Goal: Task Accomplishment & Management: Complete application form

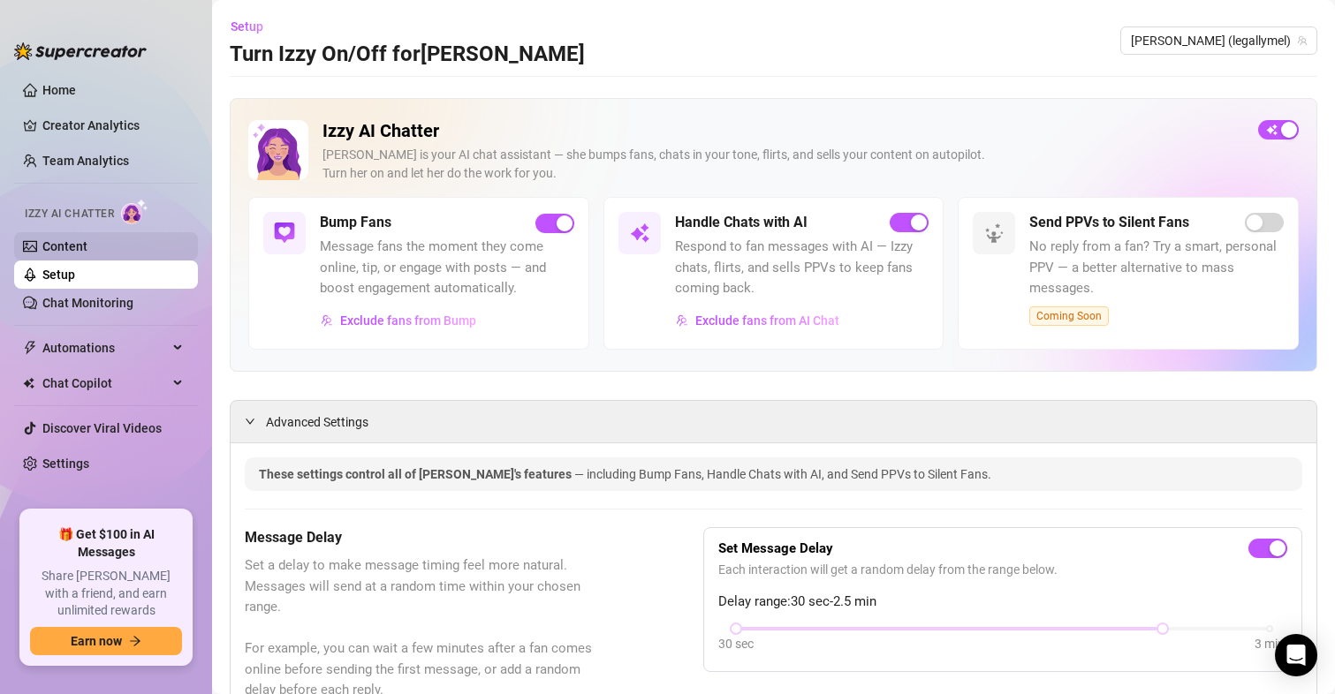
click at [64, 246] on link "Content" at bounding box center [64, 246] width 45 height 14
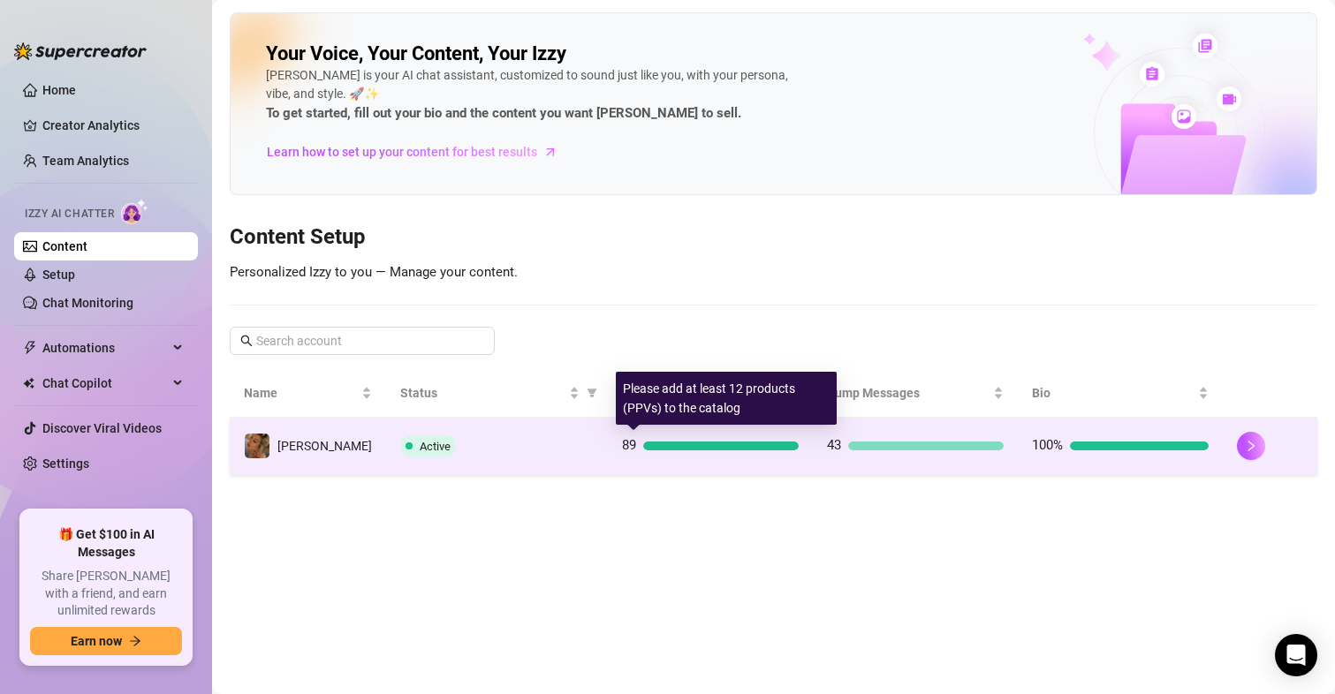
click at [744, 440] on div "89" at bounding box center [710, 446] width 177 height 21
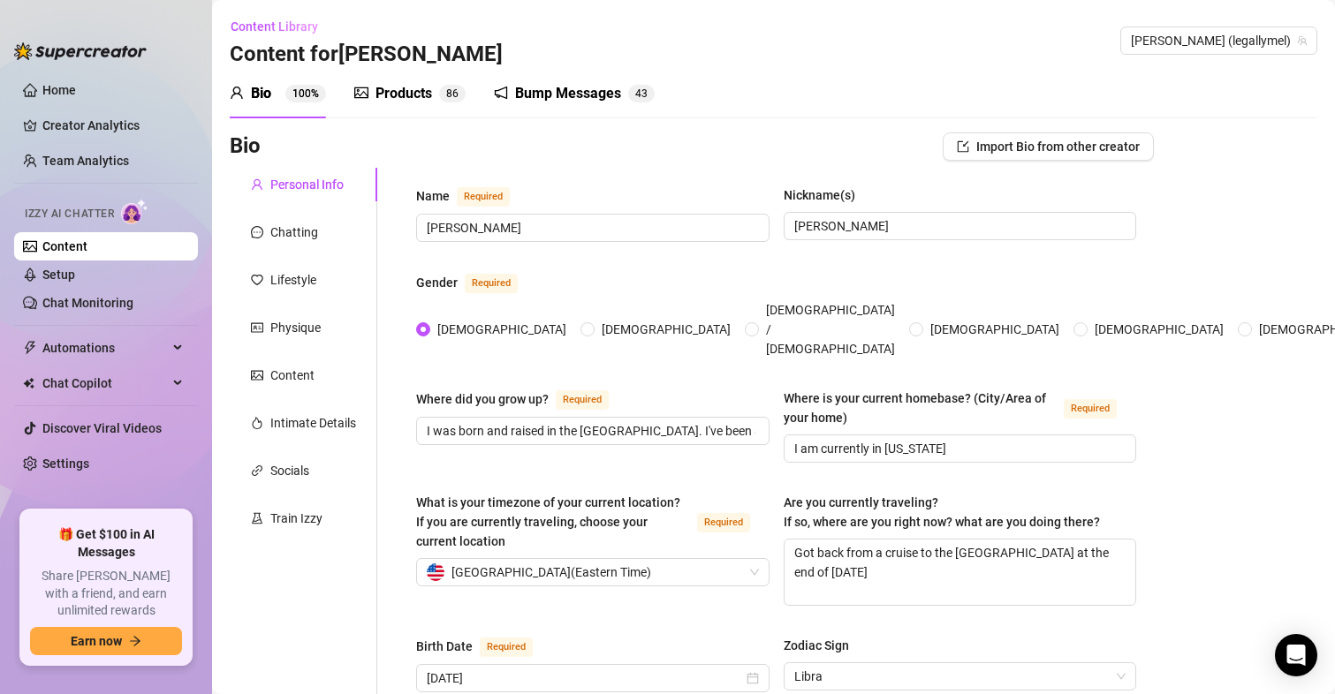
click at [389, 99] on div "Products" at bounding box center [403, 93] width 57 height 21
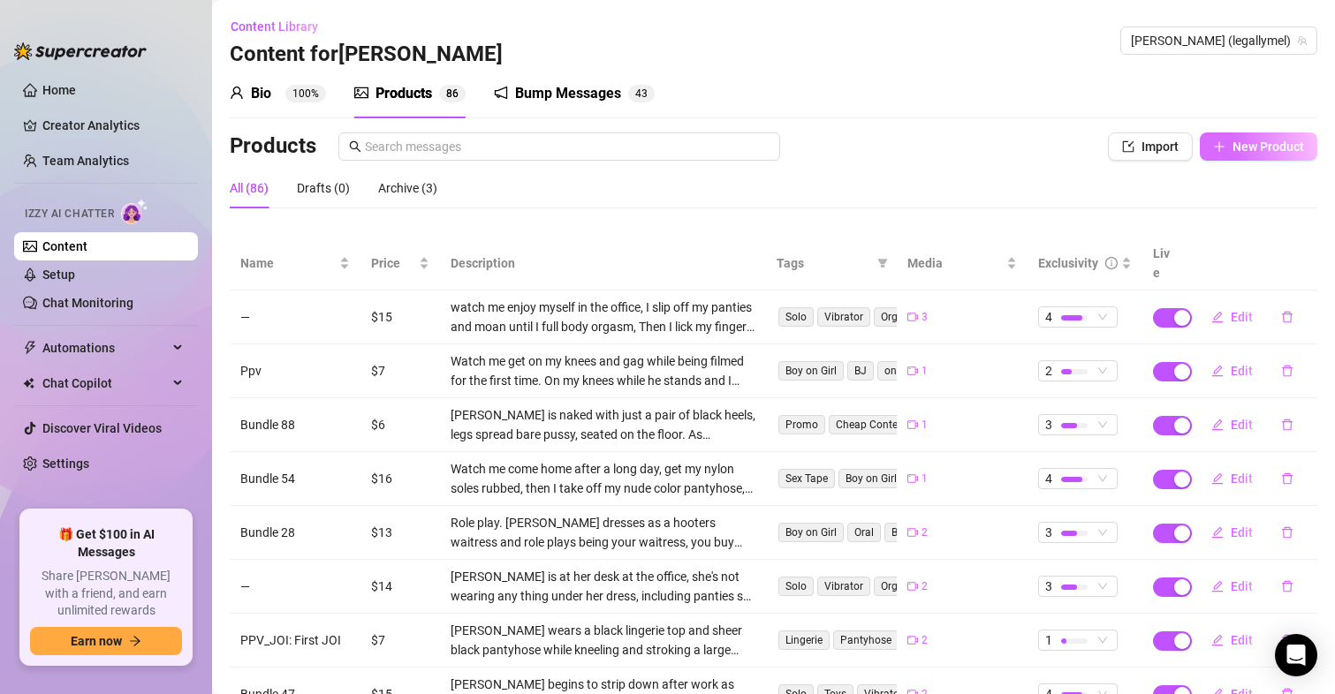
click at [1232, 142] on span "New Product" at bounding box center [1268, 147] width 72 height 14
type textarea "Type your message here..."
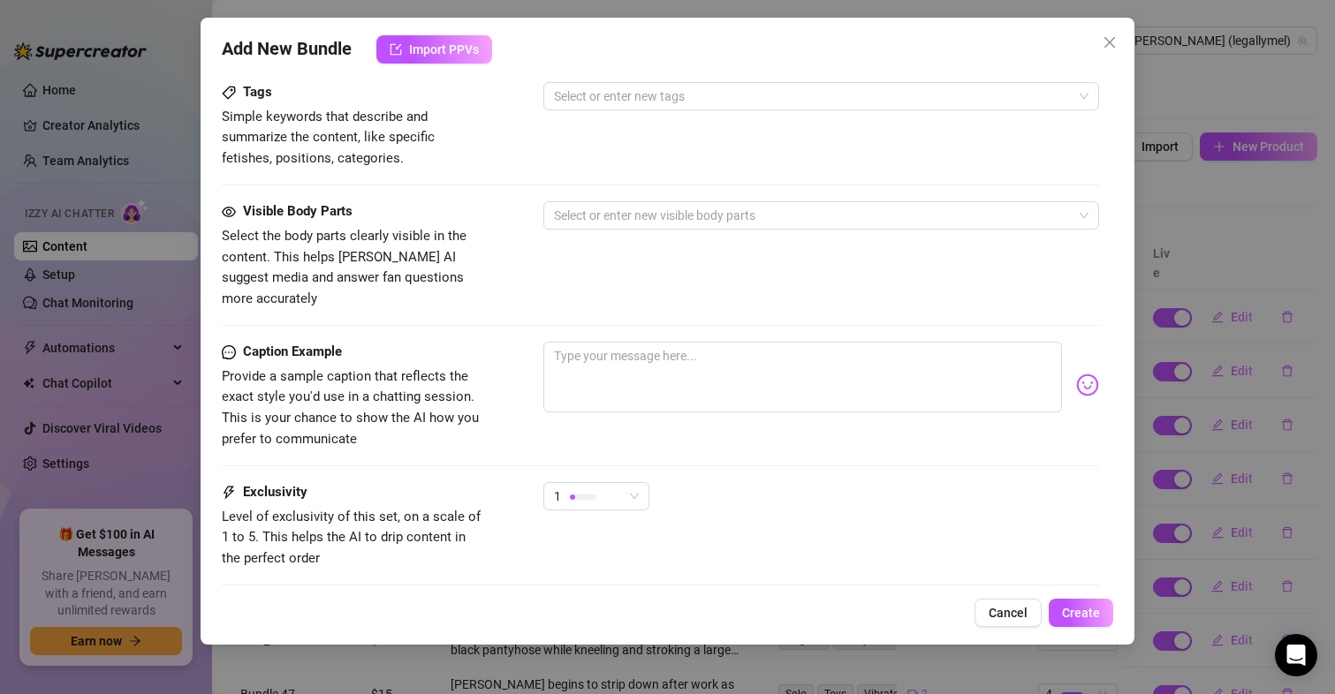
scroll to position [739, 0]
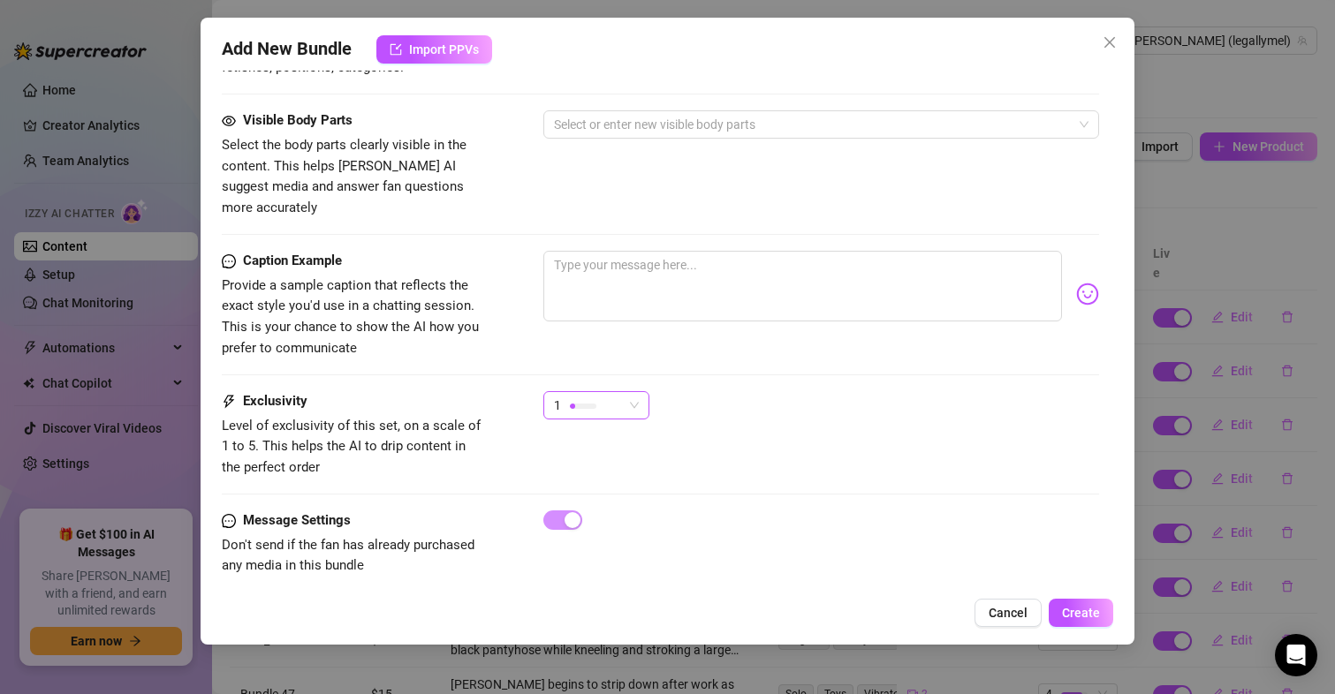
click at [616, 393] on div "1" at bounding box center [588, 405] width 69 height 27
click at [597, 422] on span "1 - Least Exclusive" at bounding box center [614, 420] width 115 height 19
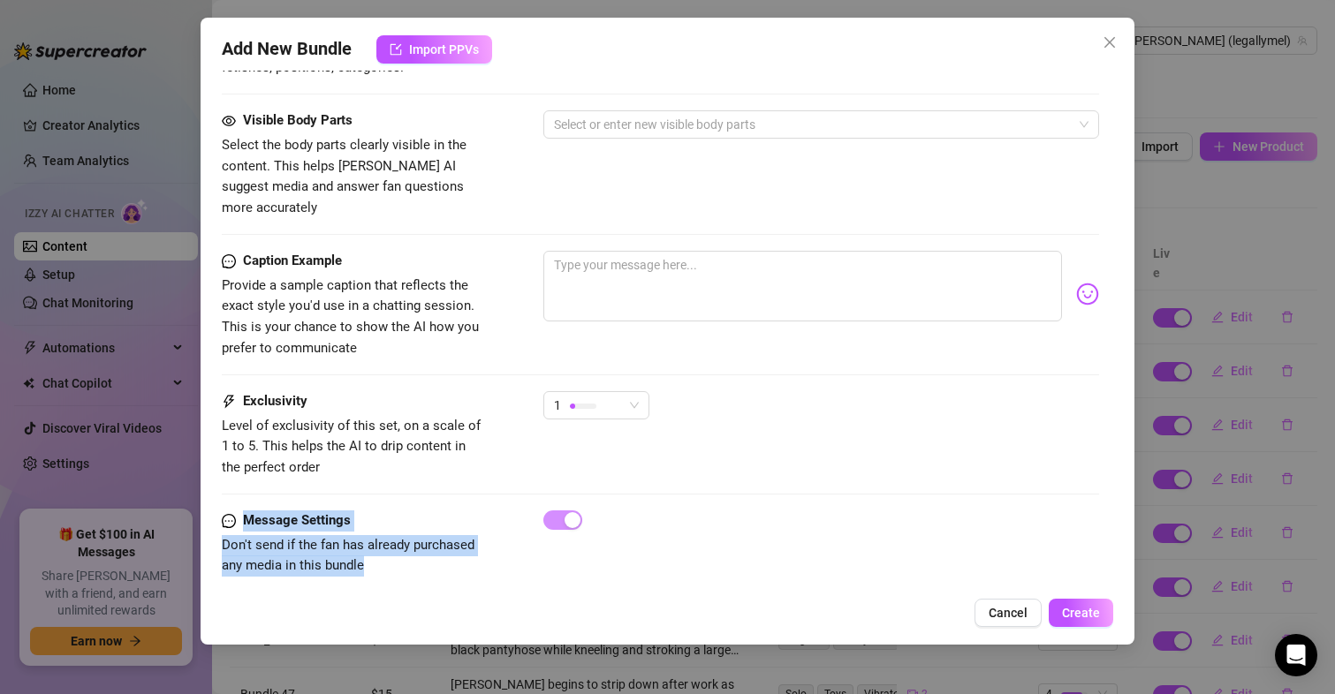
drag, startPoint x: 1112, startPoint y: 507, endPoint x: 1103, endPoint y: 484, distance: 24.9
click at [1103, 484] on div "Add New Bundle Import PPVs Account [PERSON_NAME] (@legallymel) Name Name is for…" at bounding box center [668, 331] width 935 height 627
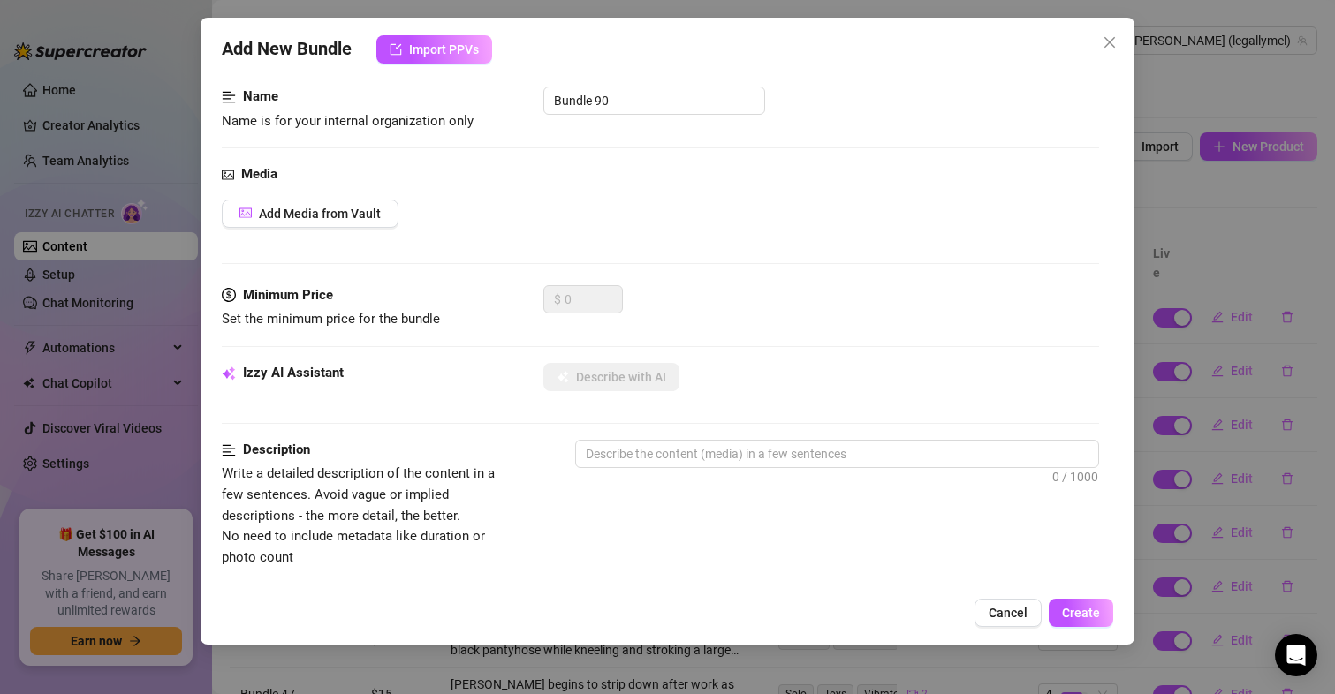
scroll to position [0, 0]
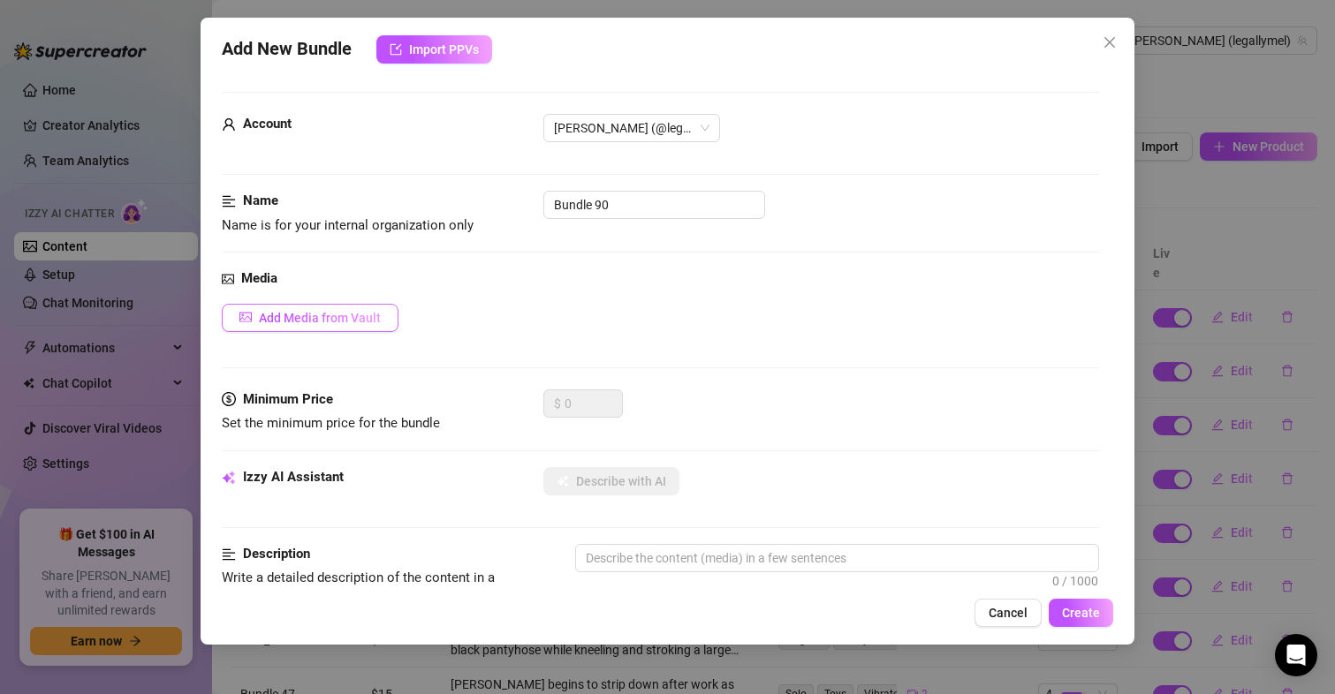
click at [250, 315] on icon "picture" at bounding box center [245, 317] width 11 height 6
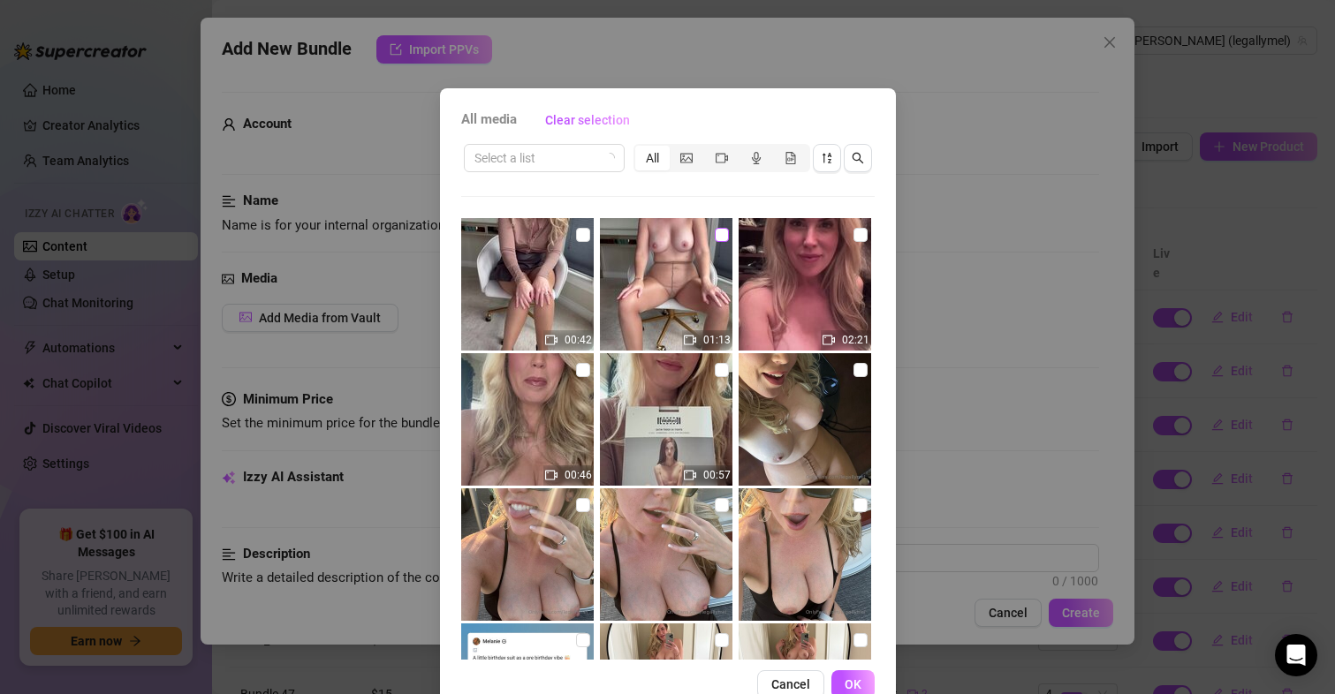
click at [715, 238] on input "checkbox" at bounding box center [722, 235] width 14 height 14
checkbox input "true"
click at [853, 683] on span "OK" at bounding box center [853, 685] width 17 height 14
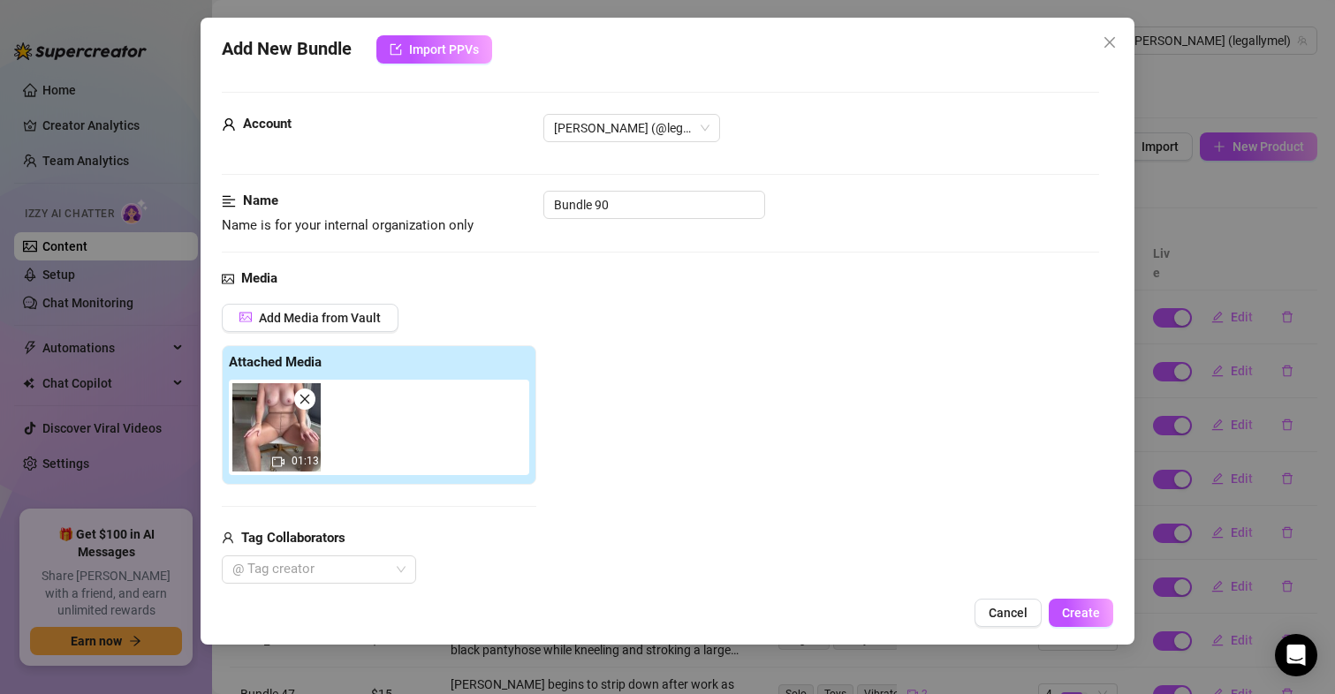
scroll to position [186, 0]
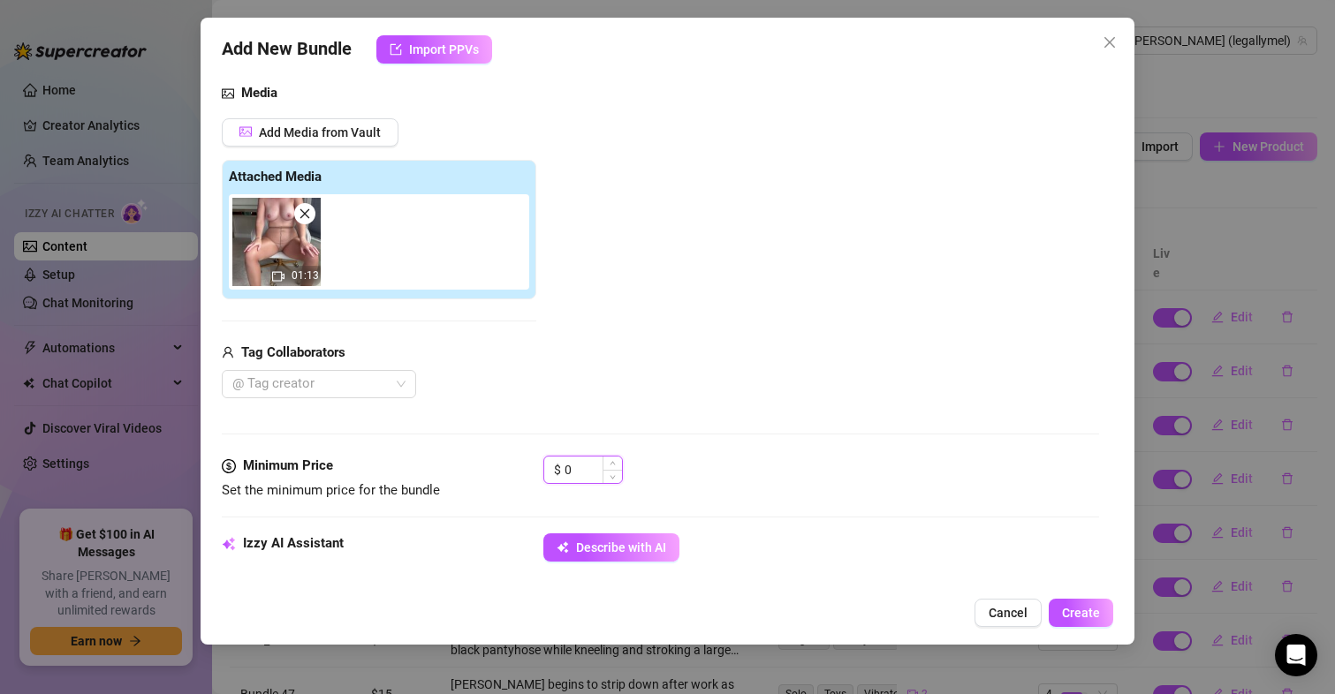
drag, startPoint x: 572, startPoint y: 463, endPoint x: 562, endPoint y: 465, distance: 9.9
click at [562, 465] on div "$ 0" at bounding box center [583, 470] width 80 height 28
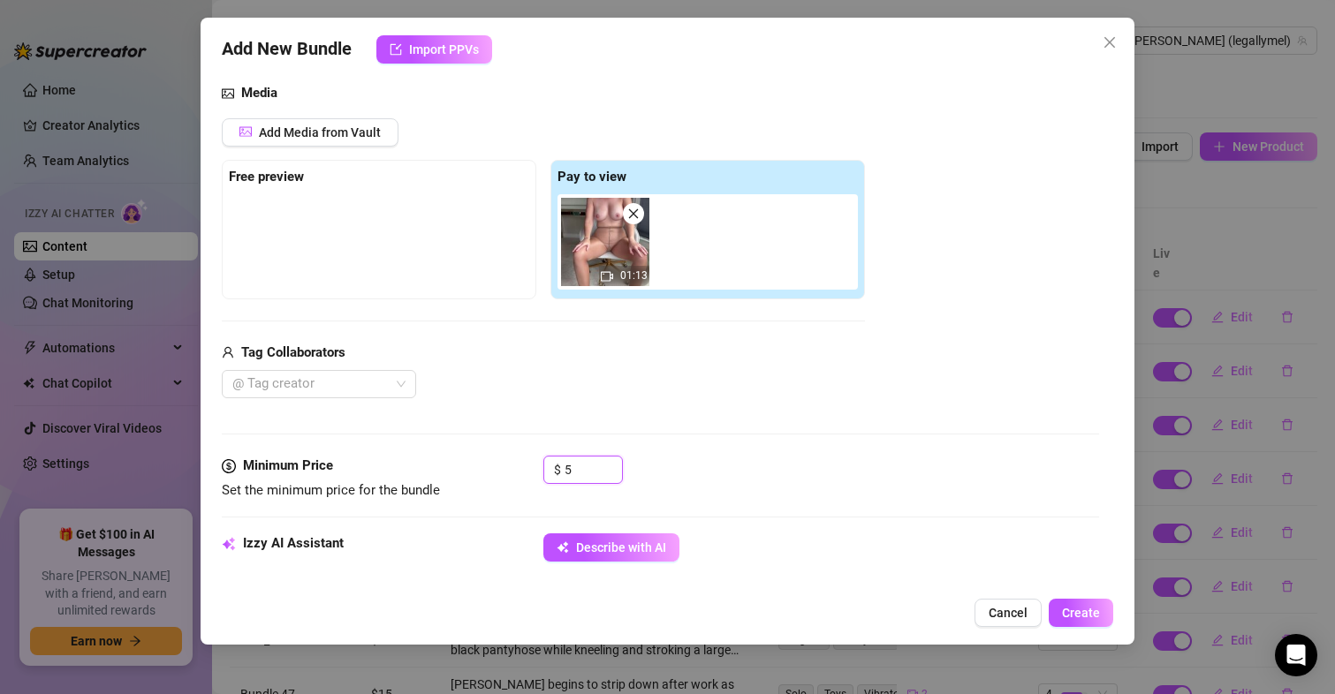
type input "5"
click at [528, 385] on div "@ Tag creator" at bounding box center [543, 384] width 643 height 28
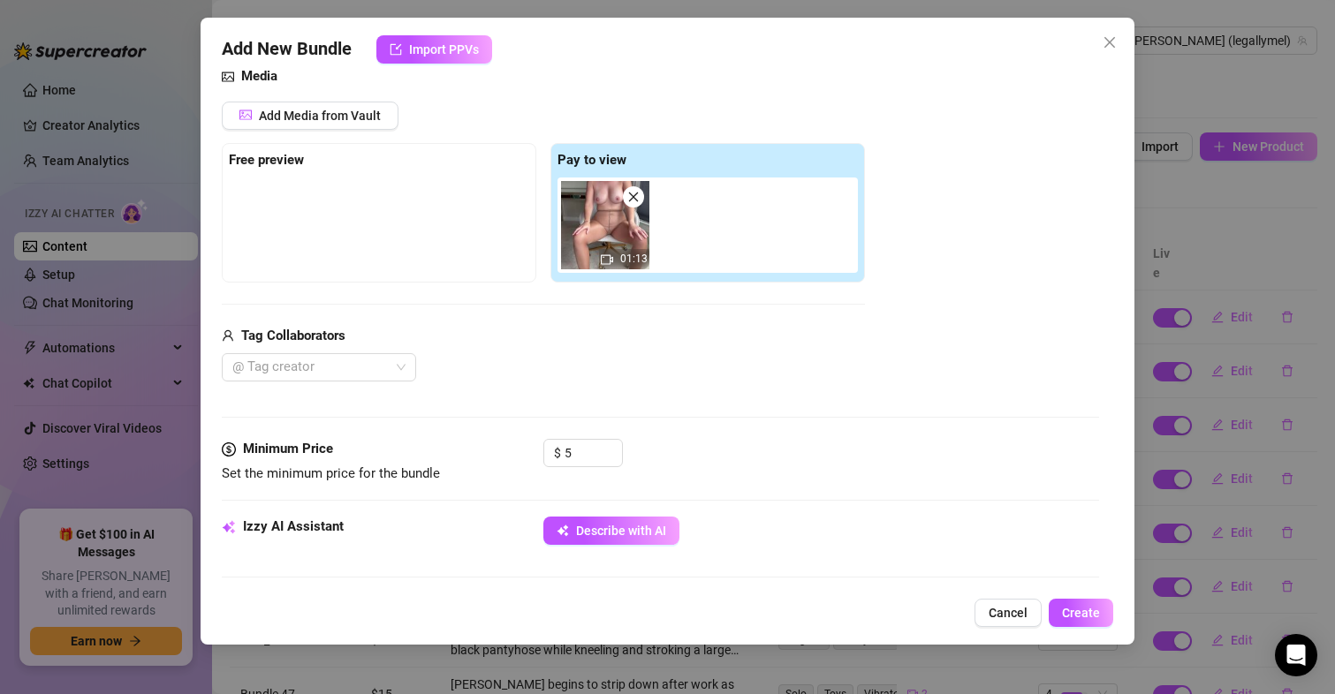
scroll to position [199, 0]
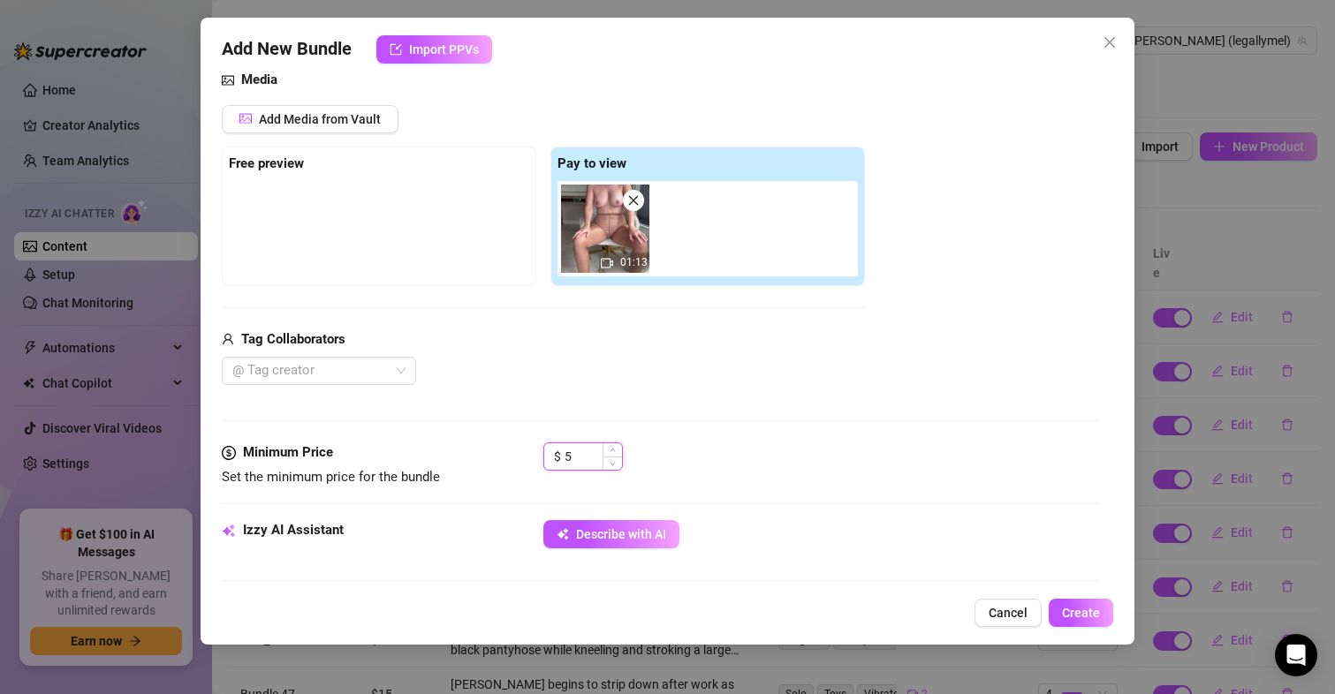
click at [575, 455] on input "5" at bounding box center [593, 456] width 57 height 27
click at [767, 428] on div "Media Add Media from Vault Free preview Pay to view 01:13 Tag Collaborators @ T…" at bounding box center [661, 256] width 878 height 373
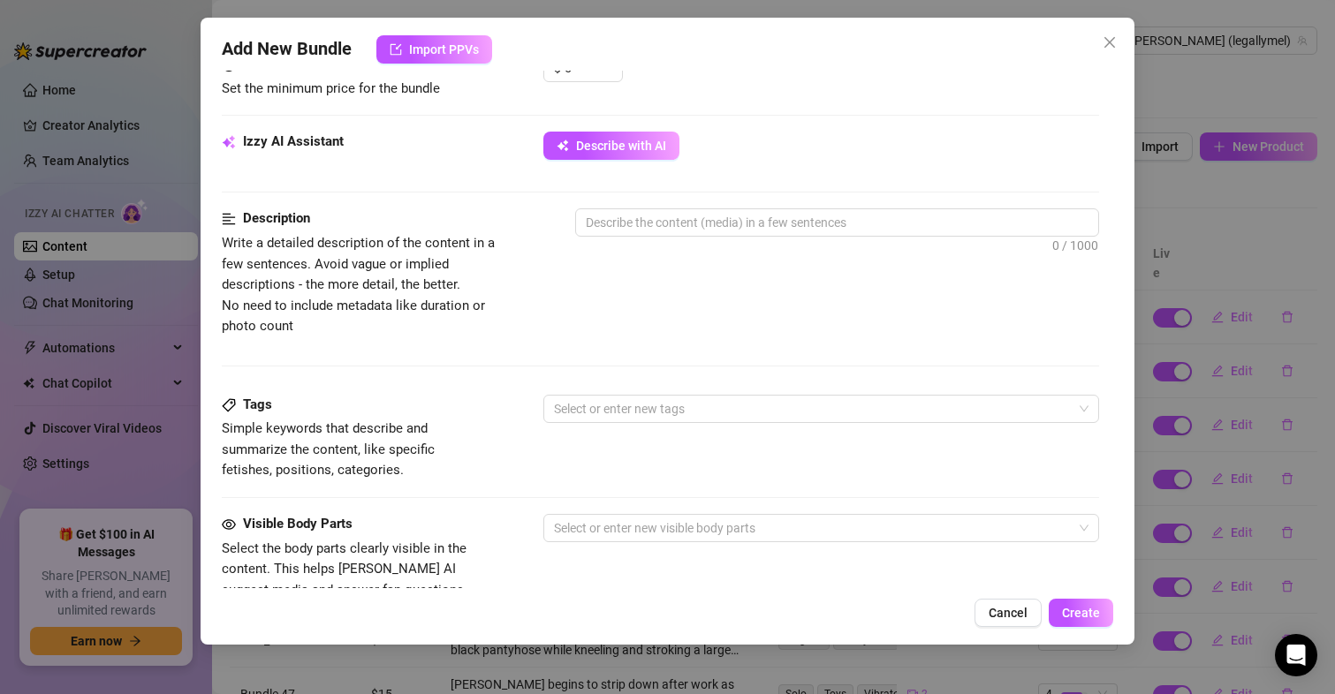
scroll to position [593, 0]
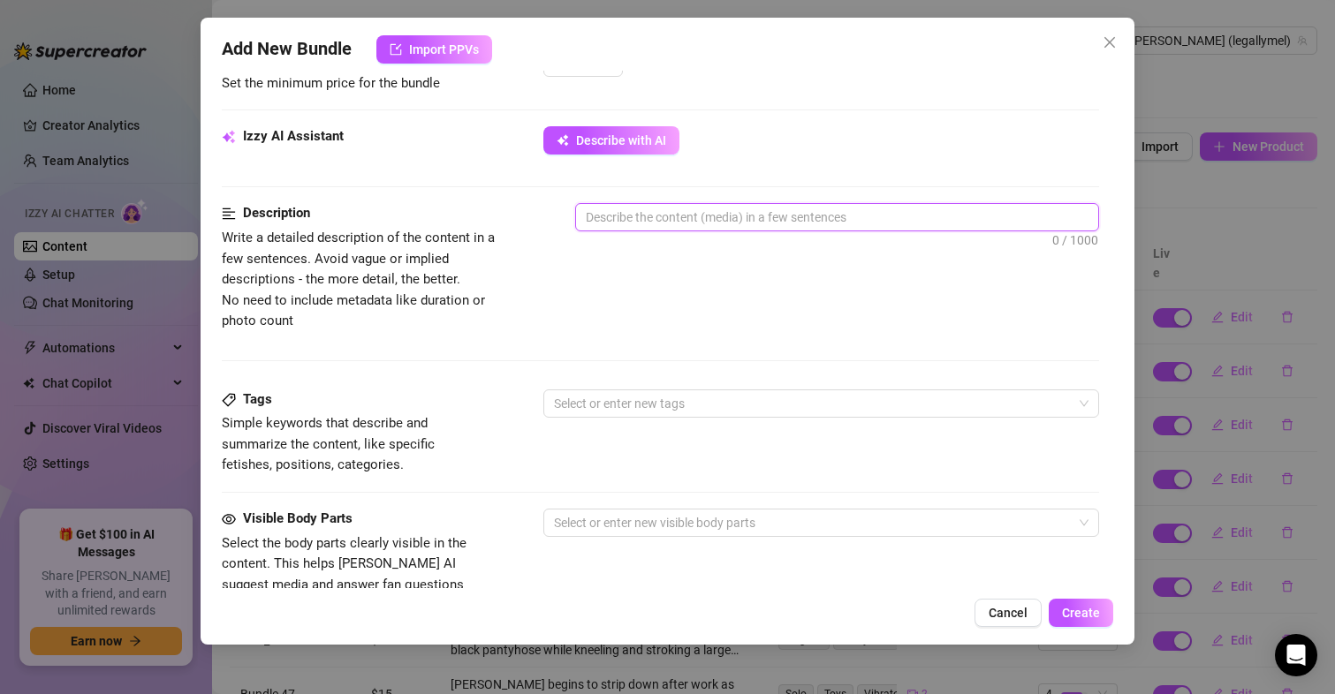
click at [736, 216] on textarea at bounding box center [837, 217] width 523 height 27
type textarea "M"
type textarea "Me"
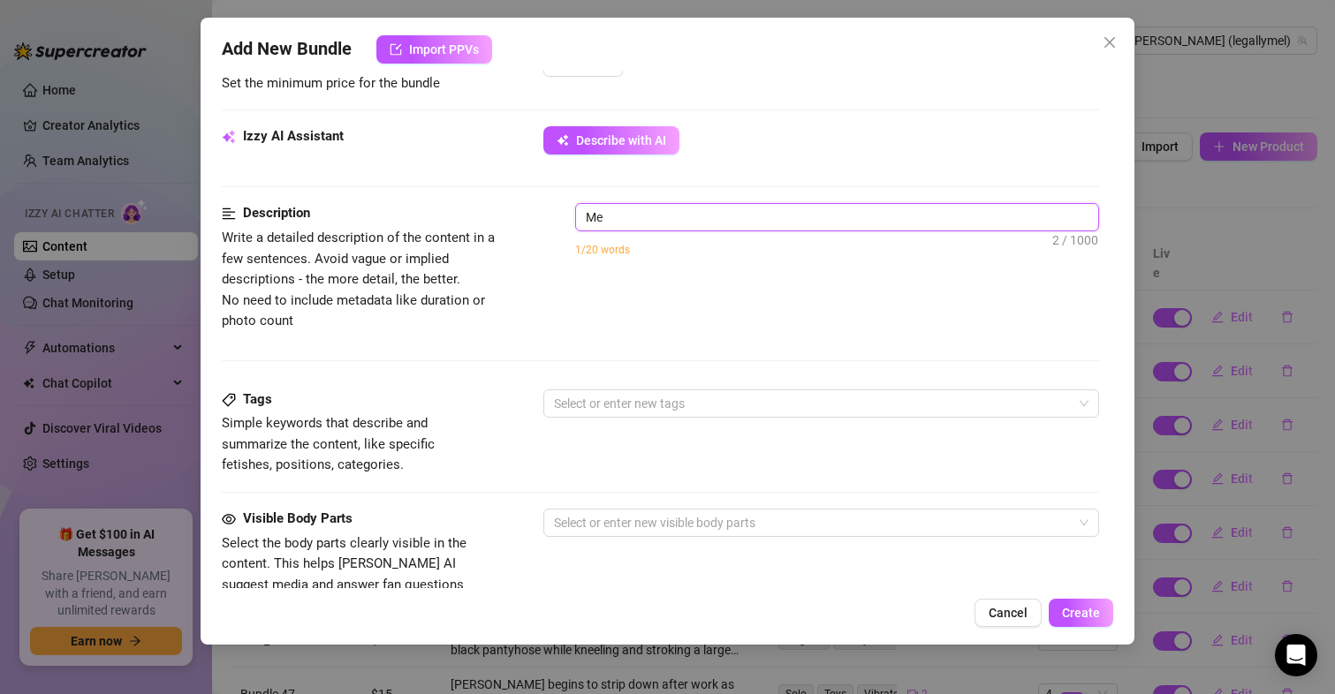
type textarea "[PERSON_NAME]"
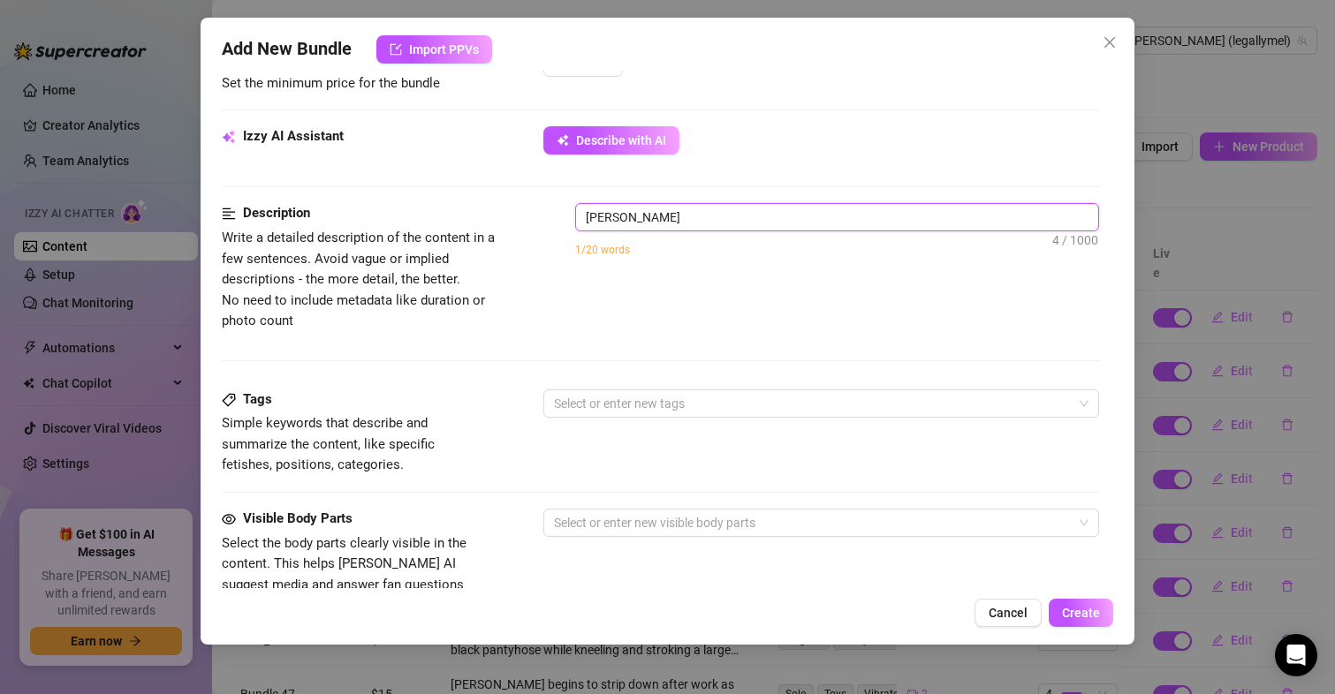
type textarea "[PERSON_NAME]"
type textarea "[PERSON_NAME] is"
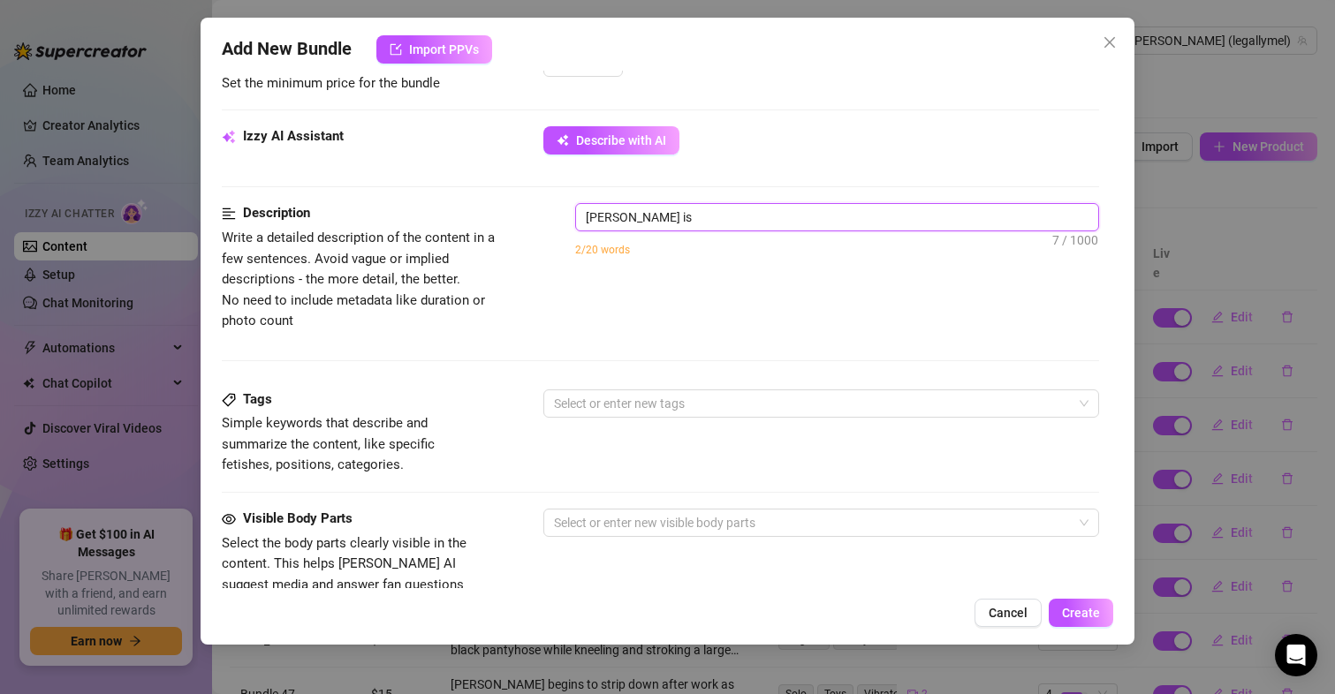
type textarea "[PERSON_NAME] is s"
type textarea "[PERSON_NAME] is st"
click at [736, 216] on textarea "[PERSON_NAME] is st" at bounding box center [837, 217] width 523 height 27
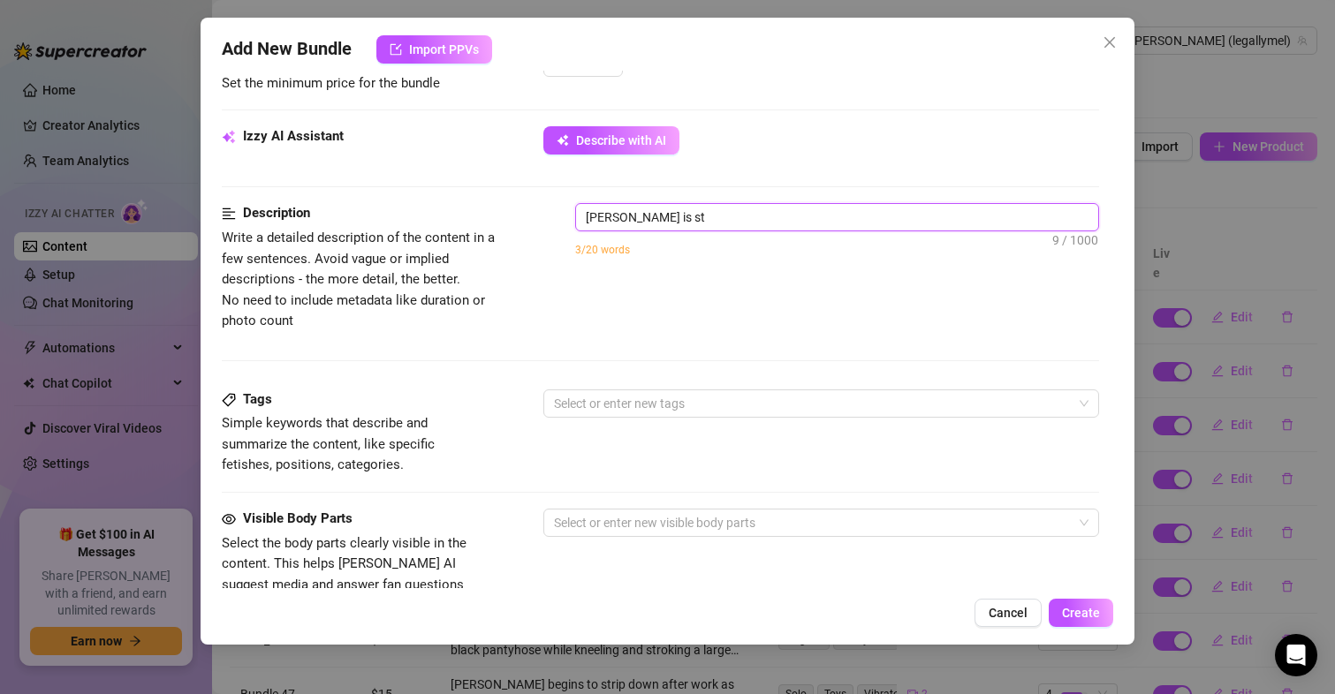
type textarea "[PERSON_NAME] is s"
type textarea "[PERSON_NAME] is si"
type textarea "[PERSON_NAME] is sit"
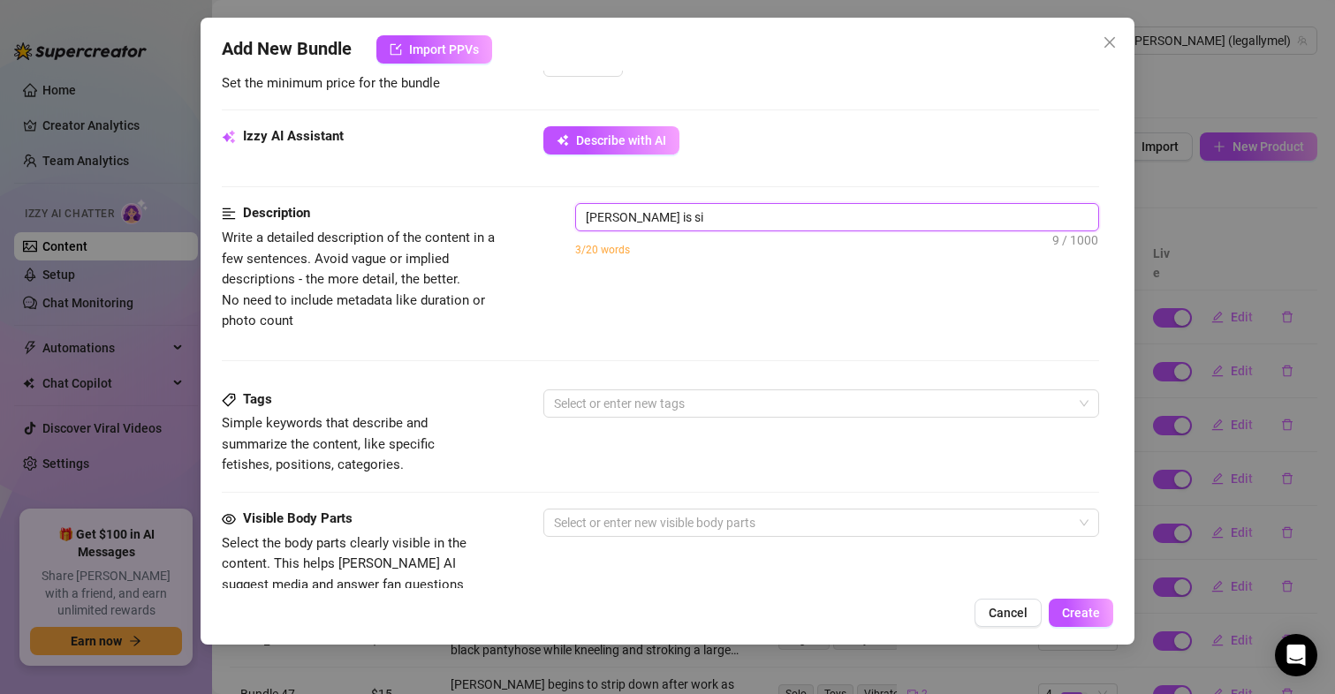
type textarea "[PERSON_NAME] is sit"
type textarea "[PERSON_NAME] is [PERSON_NAME]"
type textarea "[PERSON_NAME] is sitti"
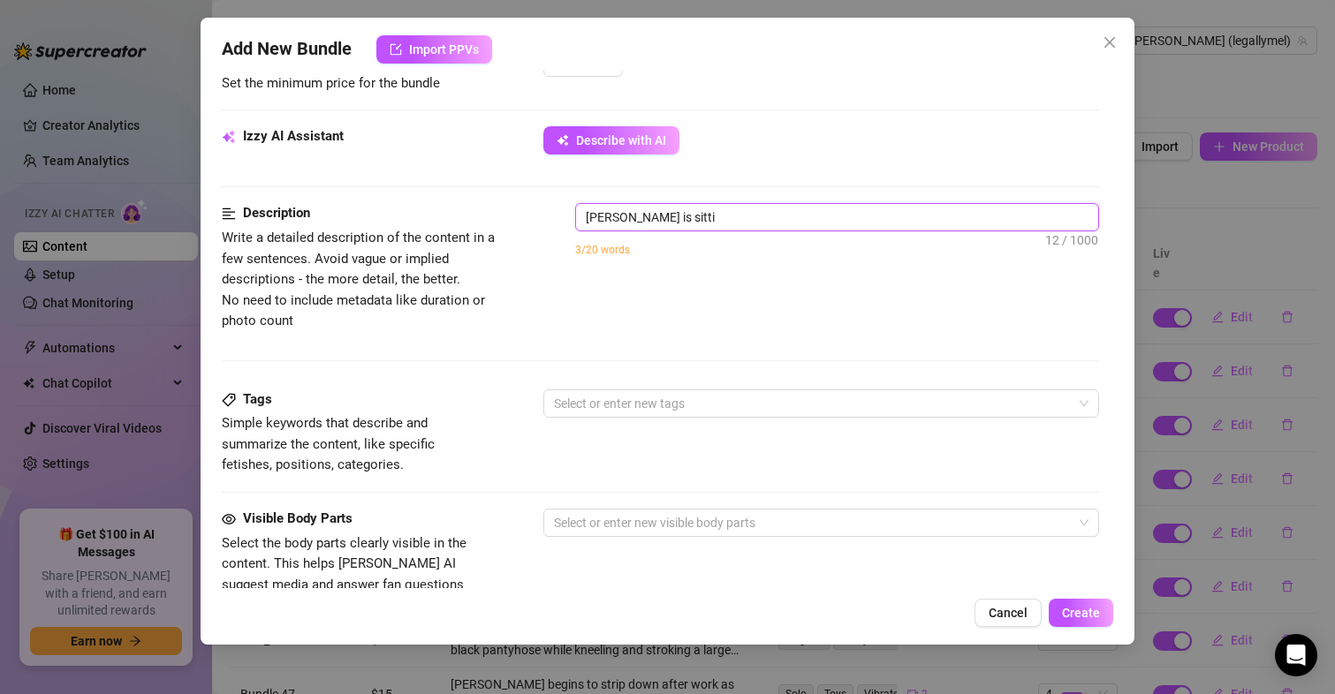
type textarea "[PERSON_NAME] is sittin"
type textarea "[PERSON_NAME] is sitting"
type textarea "[PERSON_NAME] is sitting i"
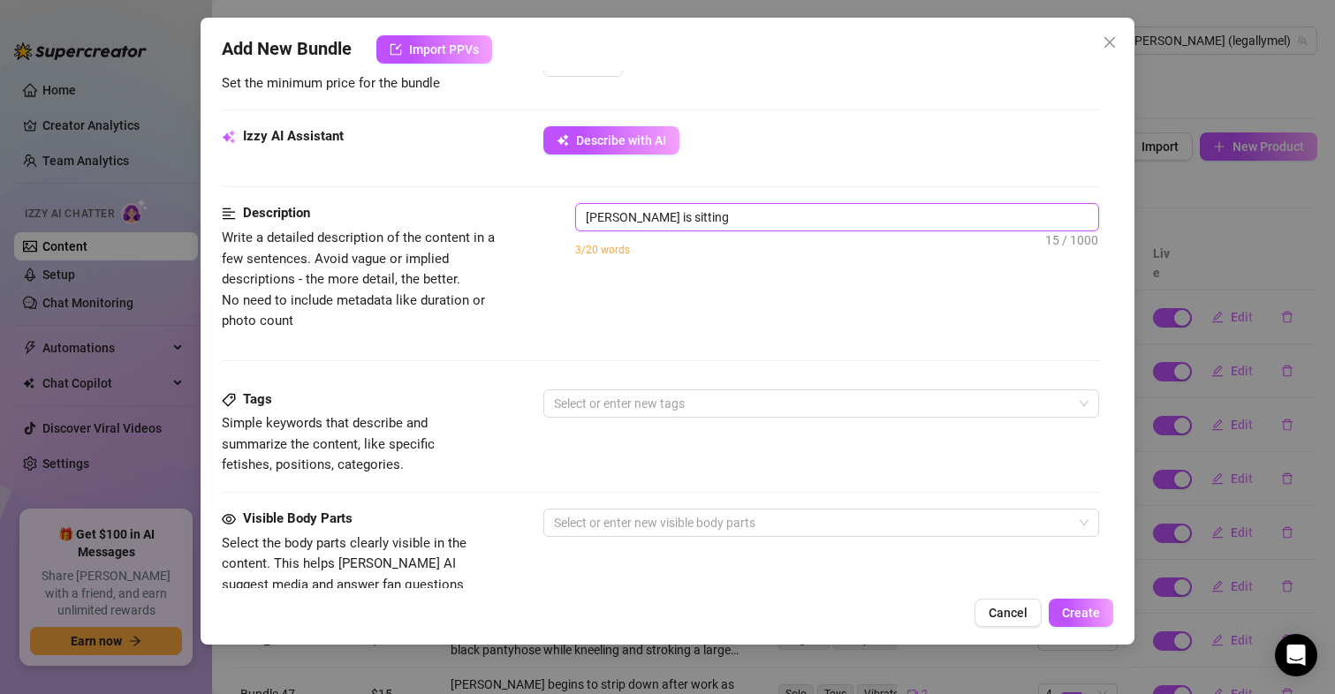
type textarea "[PERSON_NAME] is sitting i"
type textarea "[PERSON_NAME] is sitting in"
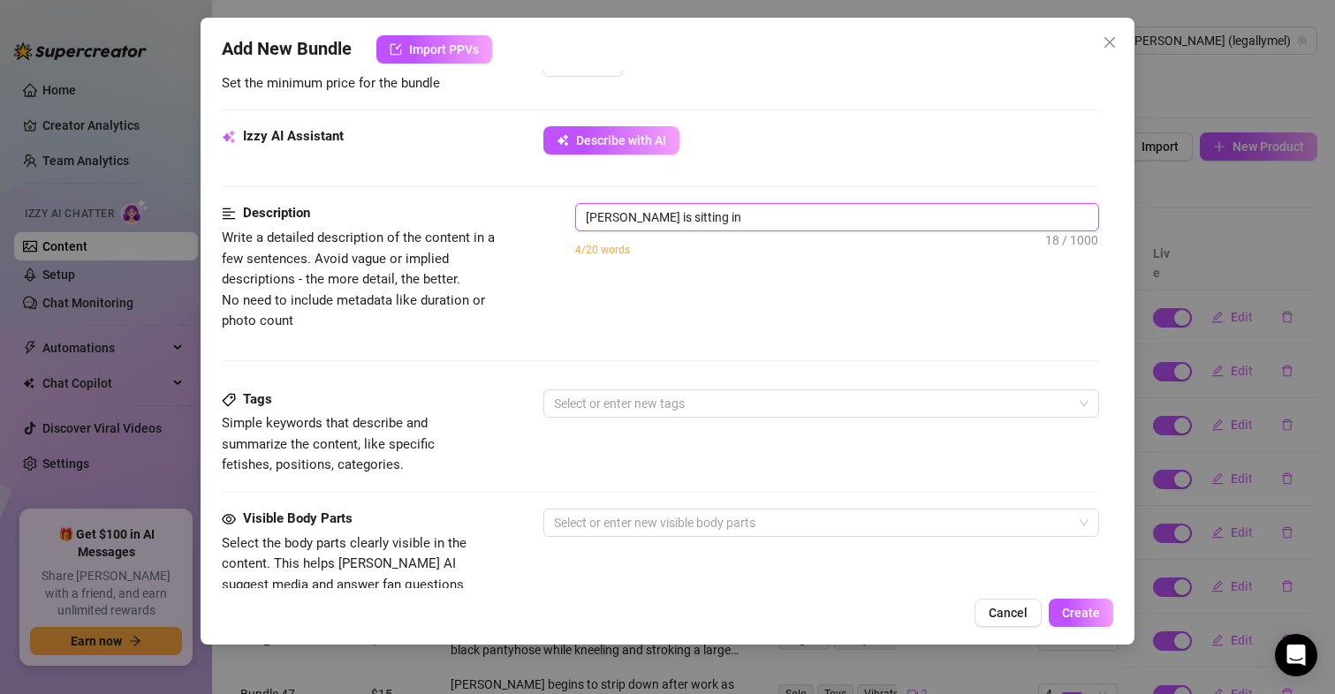
type textarea "[PERSON_NAME] is sitting in a"
type textarea "[PERSON_NAME] is sitting in a c"
type textarea "[PERSON_NAME] is sitting in a ch"
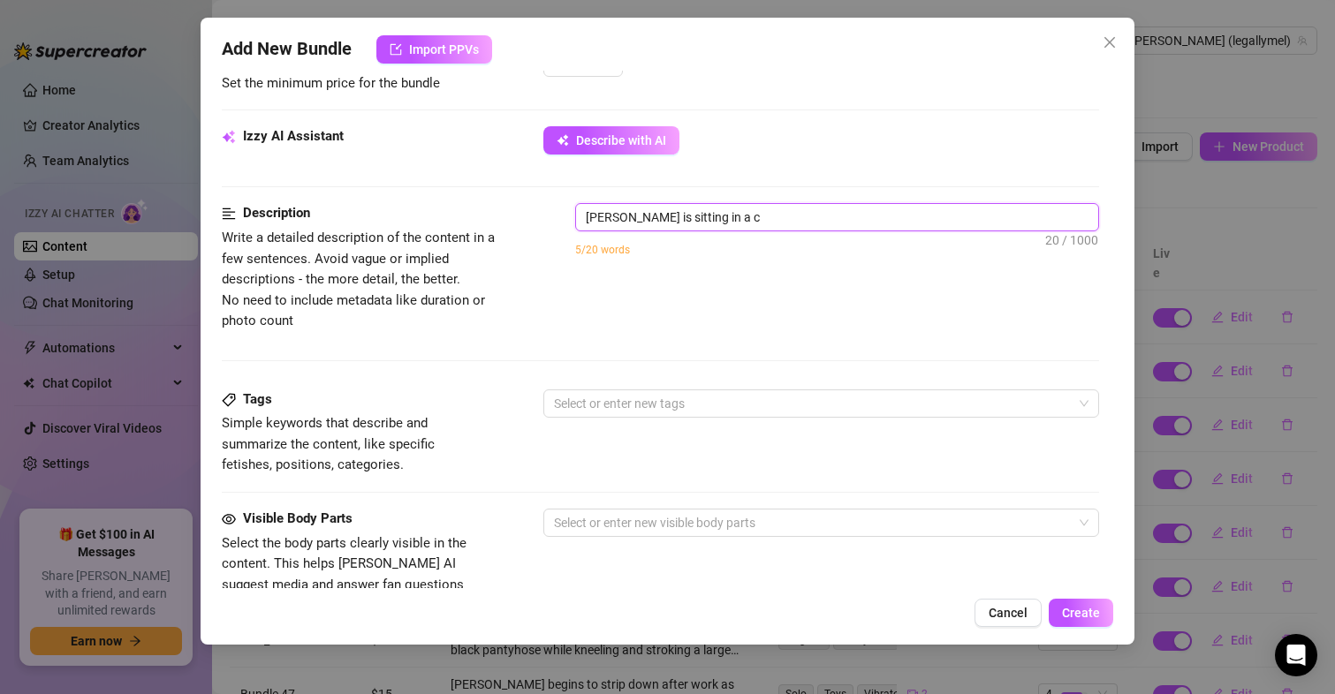
type textarea "[PERSON_NAME] is sitting in a ch"
type textarea "[PERSON_NAME] is sitting in a cha"
type textarea "[PERSON_NAME] is sitting in a chai"
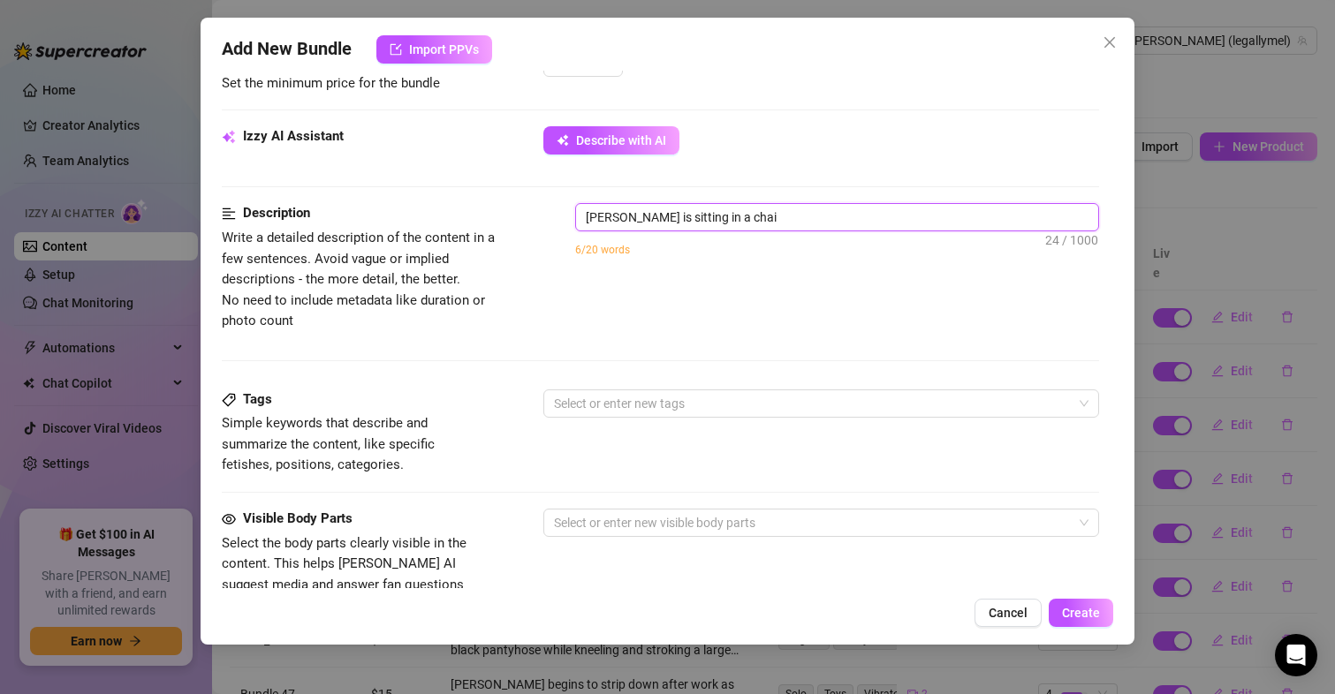
type textarea "[PERSON_NAME] is sitting in a chair"
type textarea "[PERSON_NAME] is sitting in a chair w"
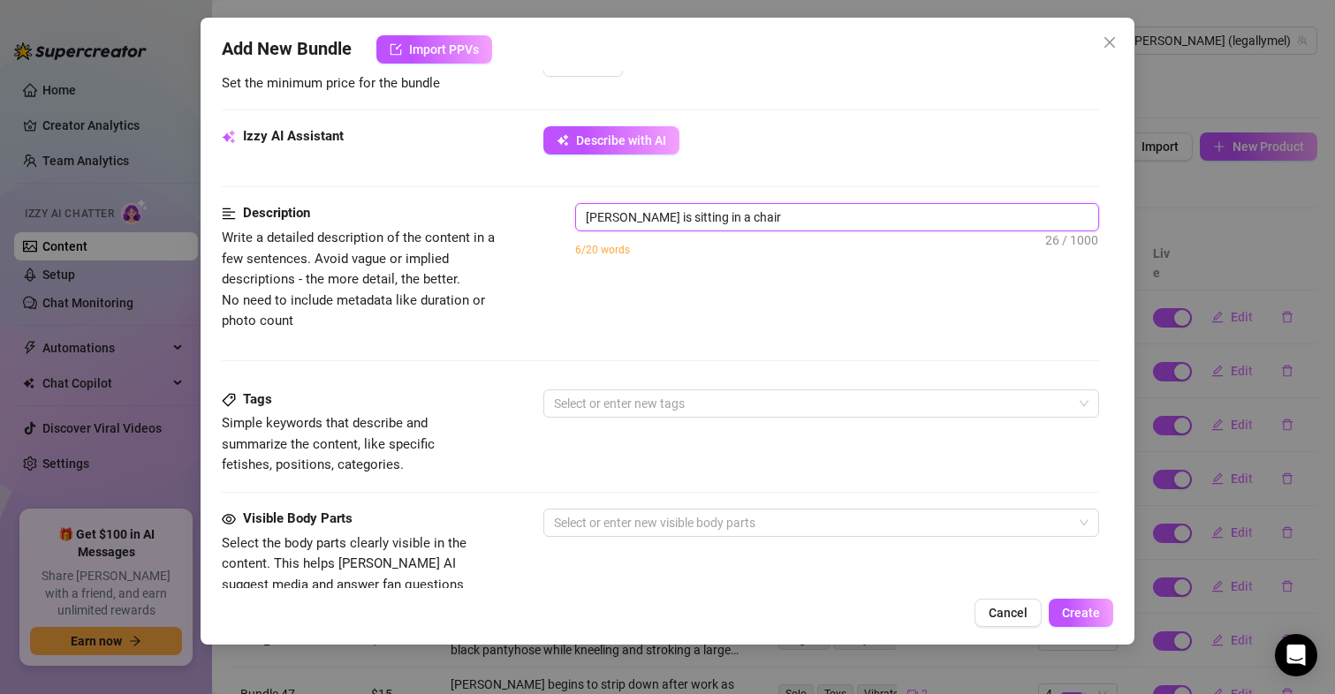
type textarea "[PERSON_NAME] is sitting in a chair w"
type textarea "[PERSON_NAME] is sitting in a chair wi"
type textarea "[PERSON_NAME] is sitting in a chair wit"
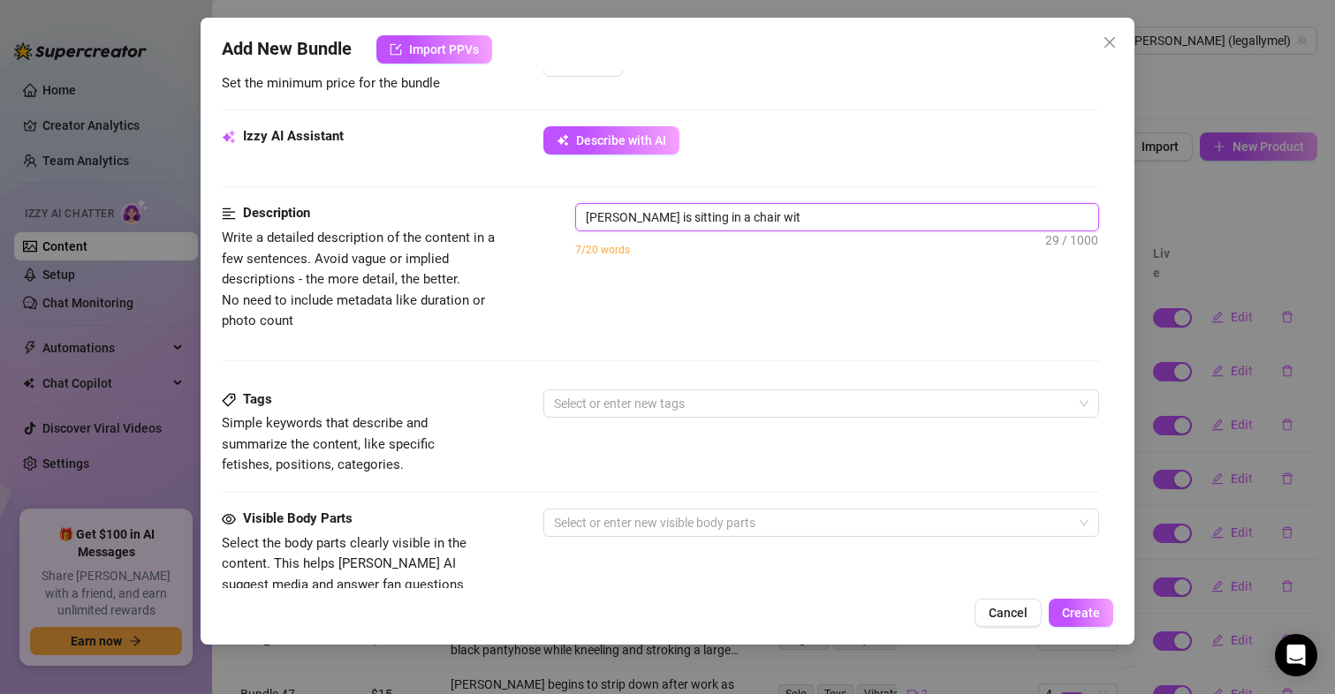
type textarea "[PERSON_NAME] is sitting in a chair with"
type textarea "[PERSON_NAME] is sitting in a chair with j"
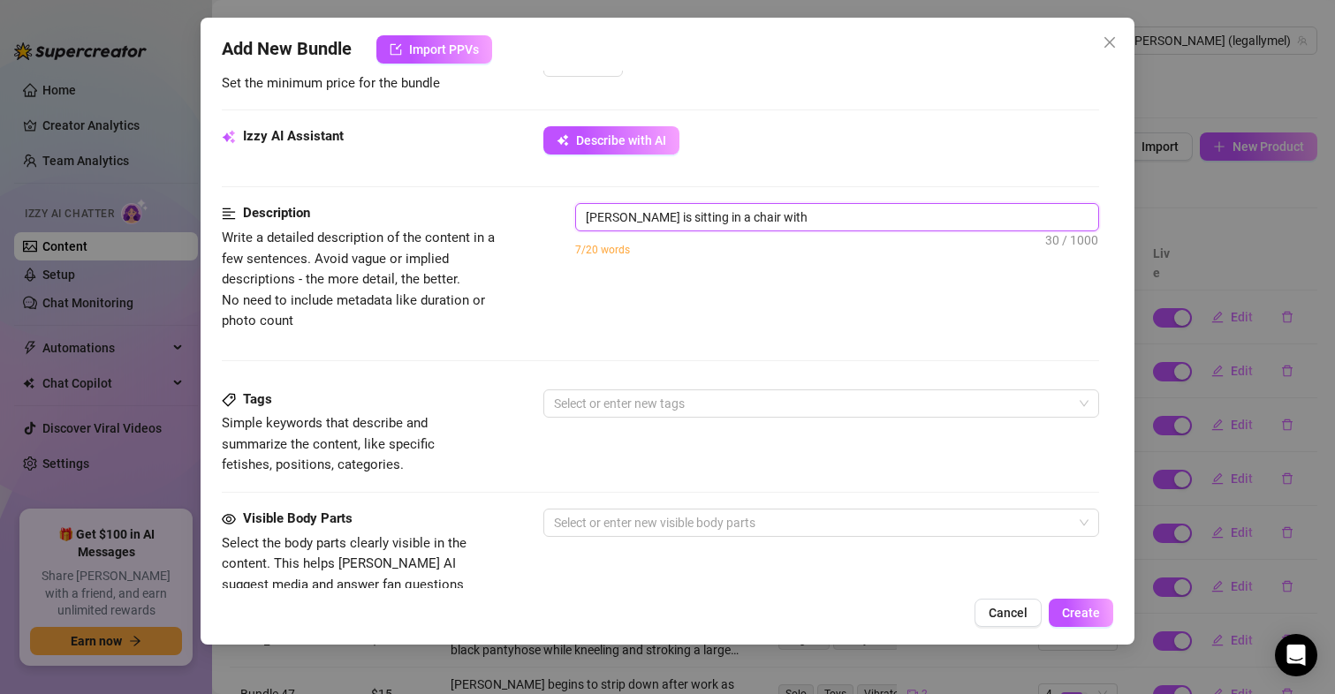
type textarea "[PERSON_NAME] is sitting in a chair with j"
type textarea "[PERSON_NAME] is sitting in a chair with ju"
type textarea "[PERSON_NAME] is sitting in a chair with jus"
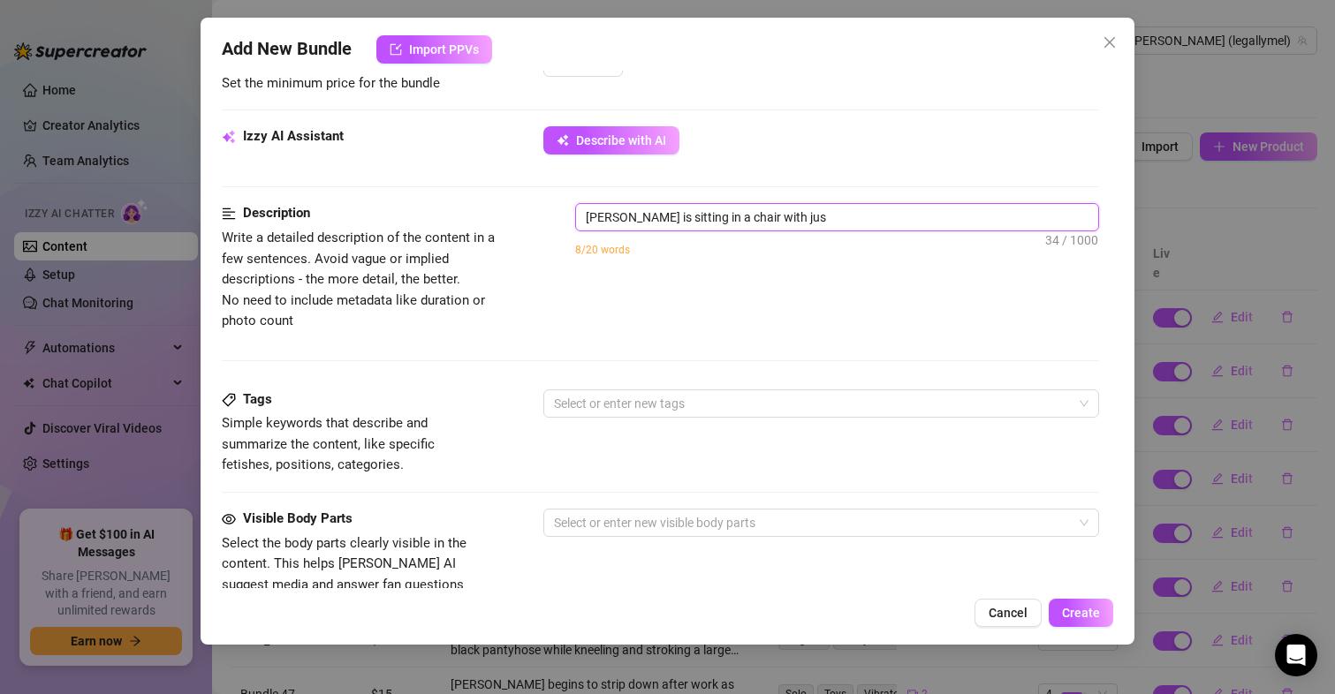
type textarea "[PERSON_NAME] is sitting in a chair with just"
type textarea "[PERSON_NAME] is sitting in a chair with just a"
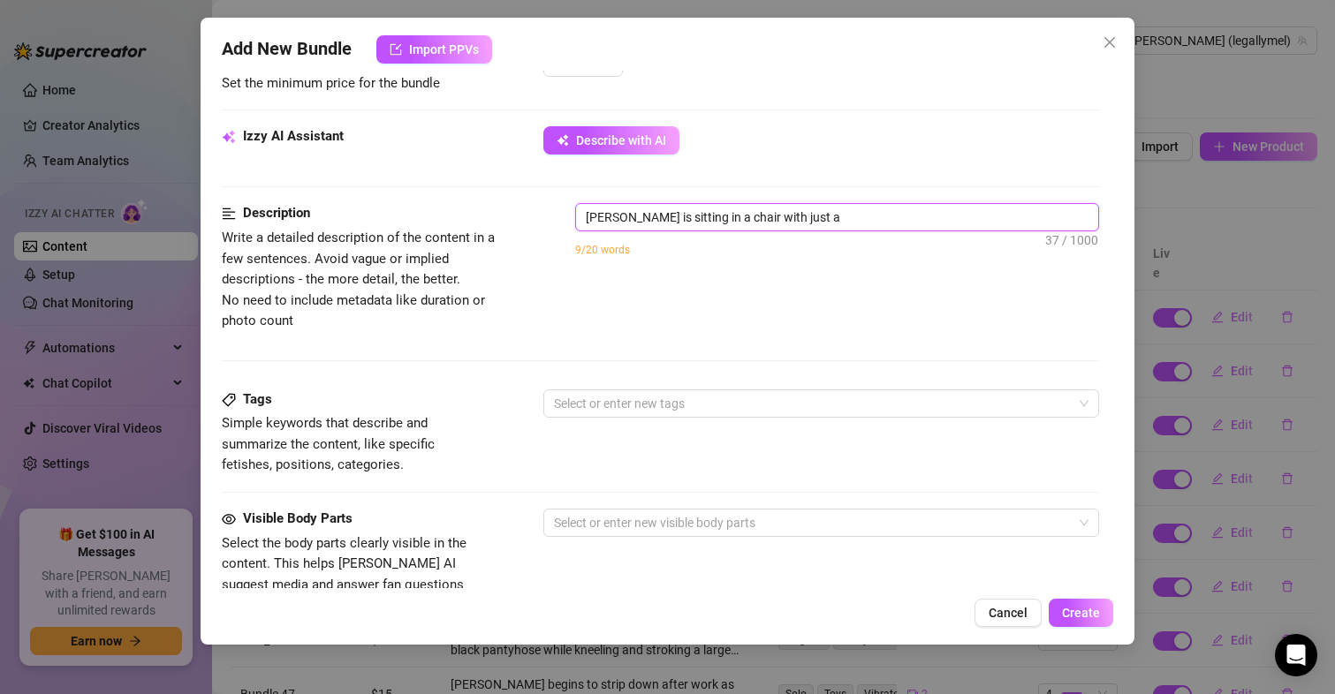
type textarea "[PERSON_NAME] is sitting in a chair with just a"
type textarea "[PERSON_NAME] is sitting in a chair with just a p"
type textarea "[PERSON_NAME] is sitting in a chair with just a pa"
type textarea "[PERSON_NAME] is sitting in a chair with just a pai"
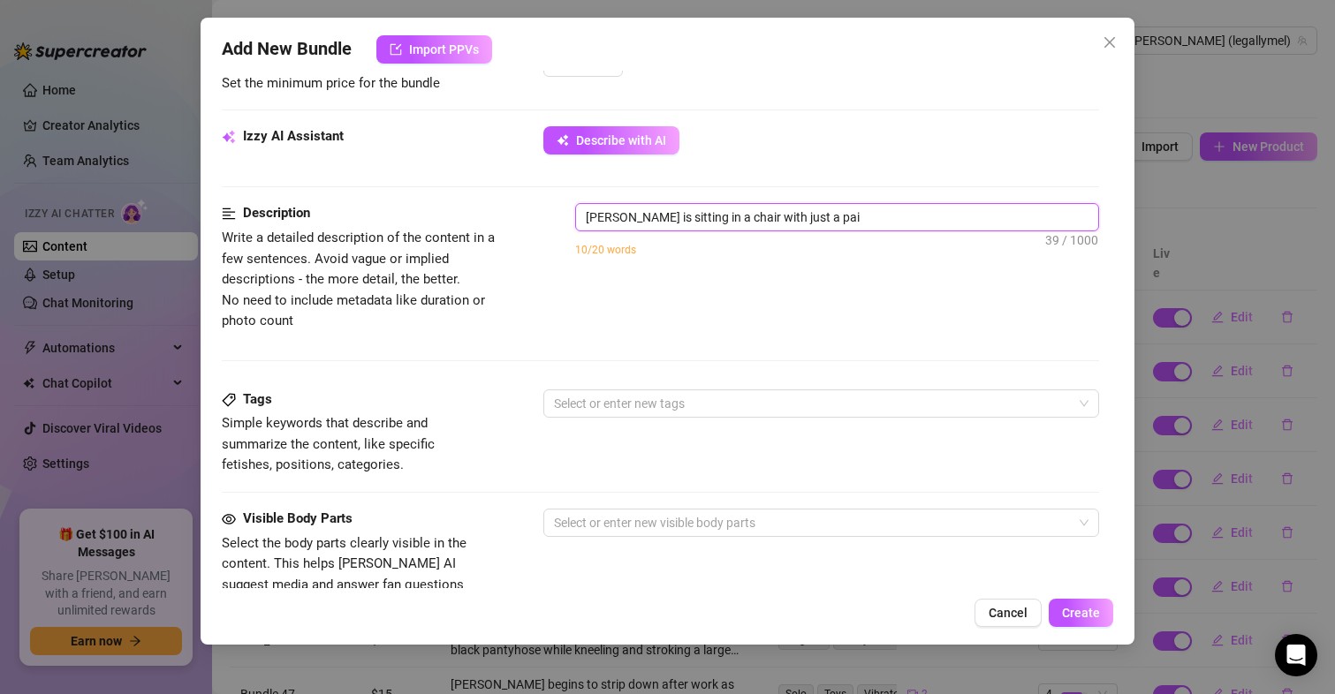
type textarea "[PERSON_NAME] is sitting in a chair with just a pai"
type textarea "[PERSON_NAME] is sitting in a chair with just a pair"
type textarea "[PERSON_NAME] is sitting in a chair with just a pair o"
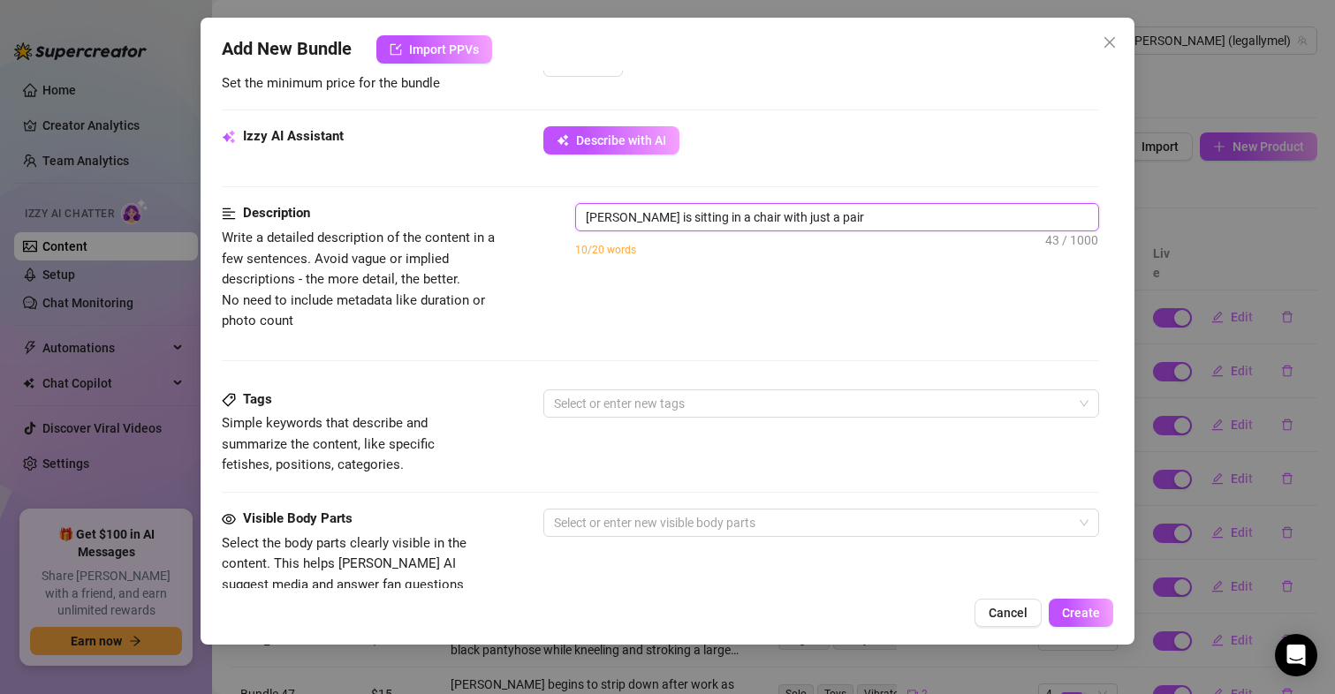
type textarea "[PERSON_NAME] is sitting in a chair with just a pair o"
type textarea "[PERSON_NAME] is sitting in a chair with just a pair of"
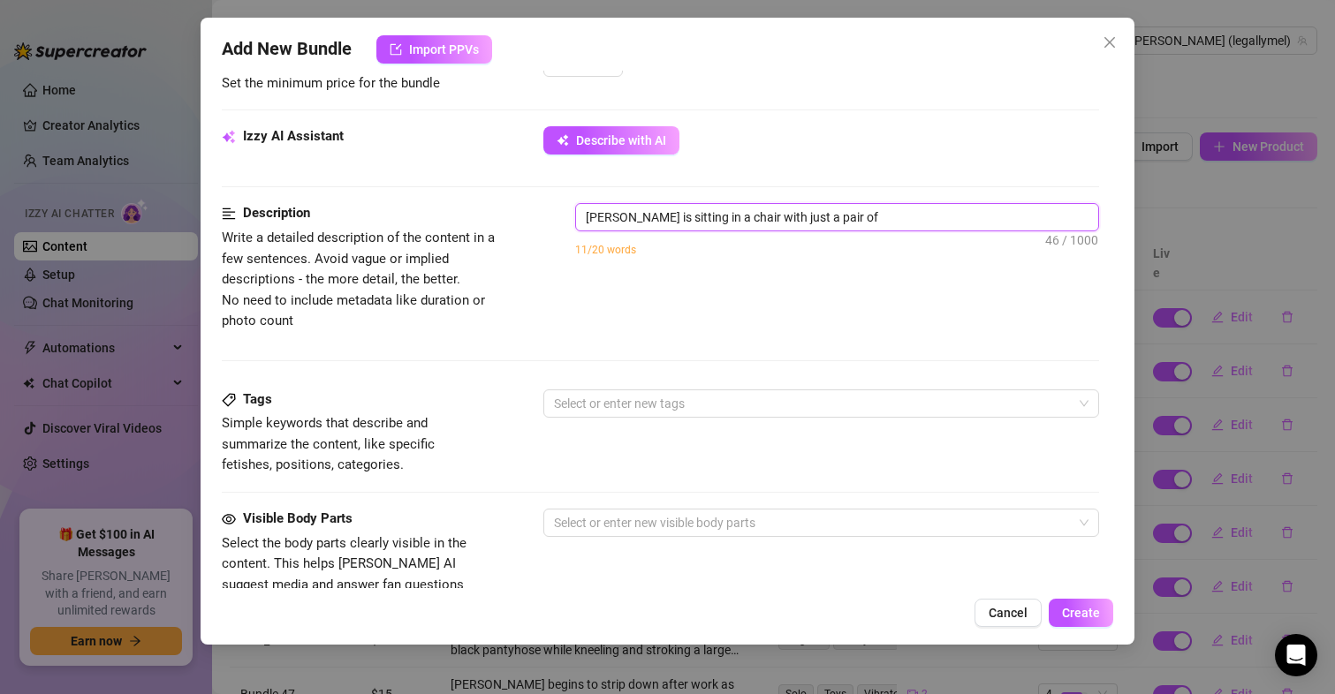
type textarea "[PERSON_NAME] is sitting in a chair with just a pair of n"
type textarea "[PERSON_NAME] is sitting in a chair with just a pair of nu"
type textarea "[PERSON_NAME] is sitting in a chair with just a pair of nud"
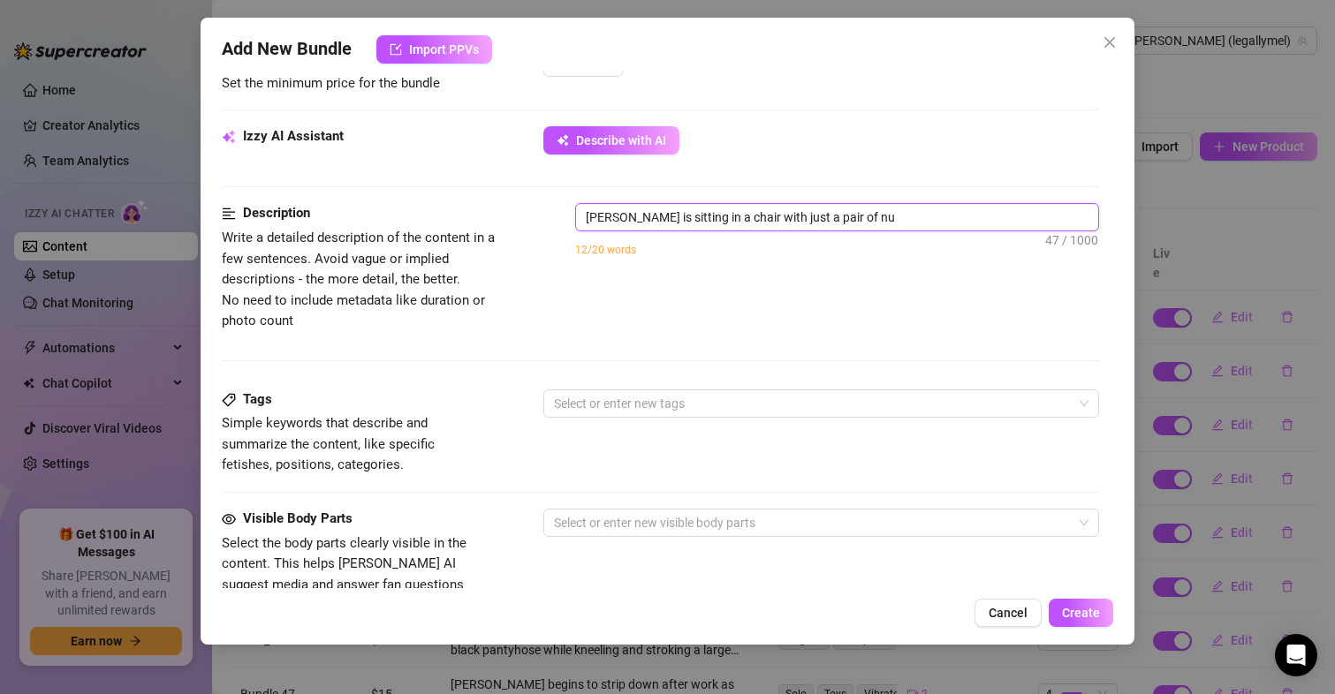
type textarea "[PERSON_NAME] is sitting in a chair with just a pair of nud"
type textarea "[PERSON_NAME] is sitting in a chair with just a pair of nude"
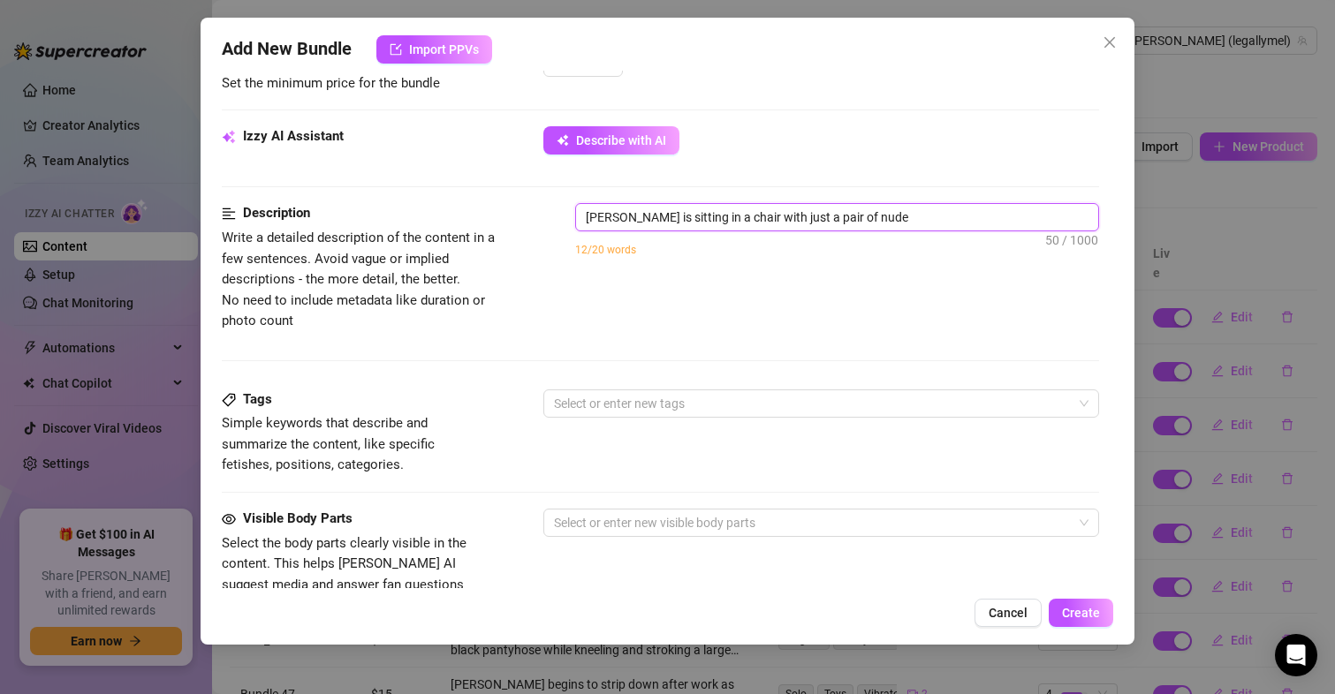
type textarea "[PERSON_NAME] is sitting in a chair with just a pair of nude p"
type textarea "[PERSON_NAME] is sitting in a chair with just a pair of nude pa"
type textarea "[PERSON_NAME] is sitting in a chair with just a pair of nude pan"
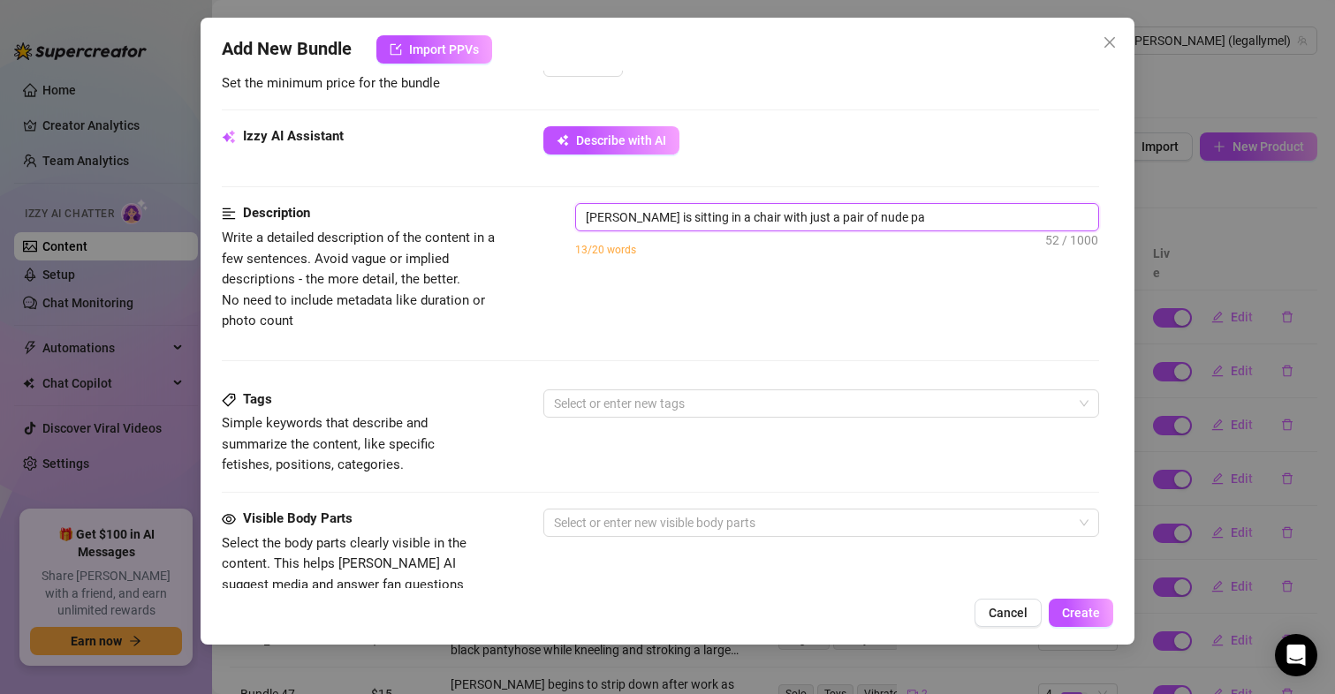
type textarea "[PERSON_NAME] is sitting in a chair with just a pair of nude pan"
type textarea "[PERSON_NAME] is sitting in a chair with just a pair of nude pant"
type textarea "[PERSON_NAME] is sitting in a chair with just a pair of nude panty"
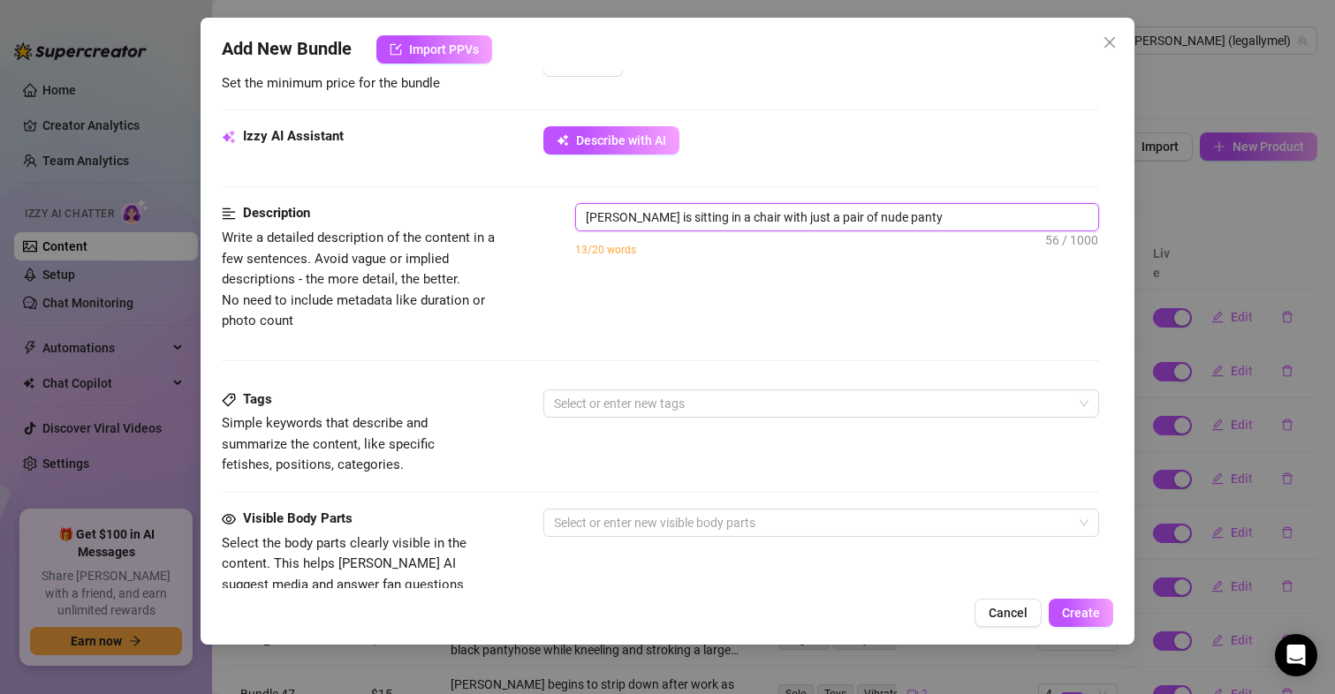
type textarea "[PERSON_NAME] is sitting in a chair with just a pair of nude pantyh"
type textarea "[PERSON_NAME] is sitting in a chair with just a pair of nude pantyho"
type textarea "[PERSON_NAME] is sitting in a chair with just a pair of nude pantyhos"
type textarea "[PERSON_NAME] is sitting in a chair with just a pair of nude pantyhose"
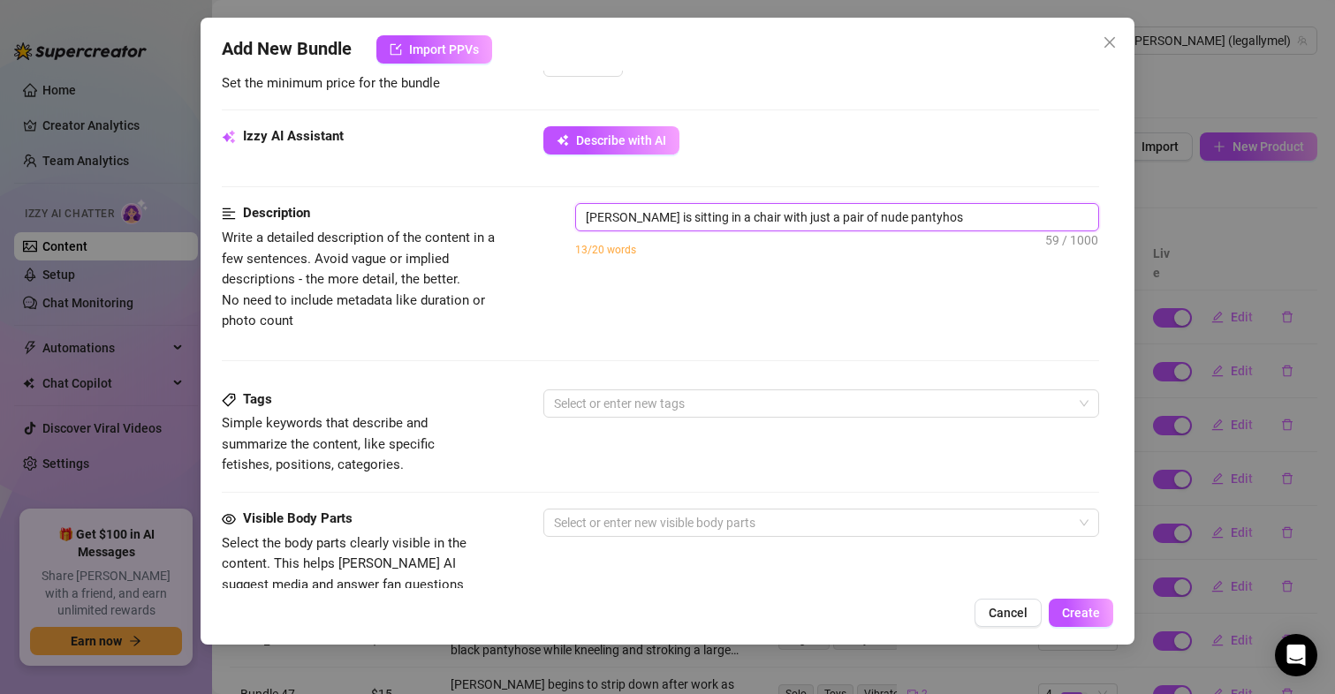
type textarea "[PERSON_NAME] is sitting in a chair with just a pair of nude pantyhose"
click at [844, 223] on textarea "[PERSON_NAME] is sitting in a chair with just a pair of nude pantyhose" at bounding box center [837, 217] width 523 height 27
type textarea "[PERSON_NAME] is sitting in a chair with just a pair of nude pantyhose"
type textarea "[PERSON_NAME] is sitting in a chair with just a pair of nude w pantyhose"
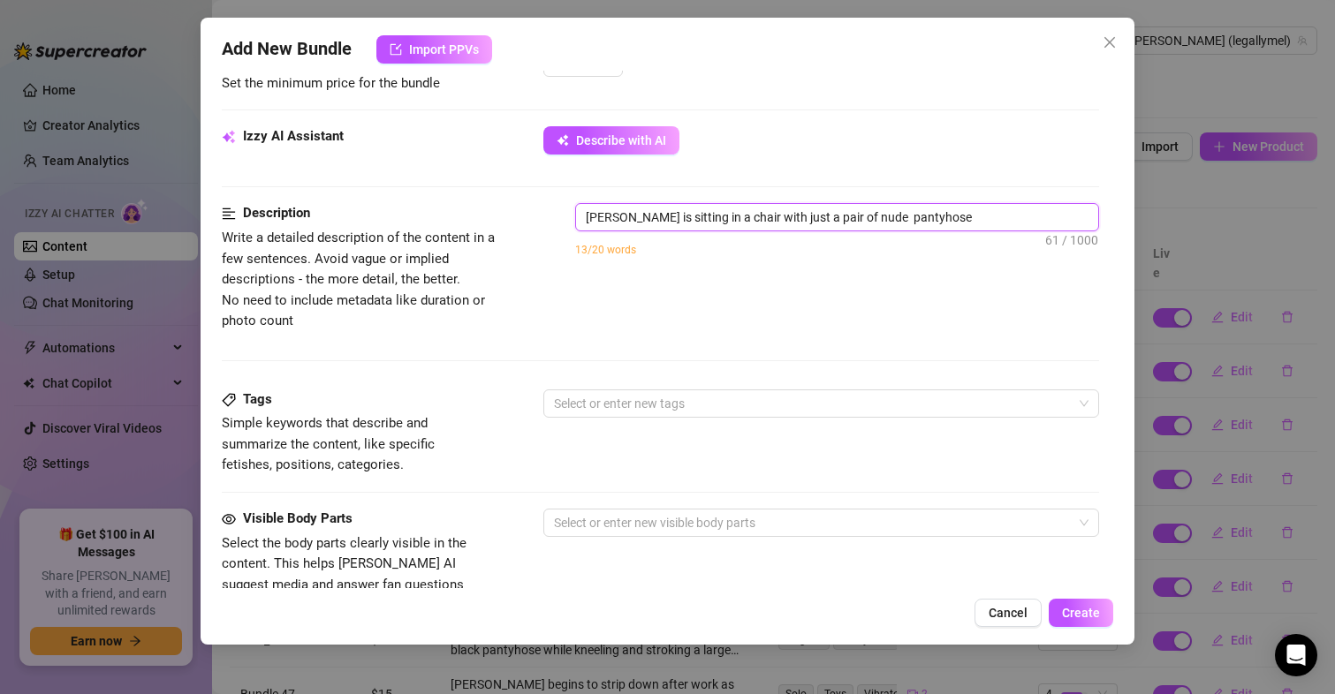
type textarea "[PERSON_NAME] is sitting in a chair with just a pair of nude w pantyhose"
type textarea "[PERSON_NAME] is sitting in a chair with just a pair of nude pantyhose"
type textarea "[PERSON_NAME] is sitting in a chair with just a pair of nude W pantyhose"
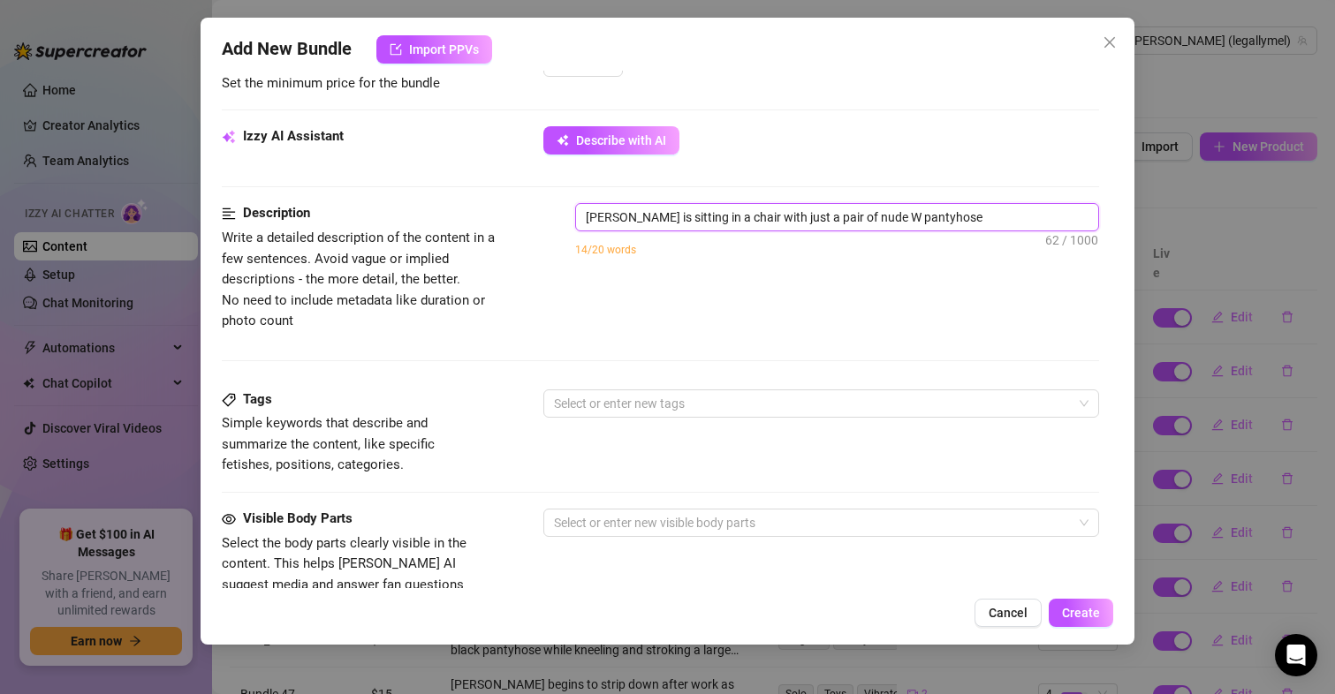
type textarea "[PERSON_NAME] is sitting in a chair with just a pair of nude Wo pantyhose"
type textarea "[PERSON_NAME] is sitting in a chair with just a pair of nude Wol pantyhose"
type textarea "[PERSON_NAME] is sitting in a chair with just a pair of nude Wolf pantyhose"
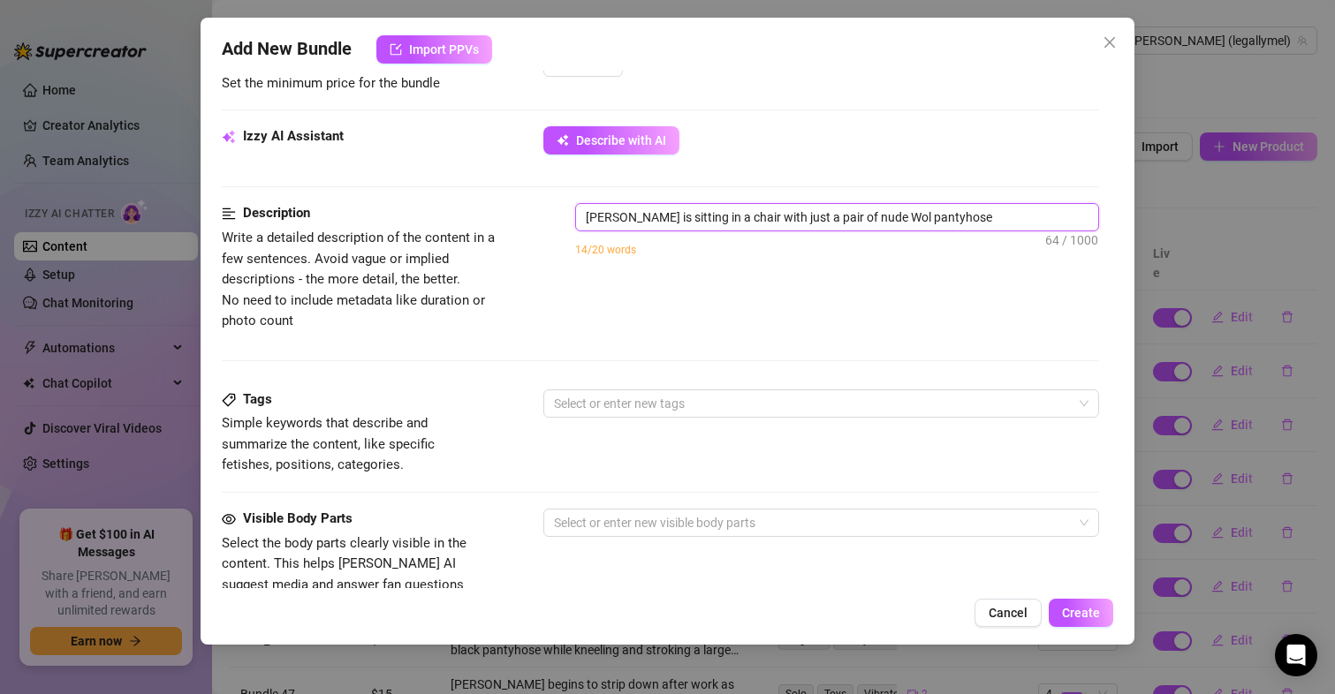
type textarea "[PERSON_NAME] is sitting in a chair with just a pair of nude Wolf pantyhose"
type textarea "[PERSON_NAME] is sitting in a chair with just a pair of nude Wolfo pantyhose"
type textarea "[PERSON_NAME] is sitting in a chair with just a pair of nude Wolfor pantyhose"
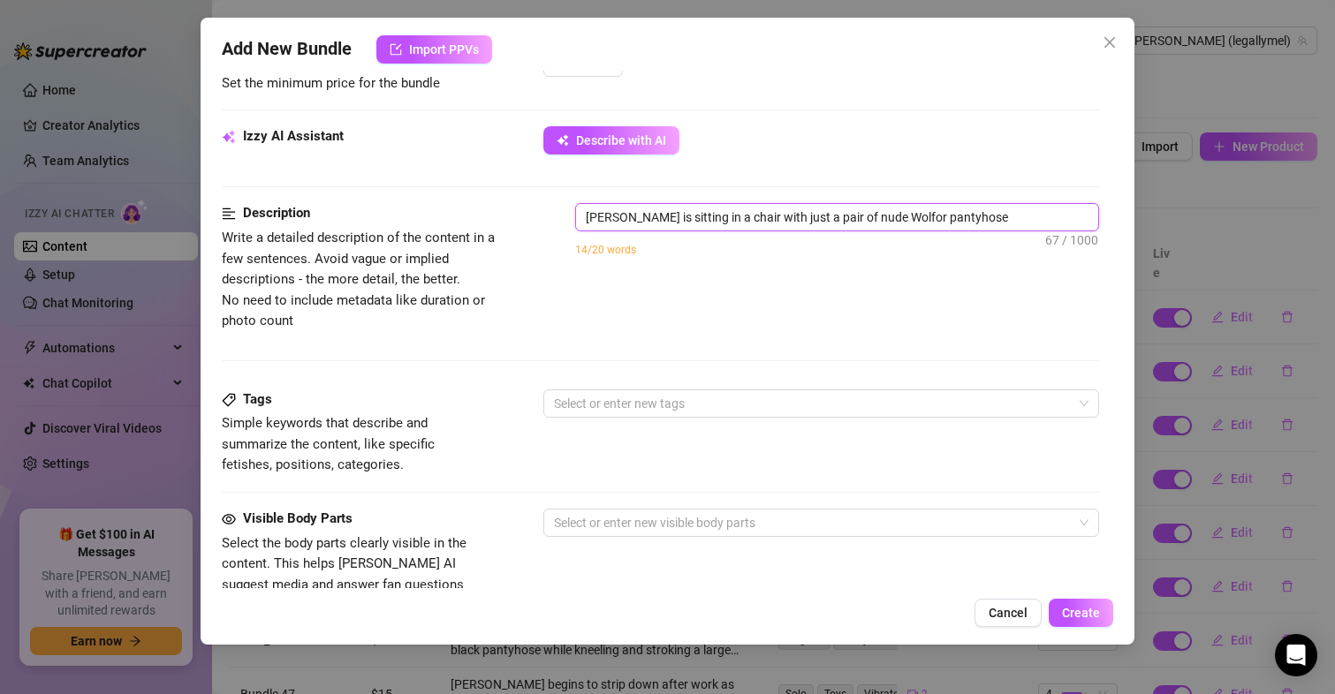
type textarea "[PERSON_NAME] is sitting in a chair with just a pair of nude [PERSON_NAME] pant…"
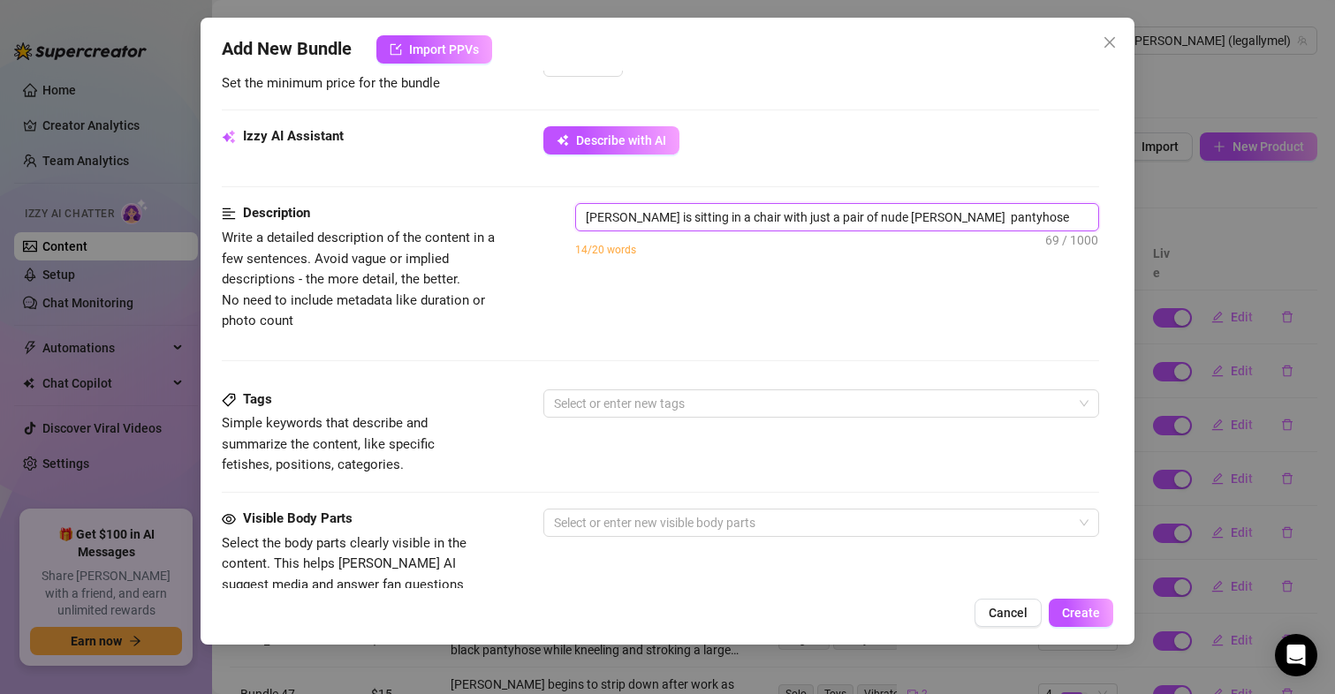
type textarea "[PERSON_NAME] is sitting in a chair with just a pair of nude [PERSON_NAME] pant…"
click at [979, 224] on textarea "[PERSON_NAME] is sitting in a chair with just a pair of nude [PERSON_NAME] pant…" at bounding box center [837, 217] width 523 height 27
type textarea "[PERSON_NAME] is sitting in a chair with just a pair of nude [PERSON_NAME] pant…"
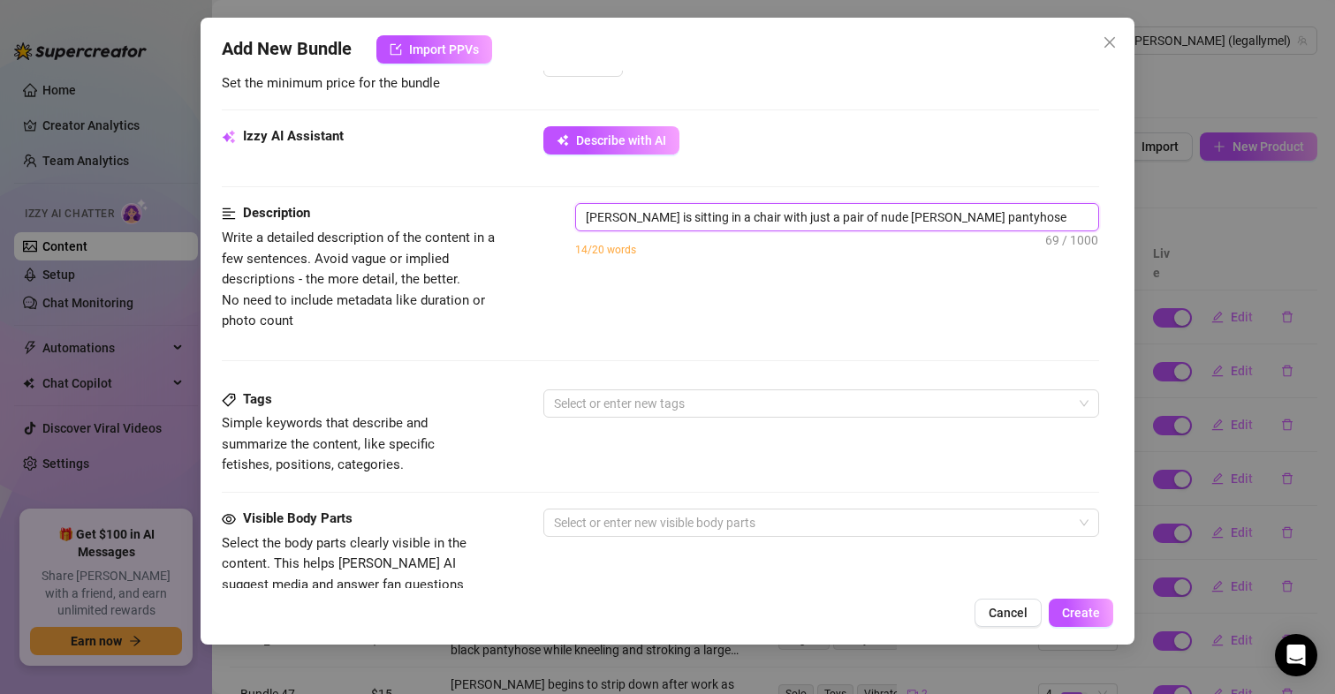
type textarea "[PERSON_NAME] is sitting in a chair with just a pair of nude [PERSON_NAME] pant…"
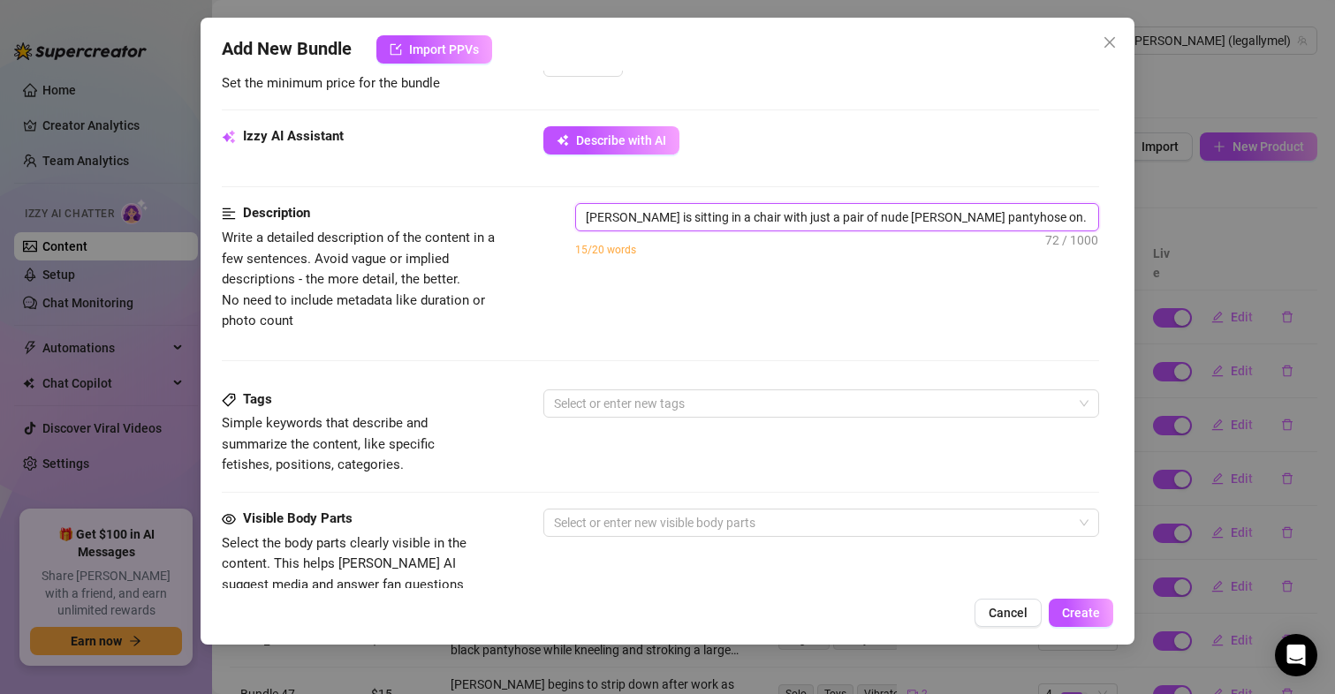
type textarea "[PERSON_NAME] is sitting in a chair with just a pair of nude [PERSON_NAME] pant…"
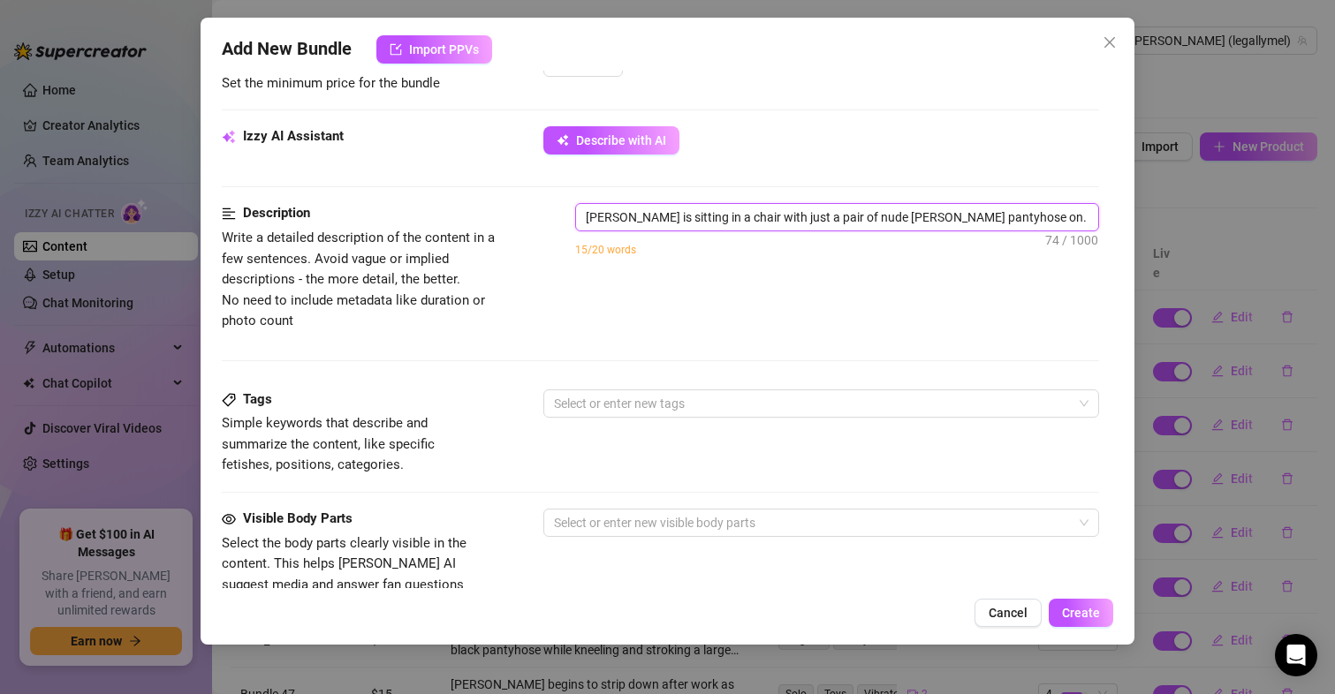
type textarea "[PERSON_NAME] is sitting in a chair with just a pair of nude [PERSON_NAME] pant…"
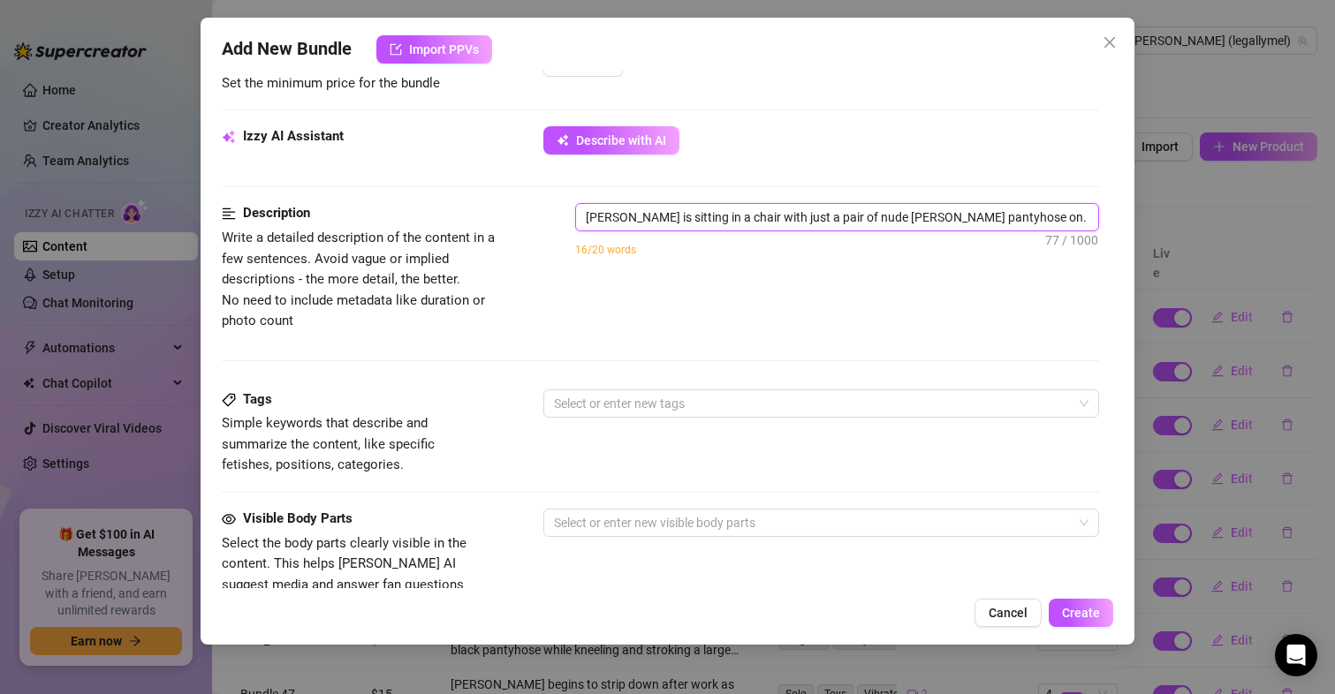
type textarea "[PERSON_NAME] is sitting in a chair with just a pair of nude [PERSON_NAME] pant…"
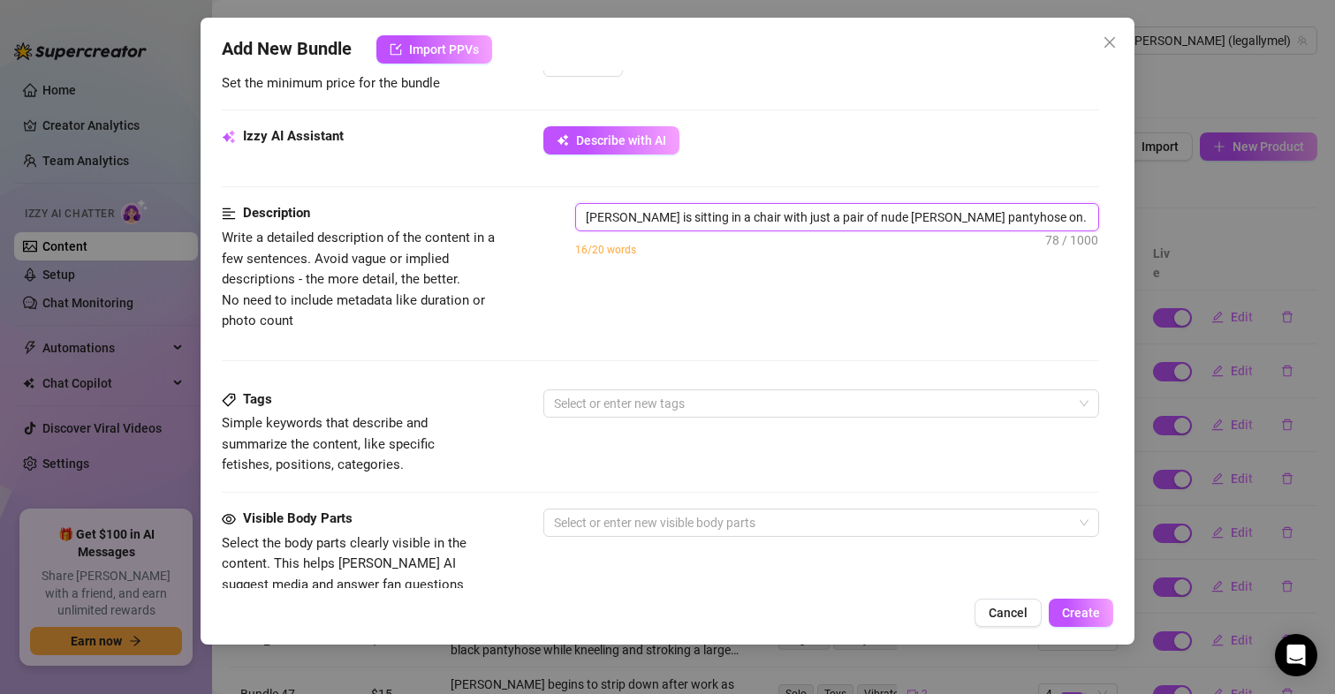
type textarea "[PERSON_NAME] is sitting in a chair with just a pair of nude [PERSON_NAME] pant…"
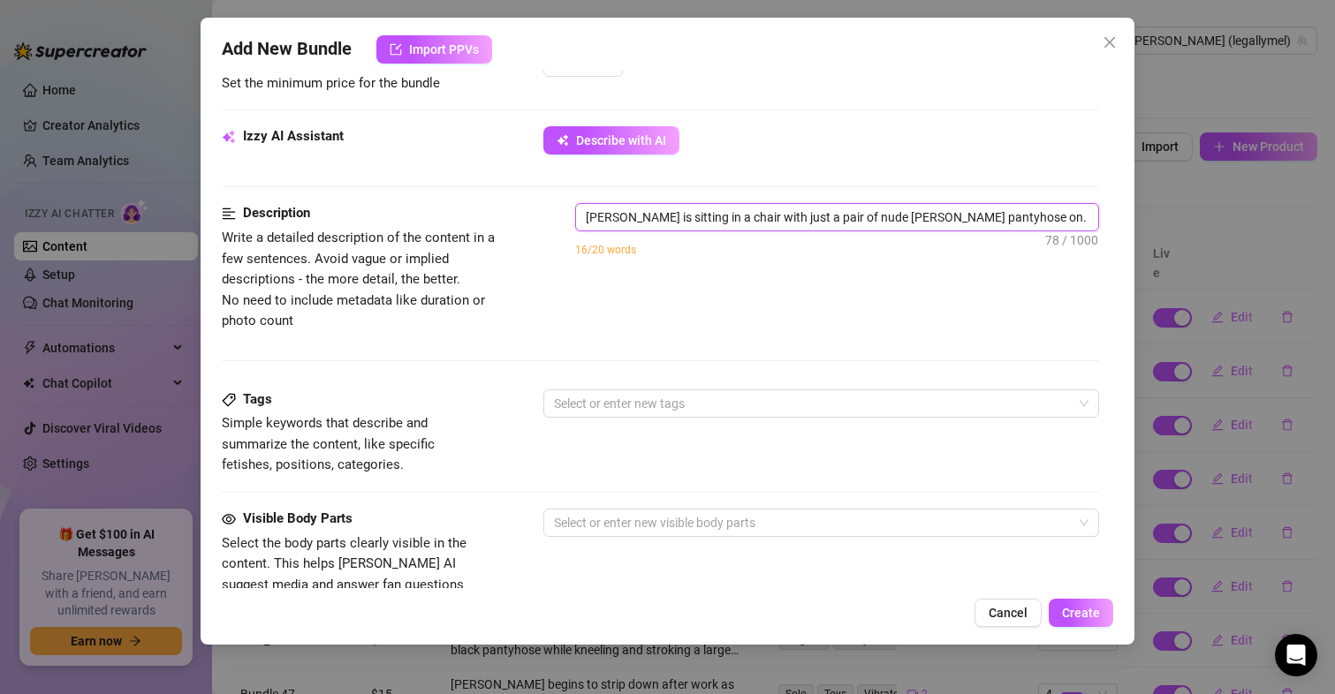
type textarea "[PERSON_NAME] is sitting in a chair with just a pair of nude [PERSON_NAME] pant…"
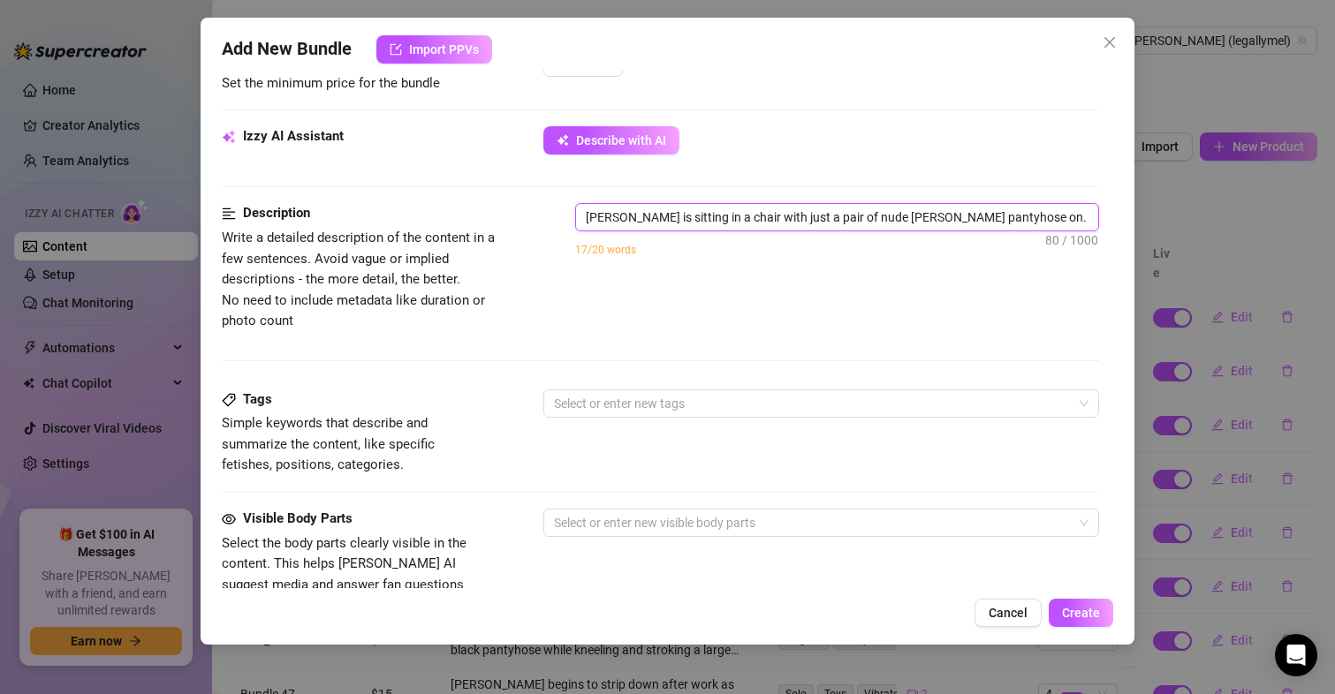
type textarea "[PERSON_NAME] is sitting in a chair with just a pair of nude [PERSON_NAME] pant…"
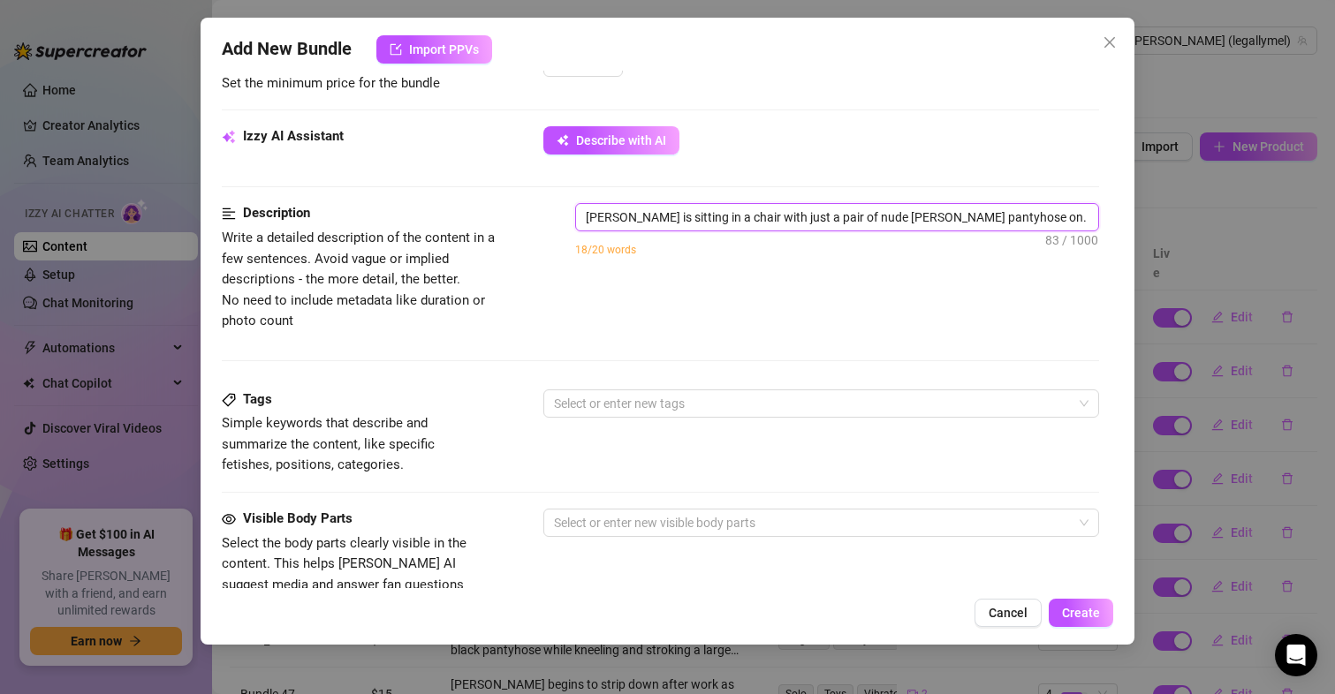
type textarea "[PERSON_NAME] is sitting in a chair with just a pair of nude [PERSON_NAME] pant…"
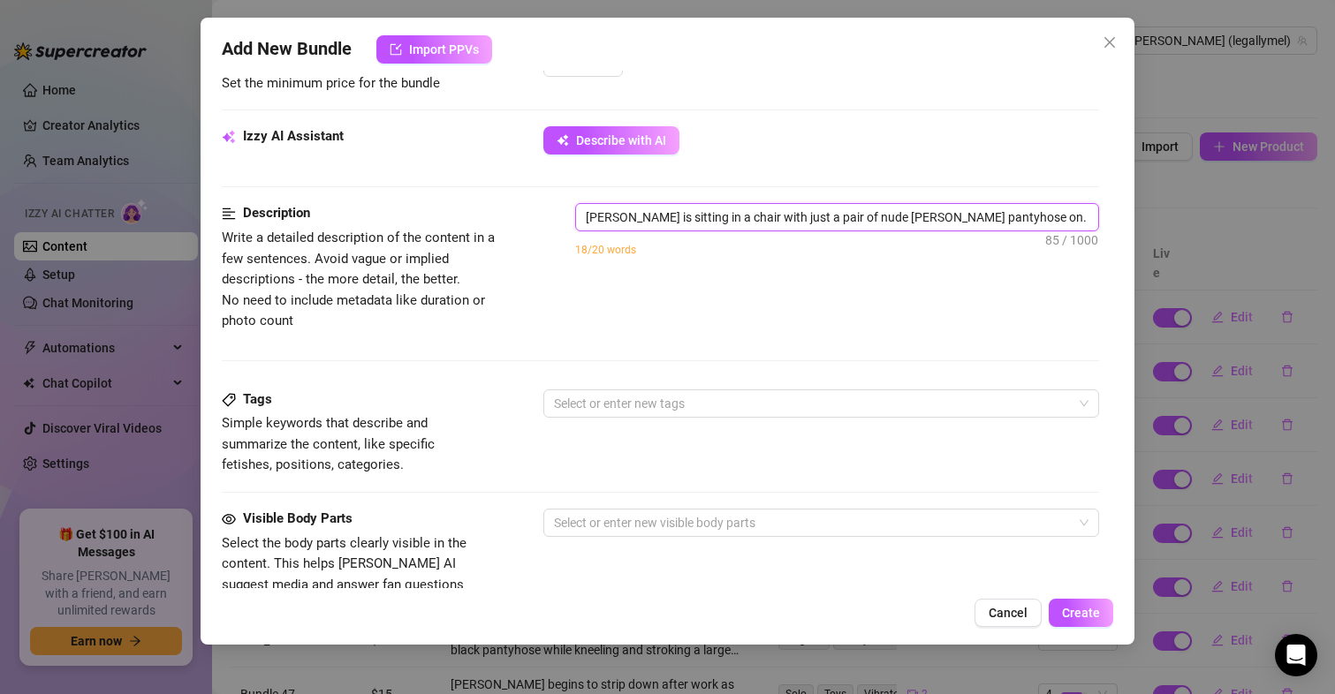
type textarea "[PERSON_NAME] is sitting in a chair with just a pair of nude [PERSON_NAME] pant…"
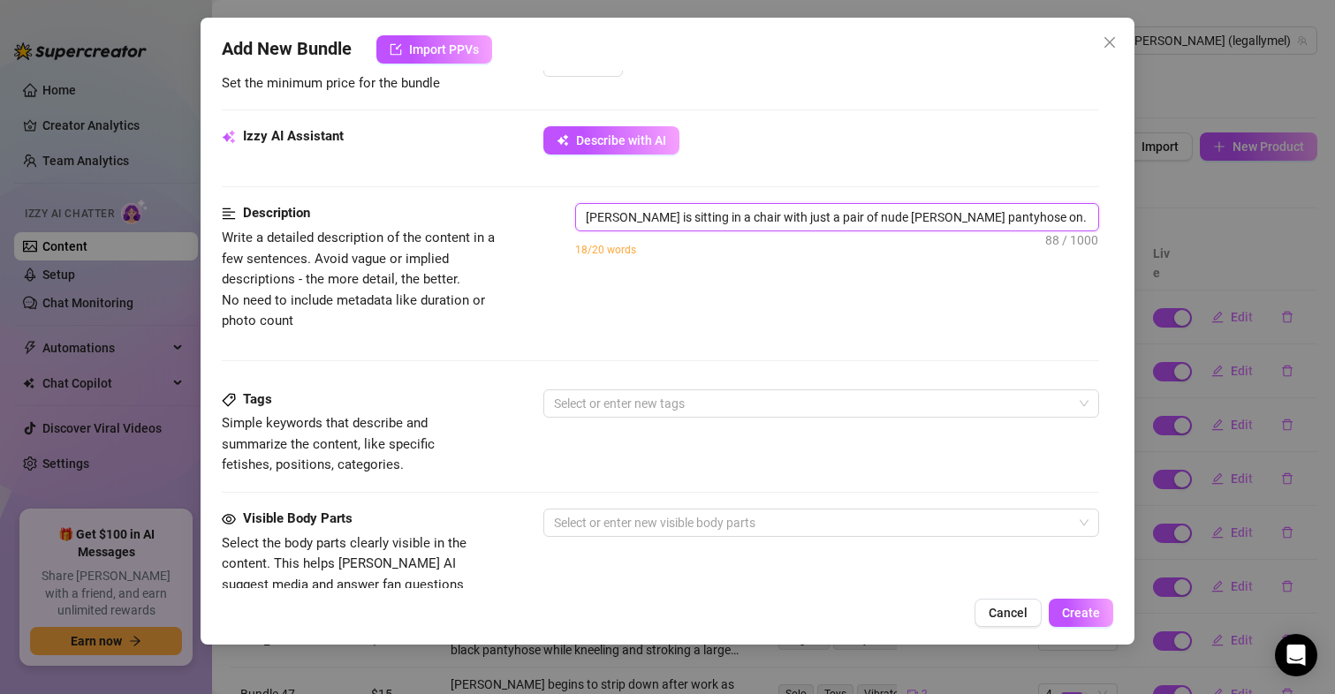
type textarea "[PERSON_NAME] is sitting in a chair with just a pair of nude [PERSON_NAME] pant…"
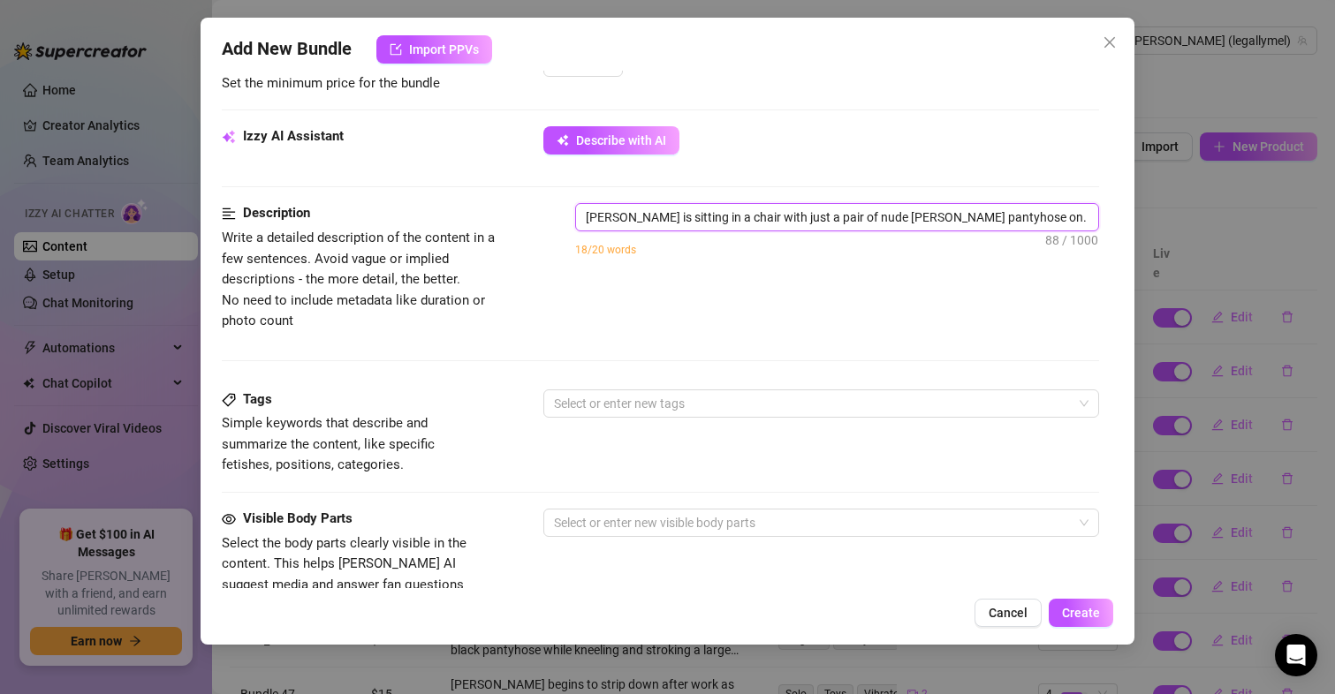
type textarea "[PERSON_NAME] is sitting in a chair with just a pair of nude [PERSON_NAME] pant…"
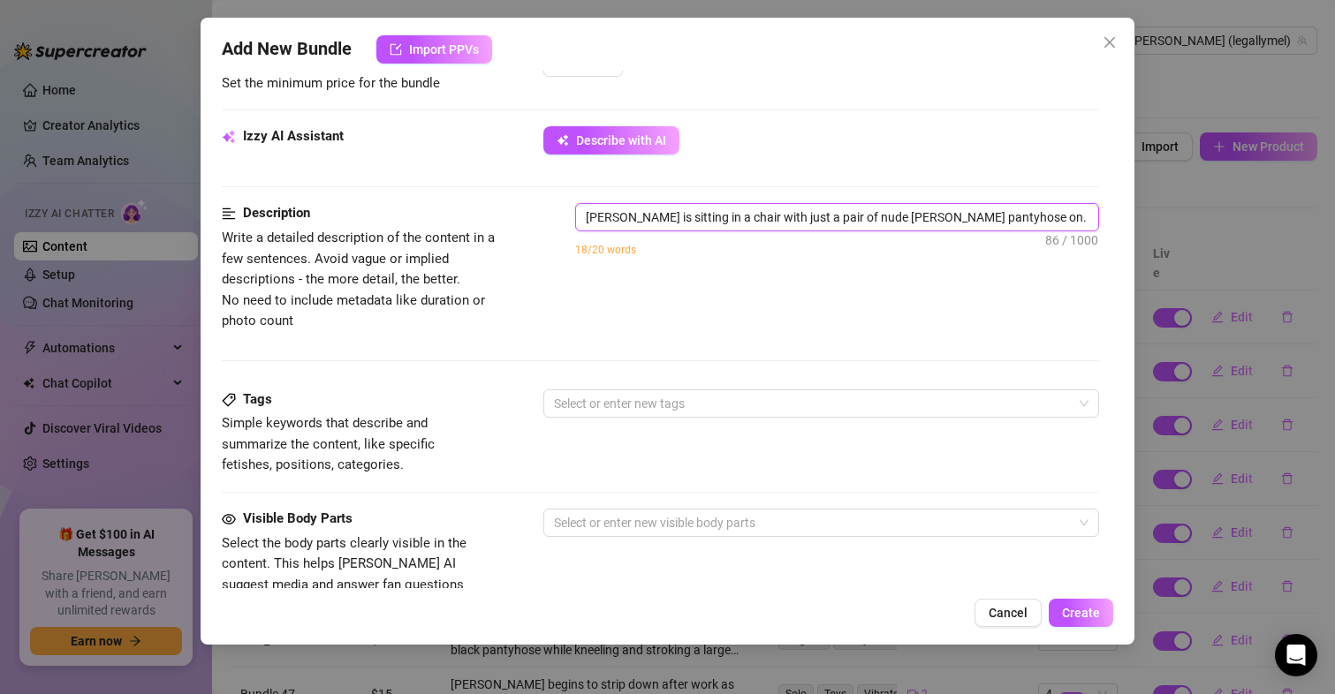
type textarea "[PERSON_NAME] is sitting in a chair with just a pair of nude [PERSON_NAME] pant…"
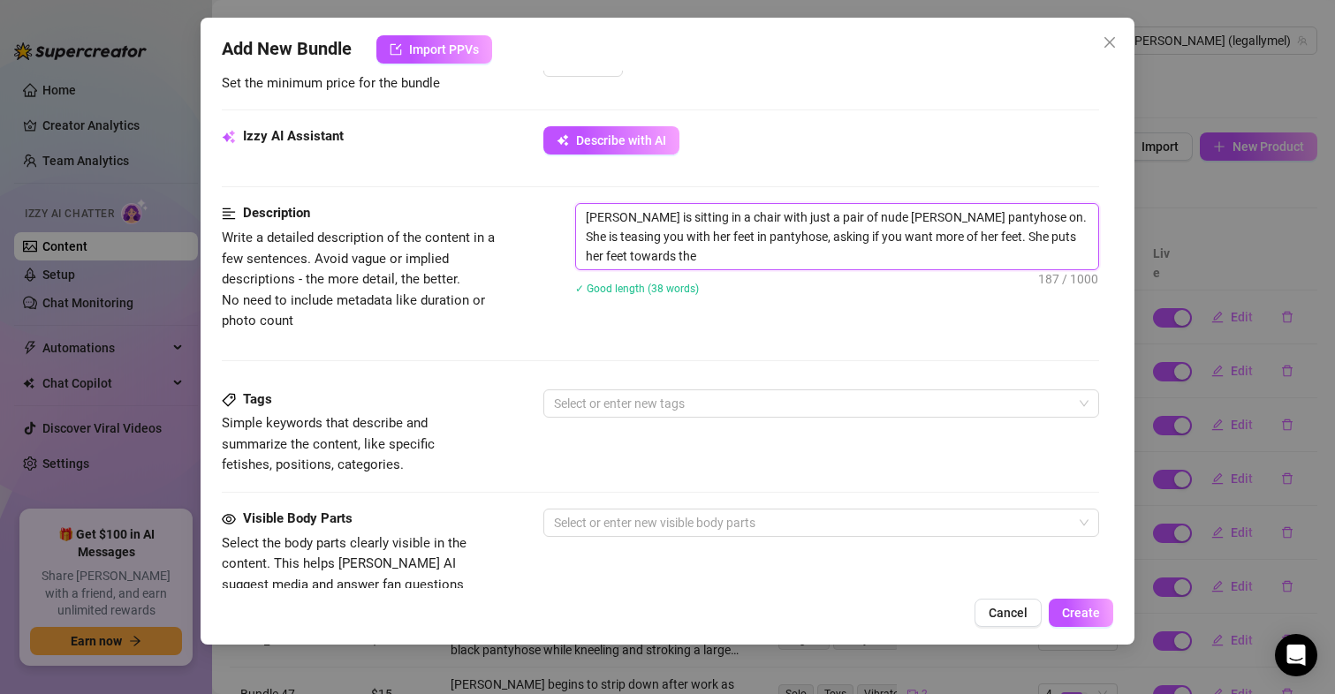
scroll to position [0, 0]
click at [860, 416] on div "Select or enter new tags" at bounding box center [821, 404] width 557 height 28
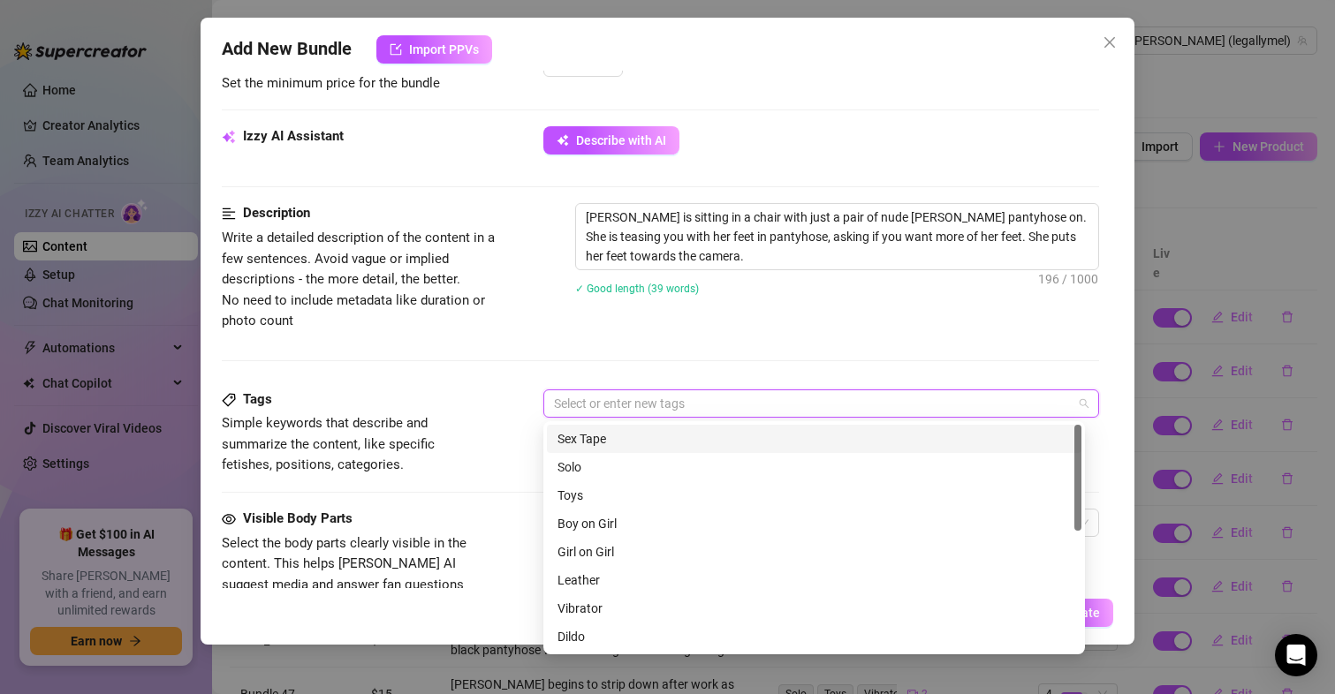
click at [859, 413] on div at bounding box center [812, 403] width 531 height 25
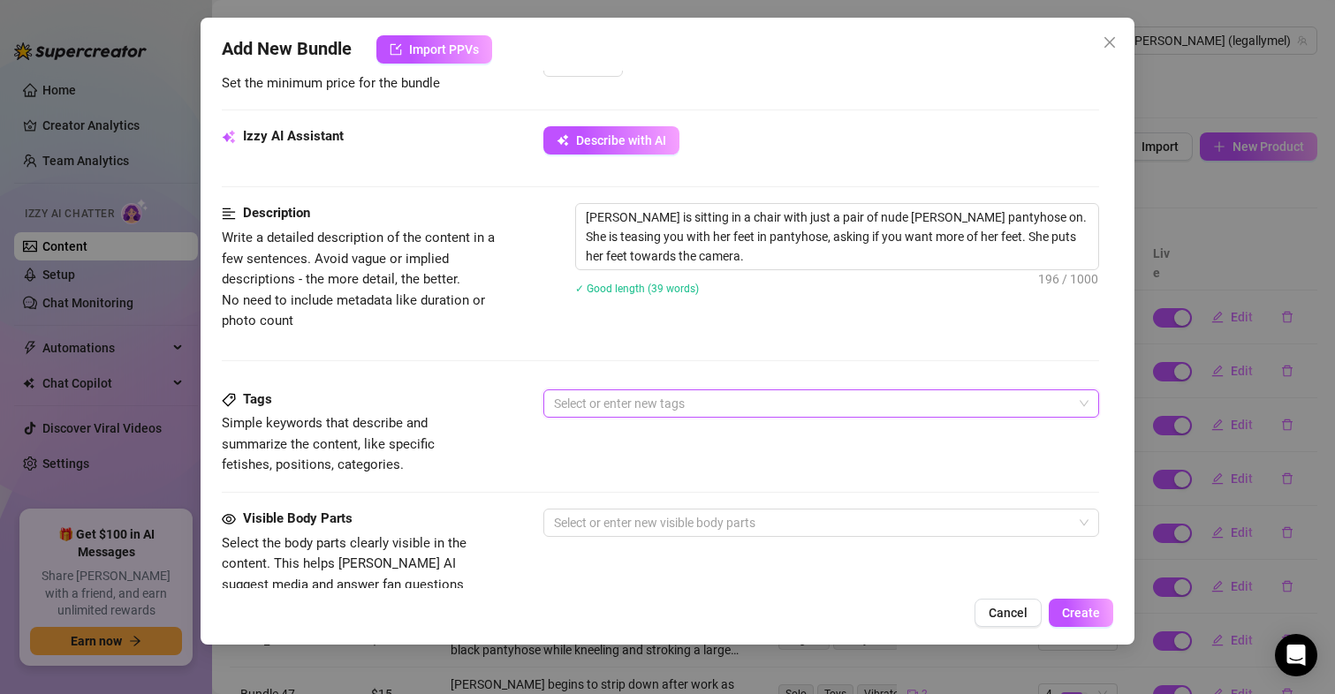
click at [859, 413] on div at bounding box center [812, 403] width 531 height 25
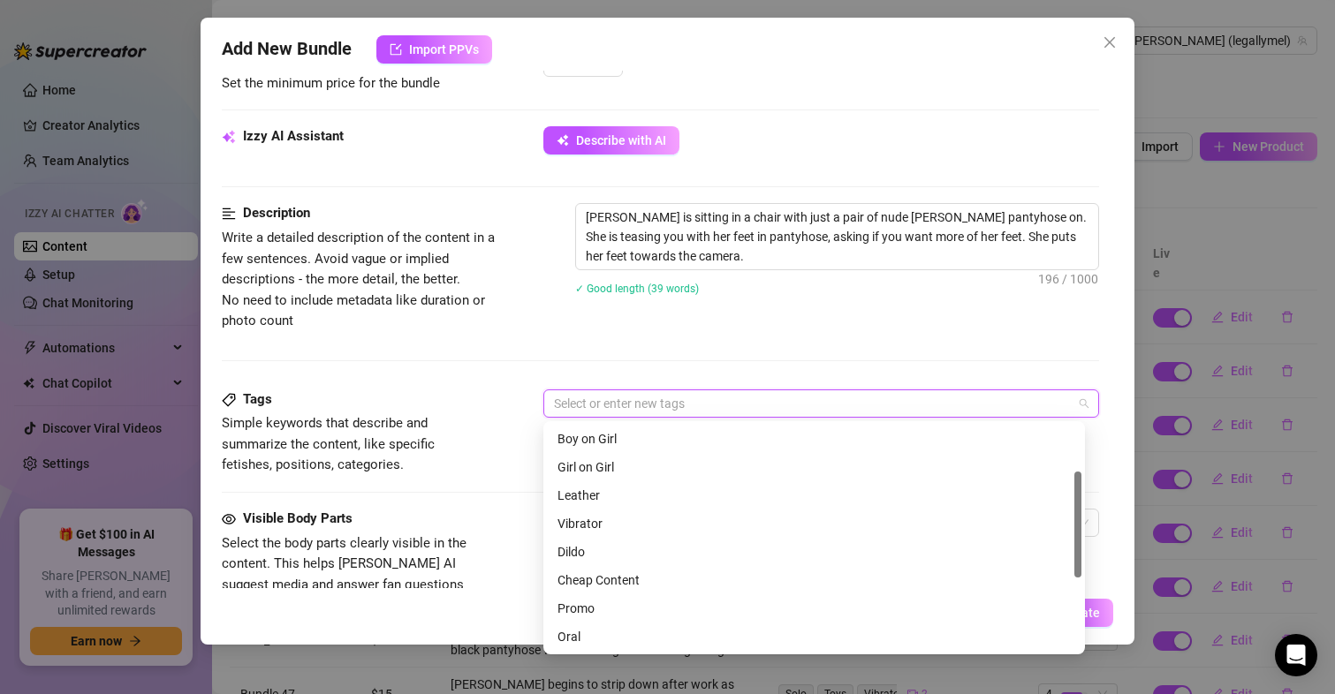
scroll to position [100, 0]
drag, startPoint x: 1078, startPoint y: 495, endPoint x: 1083, endPoint y: 542, distance: 47.1
click at [1083, 542] on div "Solo Toys Boy on Girl Boy on Girl Girl on Girl Leather Vibrator Dildo Cheap Con…" at bounding box center [814, 537] width 542 height 233
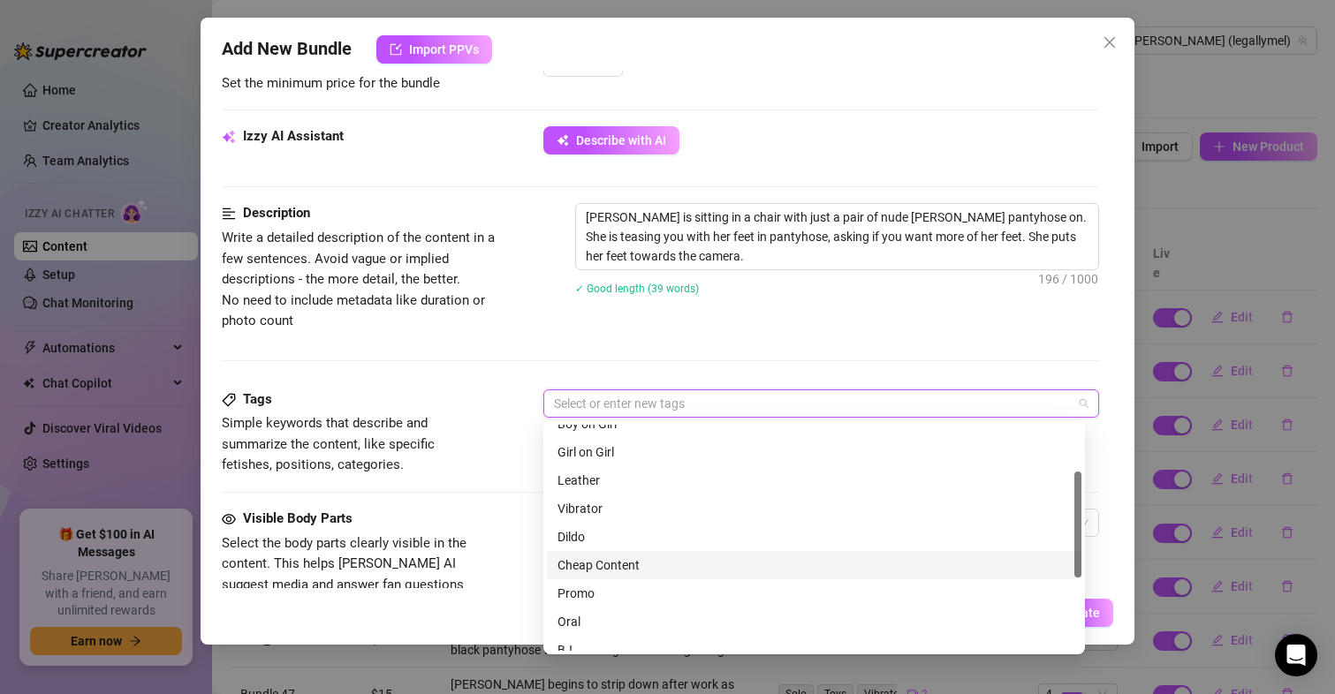
click at [715, 557] on div "Cheap Content" at bounding box center [813, 565] width 513 height 19
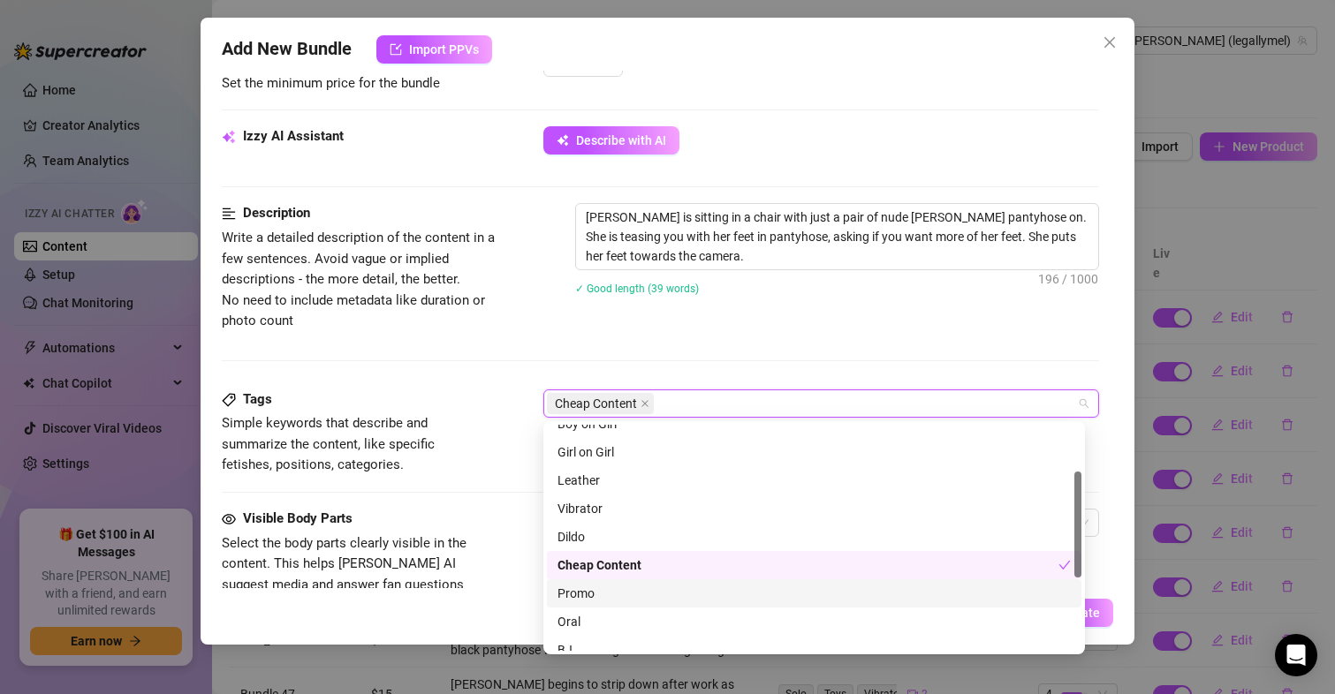
click at [692, 596] on div "Promo" at bounding box center [813, 593] width 513 height 19
click at [738, 406] on div "Cheap Content Promo" at bounding box center [812, 403] width 531 height 25
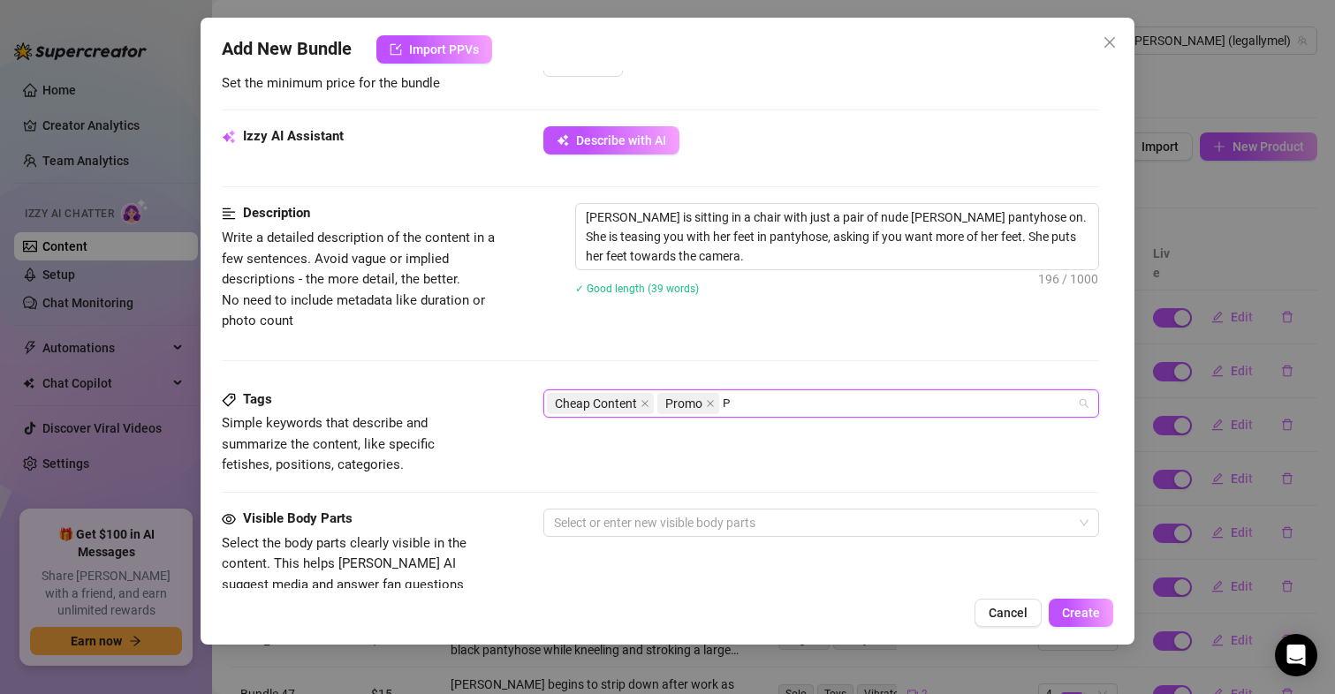
scroll to position [0, 0]
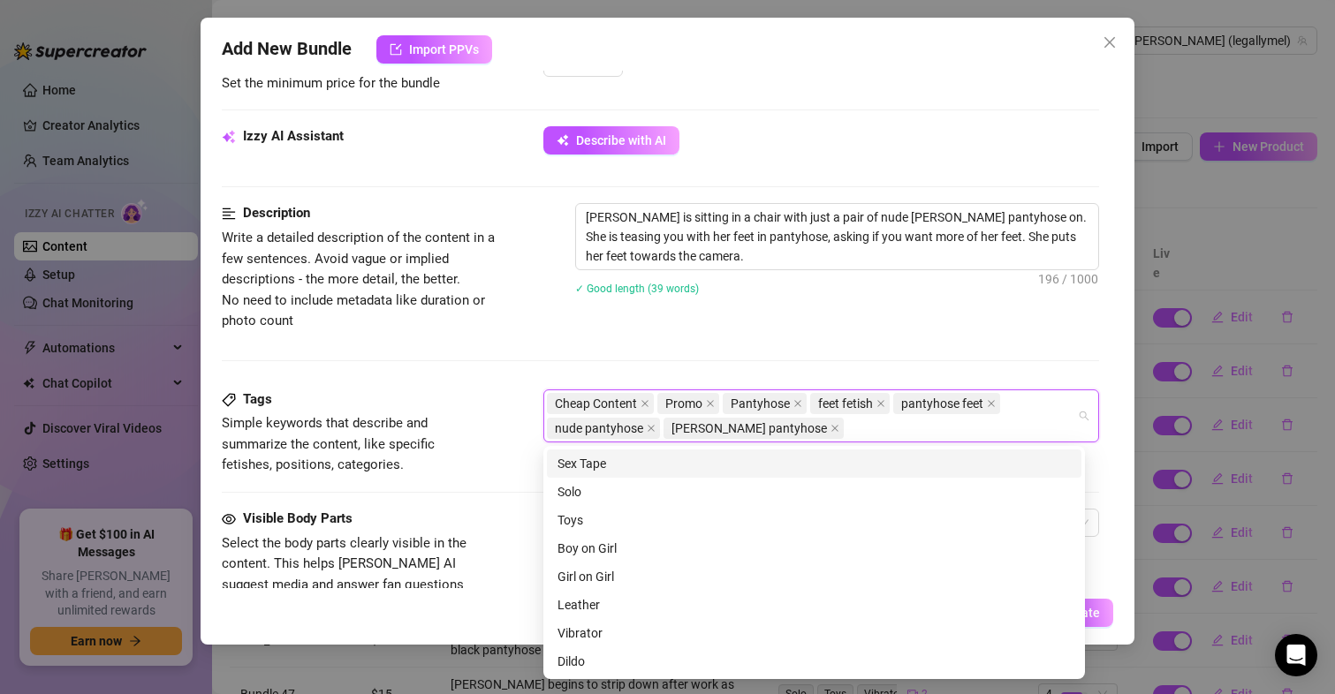
click at [719, 357] on div "Description Write a detailed description of the content in a few sentences. Avo…" at bounding box center [661, 296] width 878 height 186
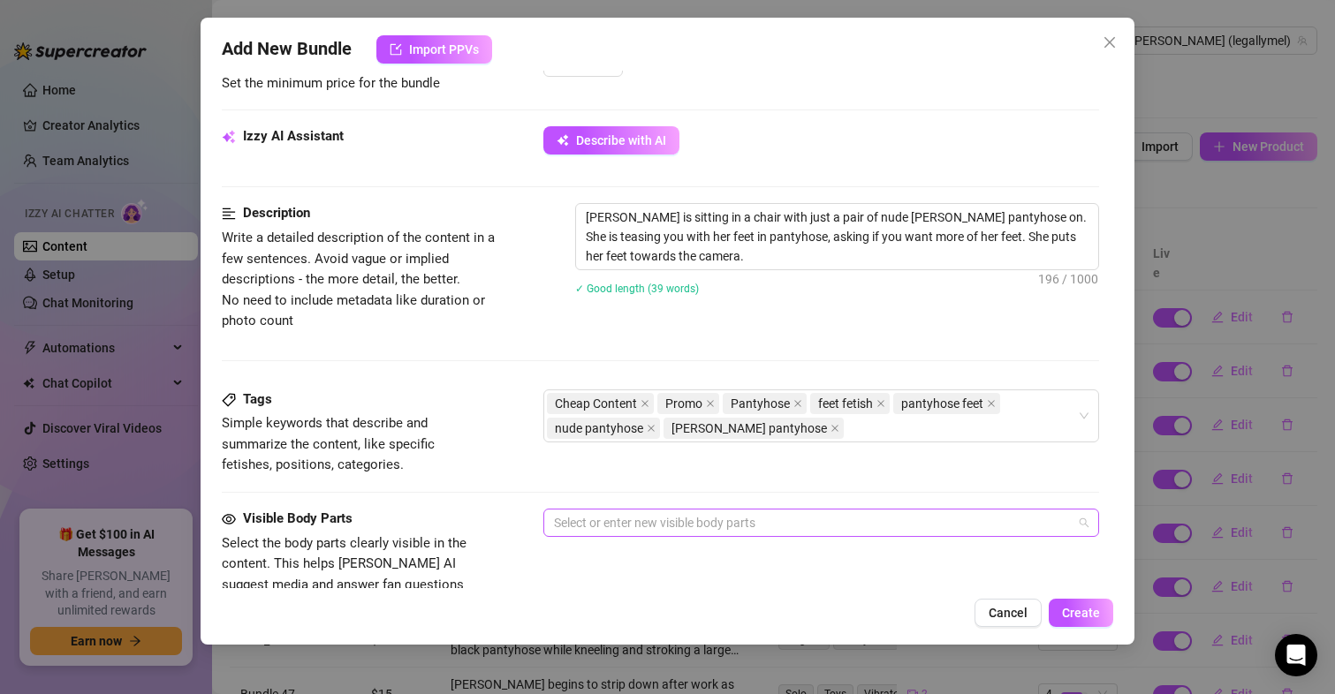
click at [586, 519] on div at bounding box center [812, 523] width 531 height 25
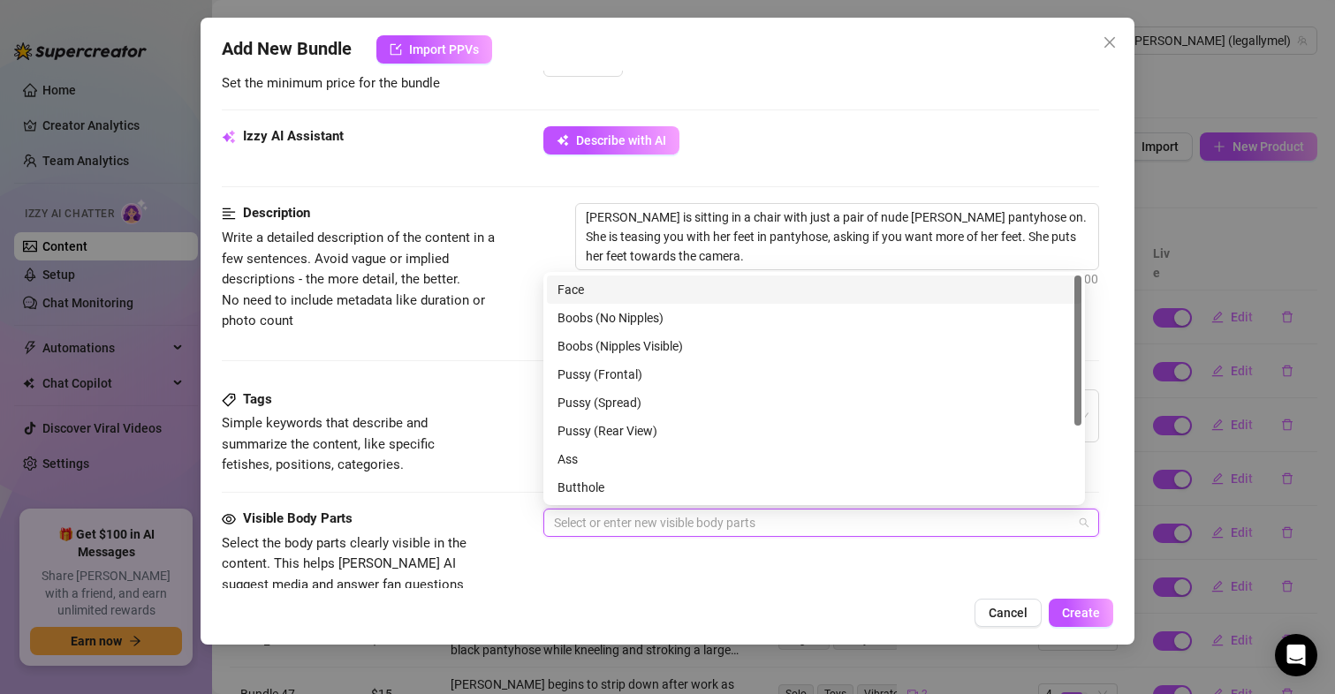
click at [643, 295] on div "Face" at bounding box center [813, 289] width 513 height 19
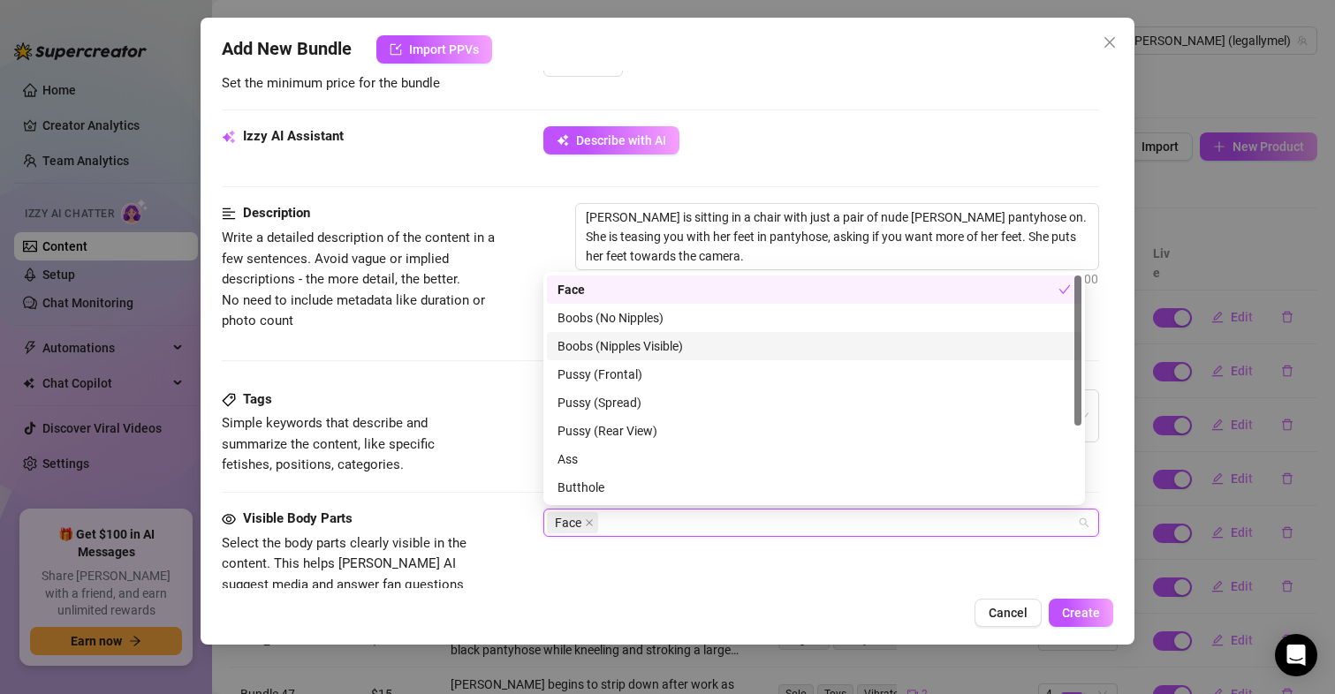
click at [645, 353] on div "Boobs (Nipples Visible)" at bounding box center [813, 346] width 513 height 19
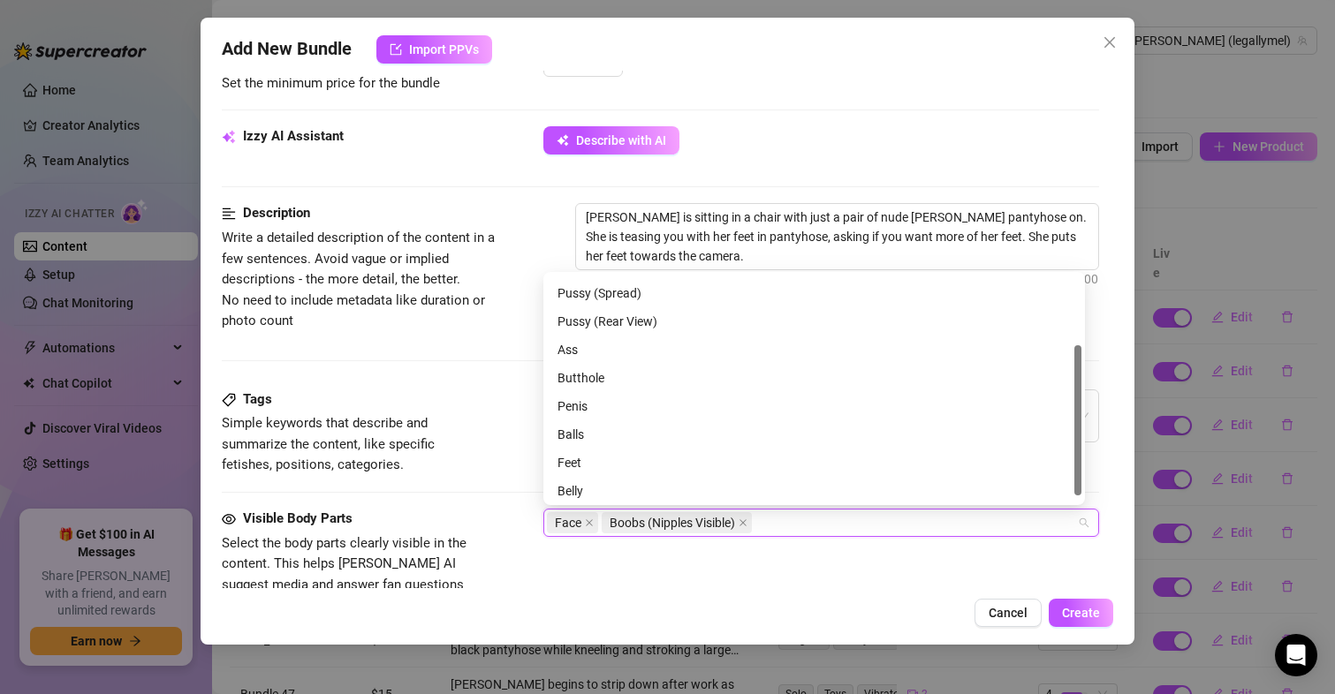
scroll to position [113, 0]
drag, startPoint x: 1078, startPoint y: 359, endPoint x: 1083, endPoint y: 465, distance: 106.1
click at [1083, 465] on div "Boobs (No Nipples) Boobs (Nipples Visible) Pussy (Frontal) Pussy (Frontal) Puss…" at bounding box center [814, 388] width 542 height 233
click at [676, 462] on div "Feet" at bounding box center [813, 459] width 513 height 19
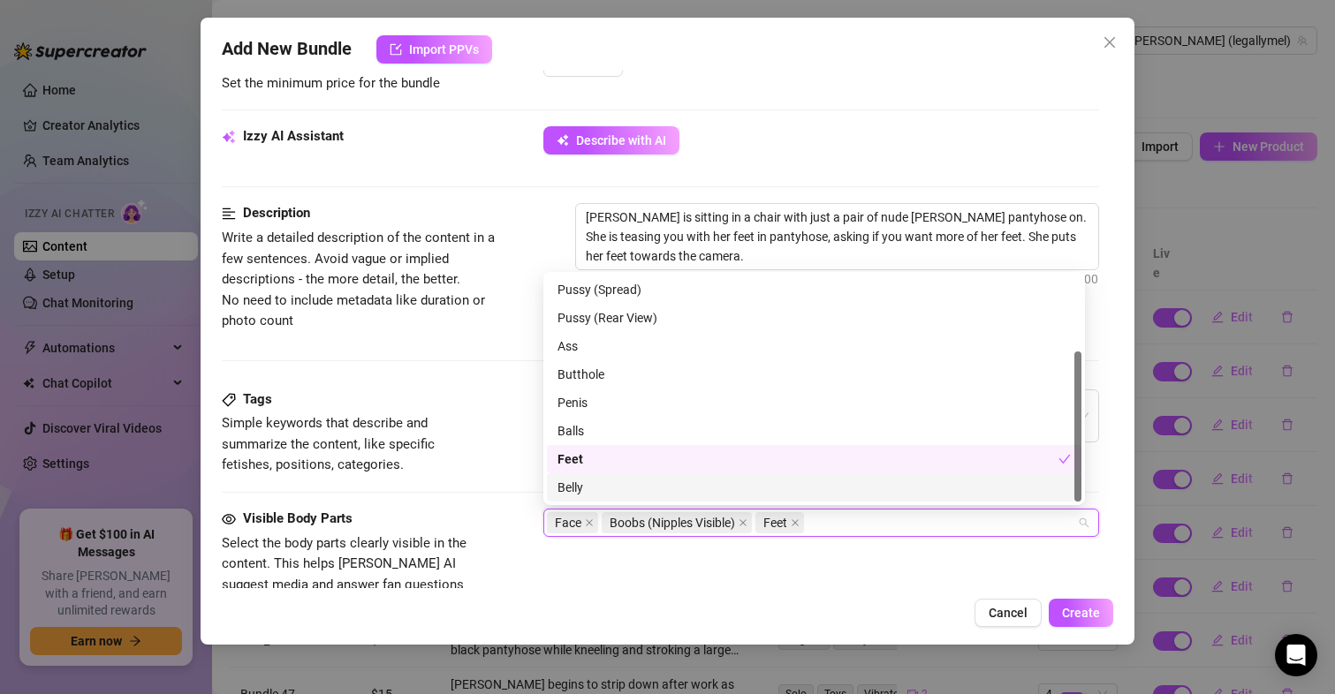
click at [663, 491] on div "Belly" at bounding box center [813, 487] width 513 height 19
click at [769, 595] on div "Add New Bundle Import PPVs Account [PERSON_NAME] (@legallymel) Name Name is for…" at bounding box center [668, 331] width 935 height 627
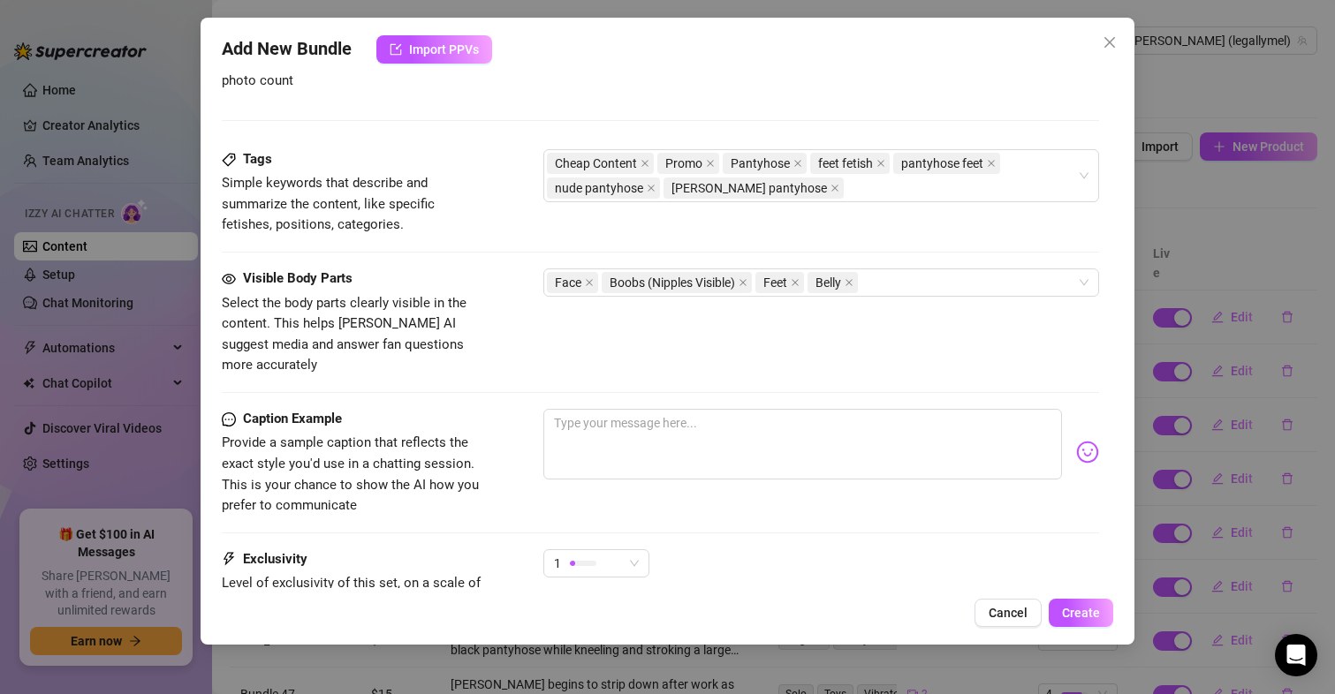
scroll to position [836, 0]
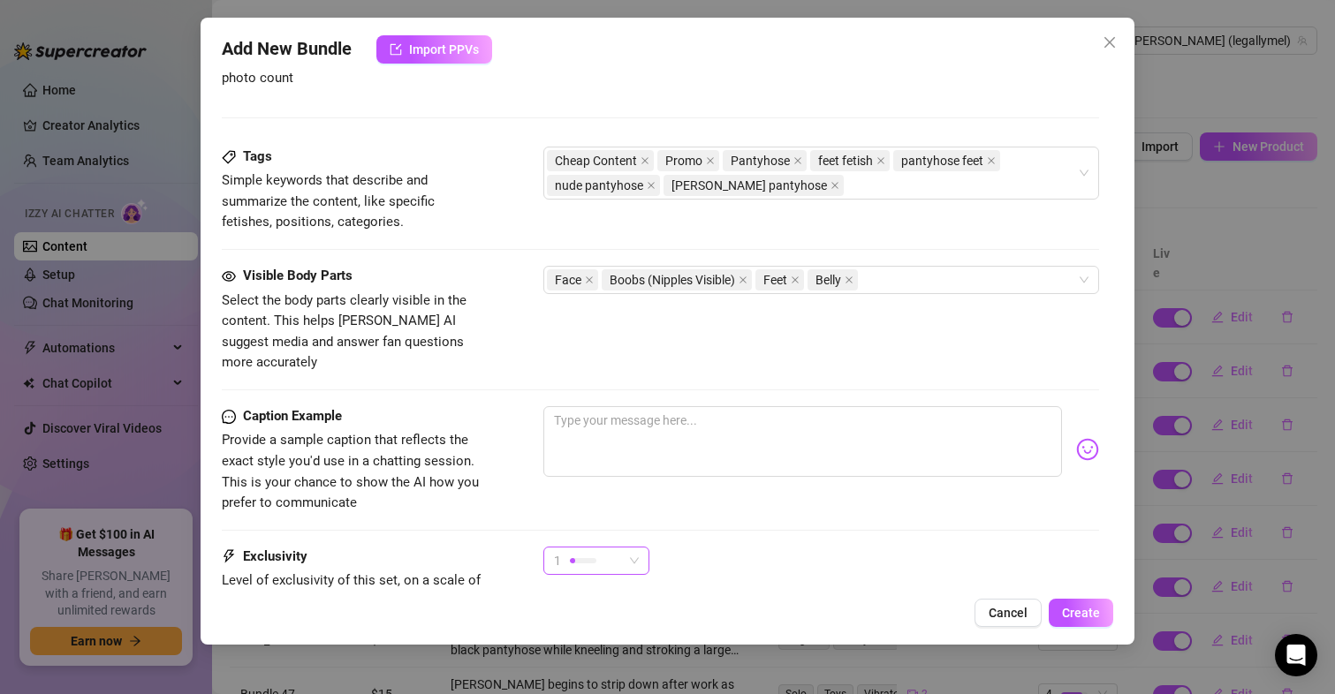
click at [631, 548] on span "1" at bounding box center [596, 561] width 85 height 27
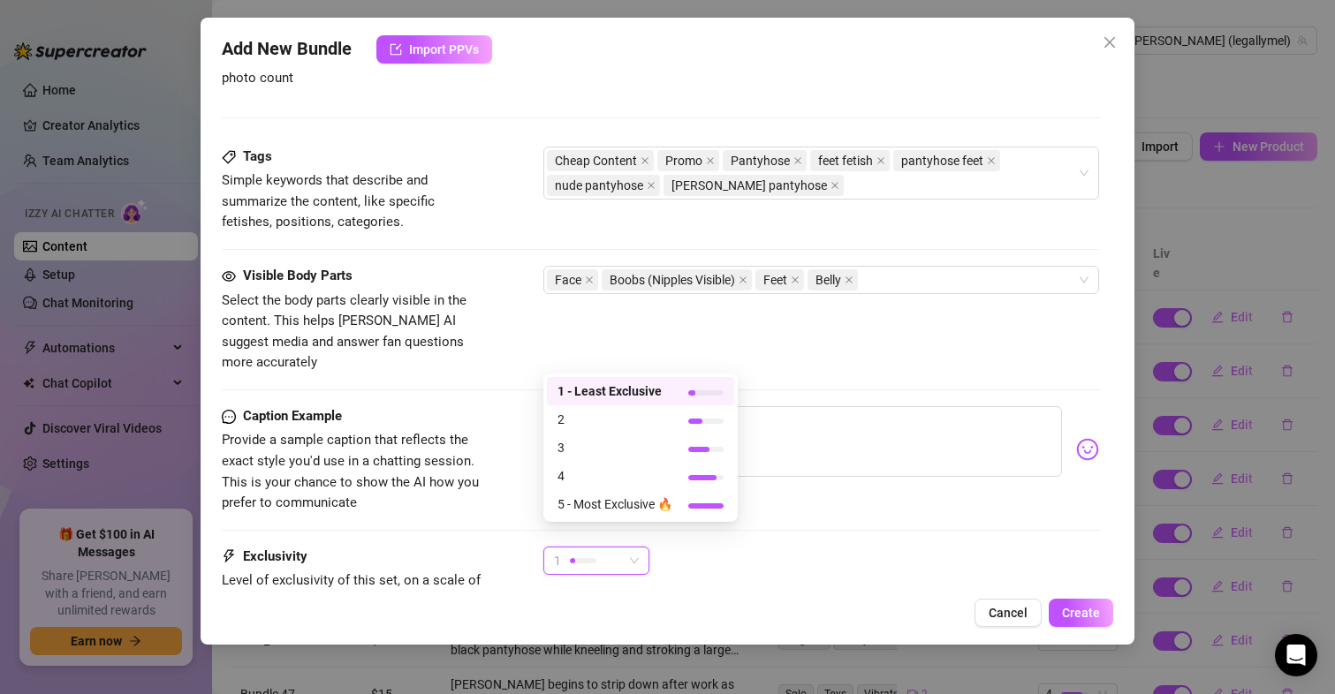
click at [657, 384] on span "1 - Least Exclusive" at bounding box center [614, 391] width 115 height 19
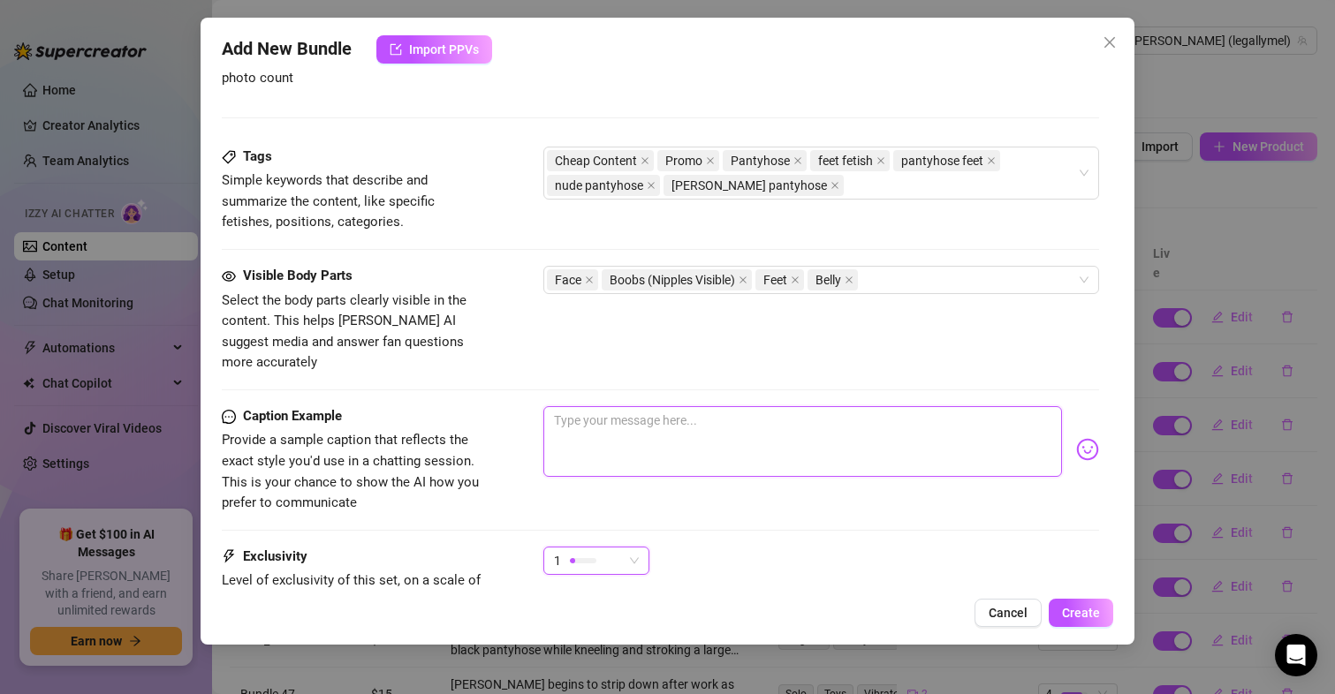
click at [803, 417] on textarea at bounding box center [802, 441] width 519 height 71
click at [635, 548] on span "1" at bounding box center [596, 561] width 85 height 27
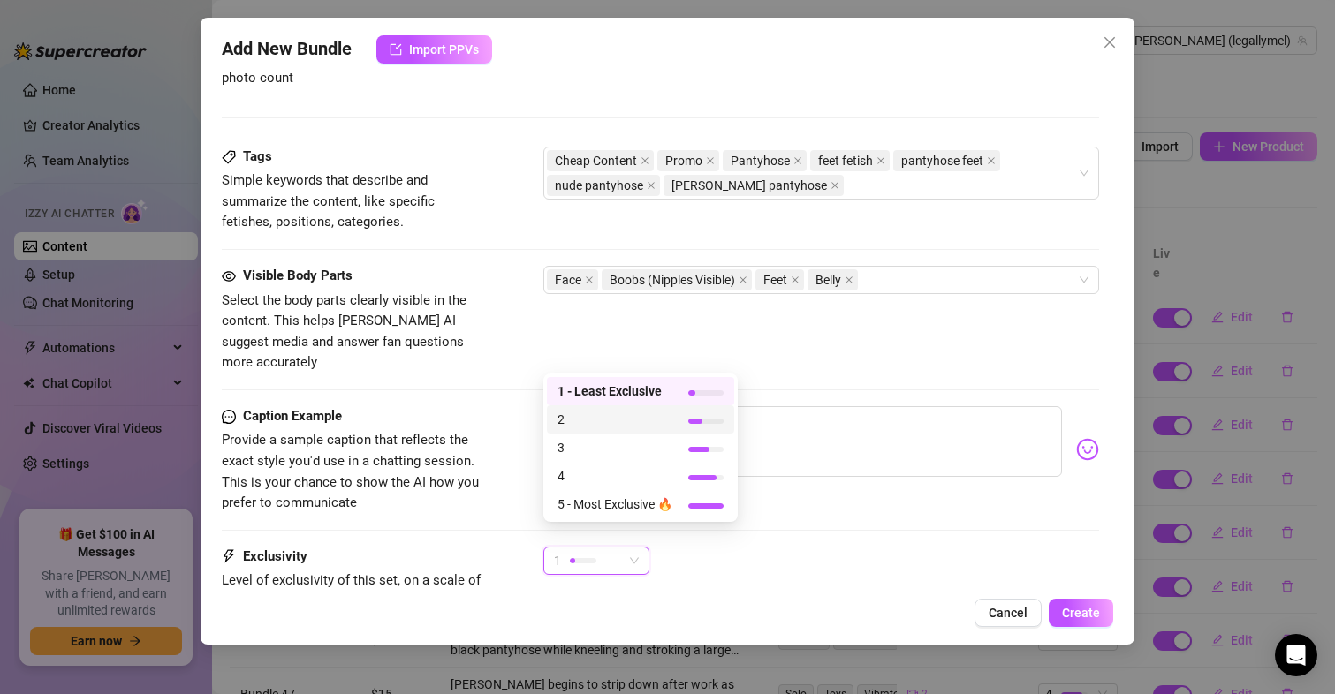
click at [617, 413] on span "2" at bounding box center [614, 419] width 115 height 19
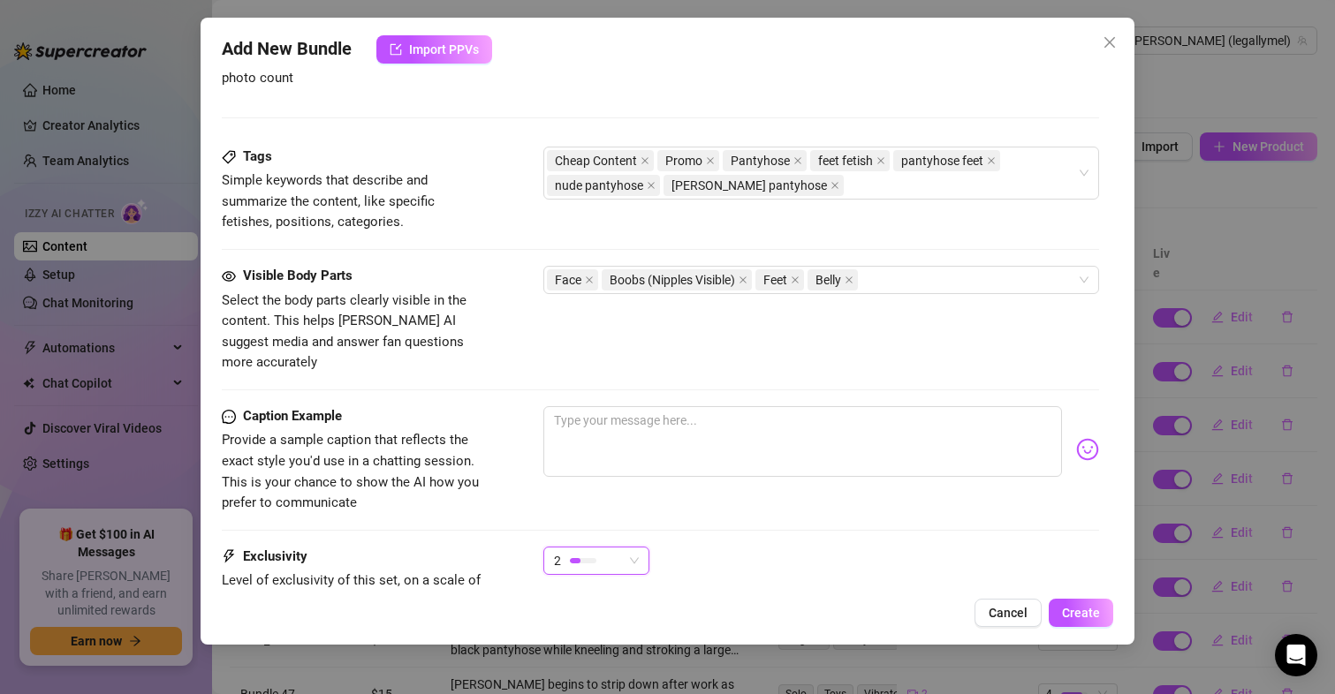
click at [720, 568] on div "2 2" at bounding box center [821, 569] width 557 height 44
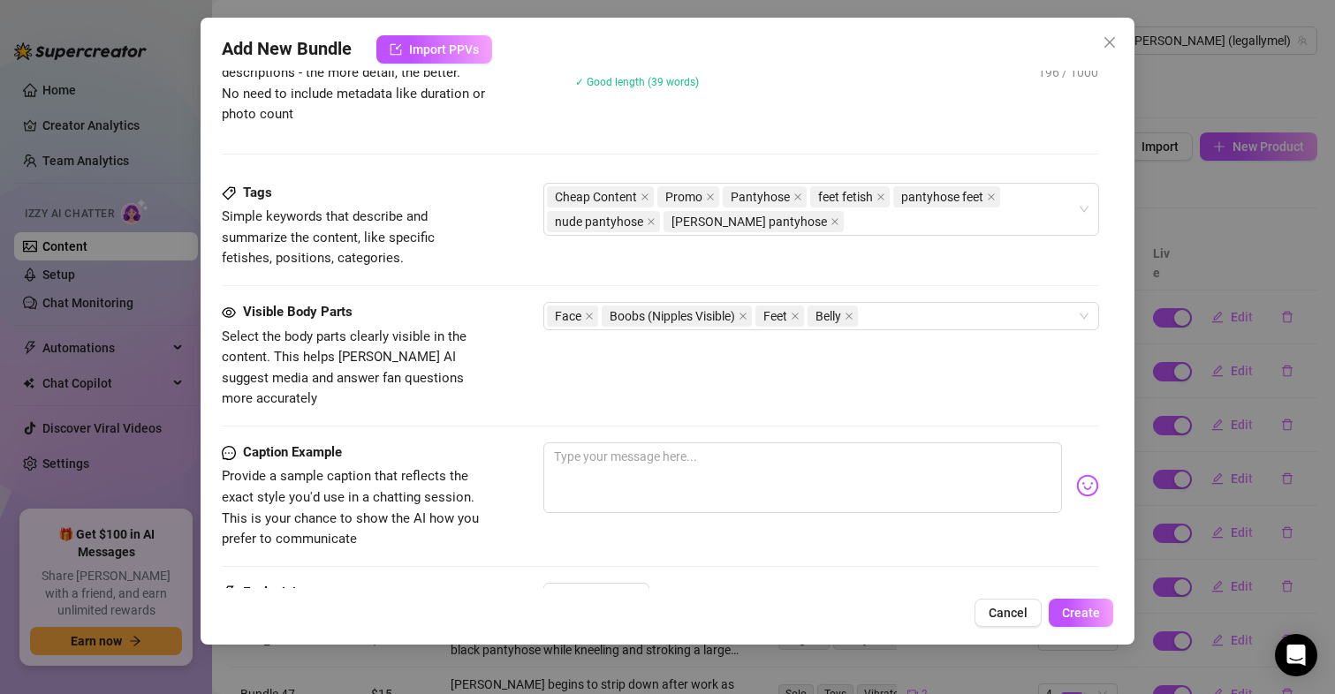
scroll to position [814, 0]
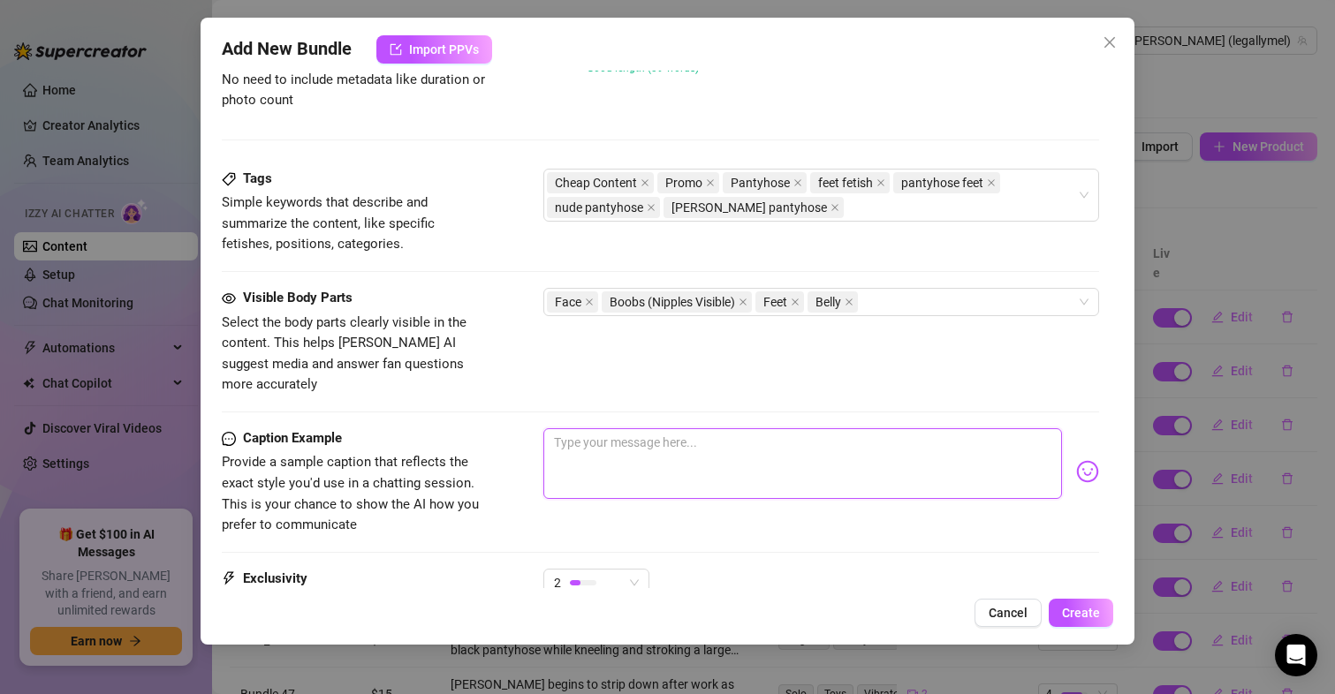
click at [688, 428] on textarea at bounding box center [802, 463] width 519 height 71
click at [1073, 617] on span "Create" at bounding box center [1081, 613] width 38 height 14
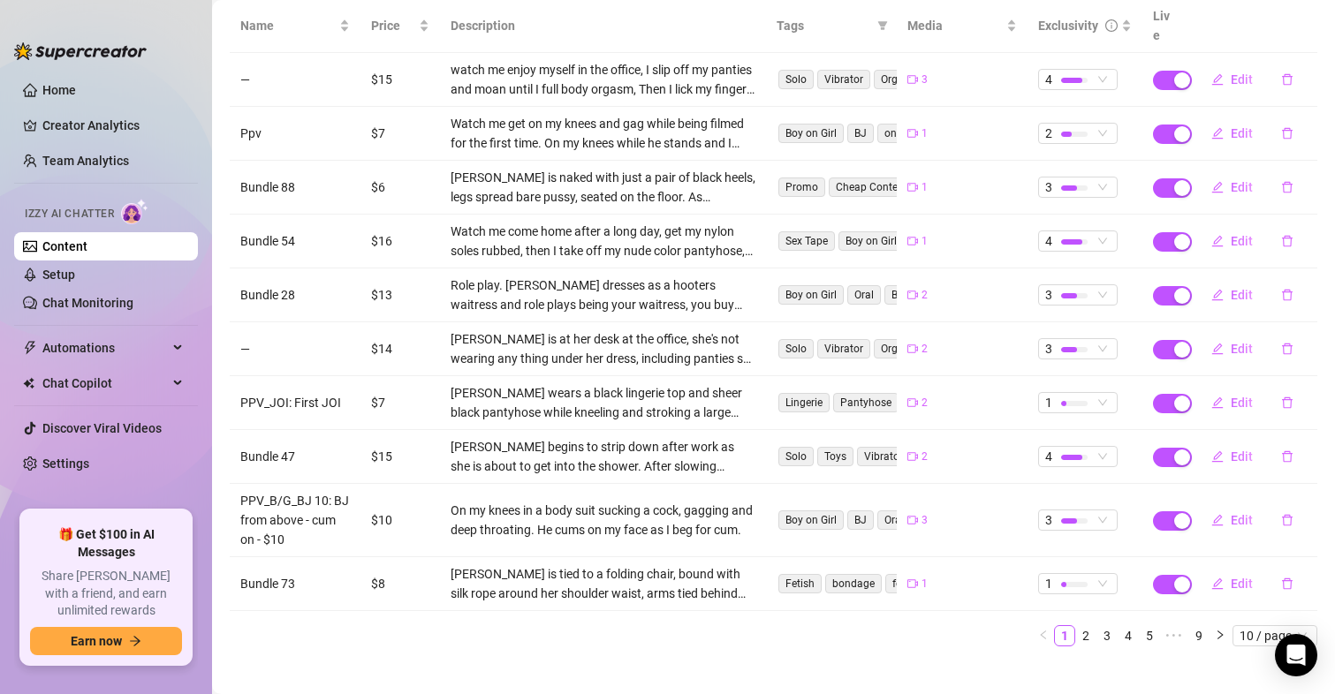
scroll to position [0, 0]
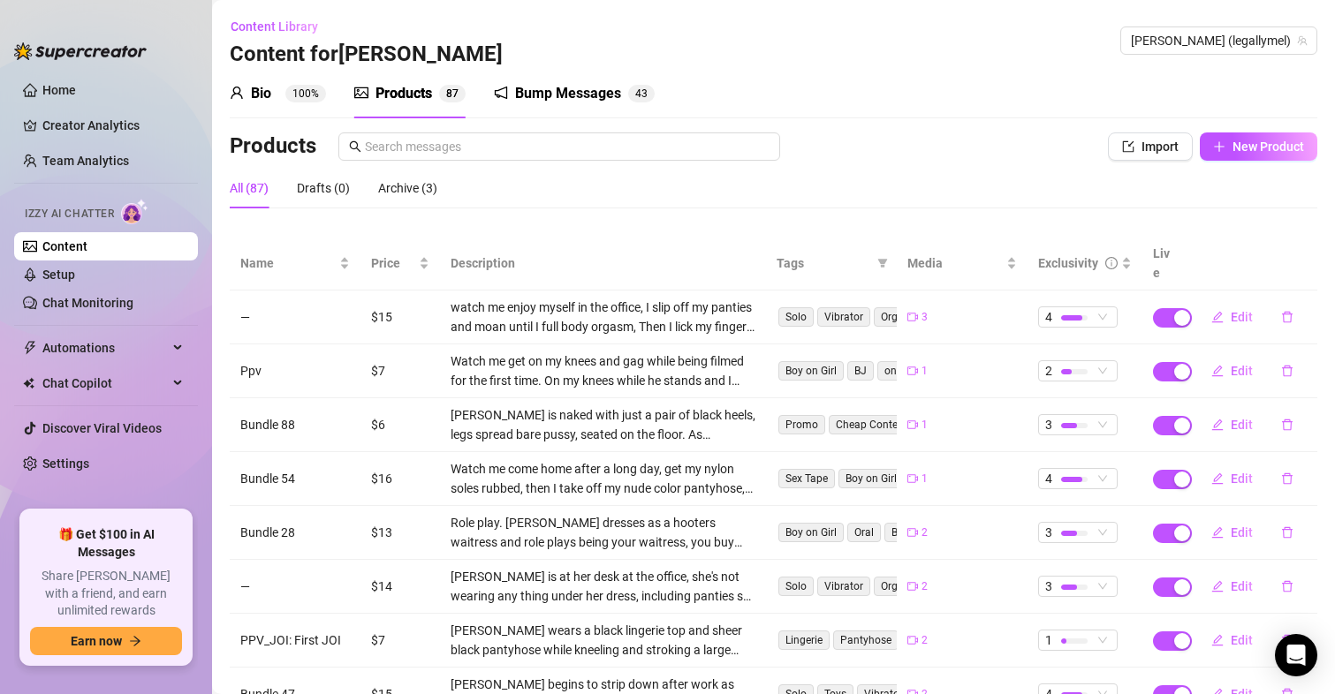
click at [259, 192] on div "All (87)" at bounding box center [249, 187] width 39 height 19
click at [50, 67] on div at bounding box center [80, 42] width 133 height 53
click at [46, 88] on link "Home" at bounding box center [59, 90] width 34 height 14
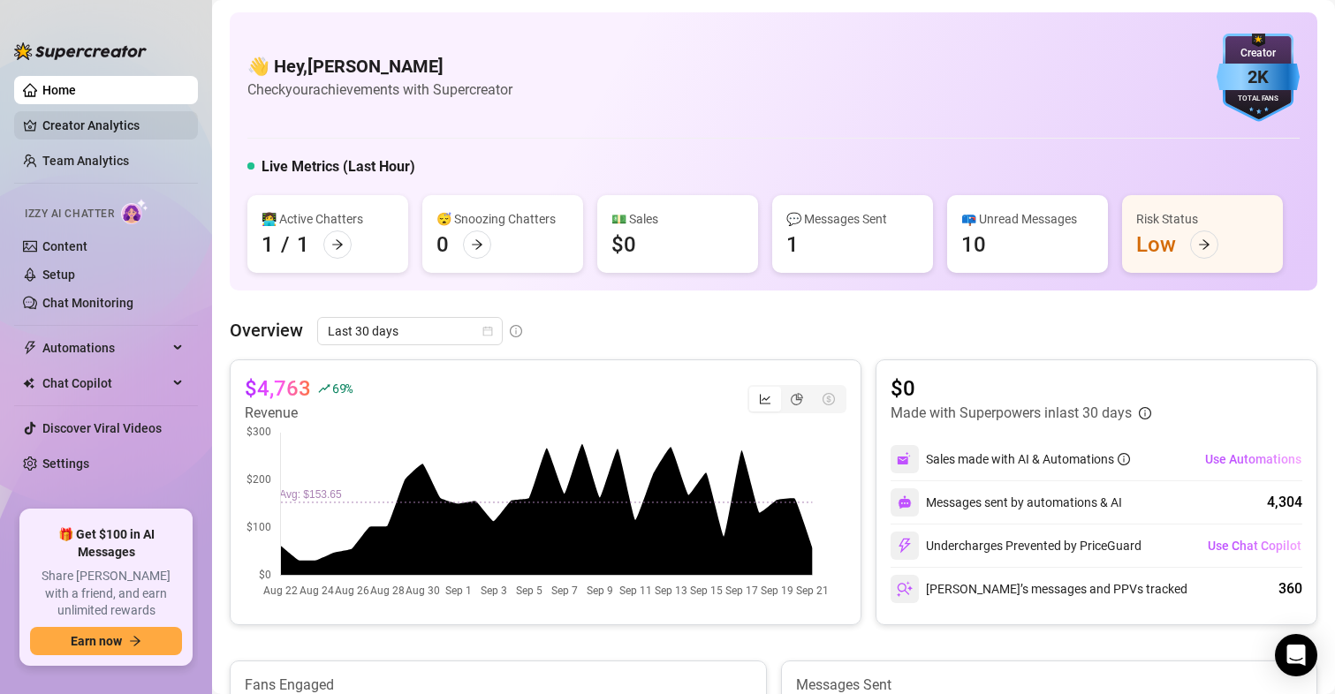
click at [116, 125] on link "Creator Analytics" at bounding box center [112, 125] width 141 height 28
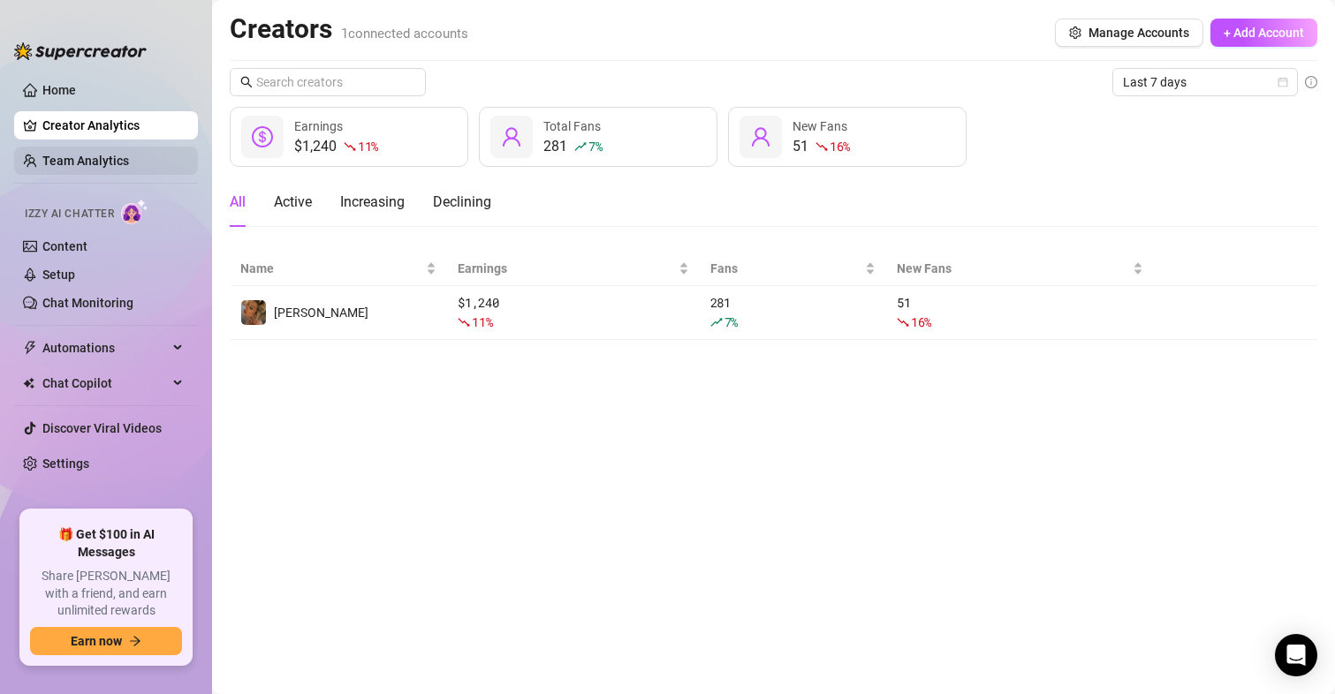
click at [101, 161] on link "Team Analytics" at bounding box center [85, 161] width 87 height 14
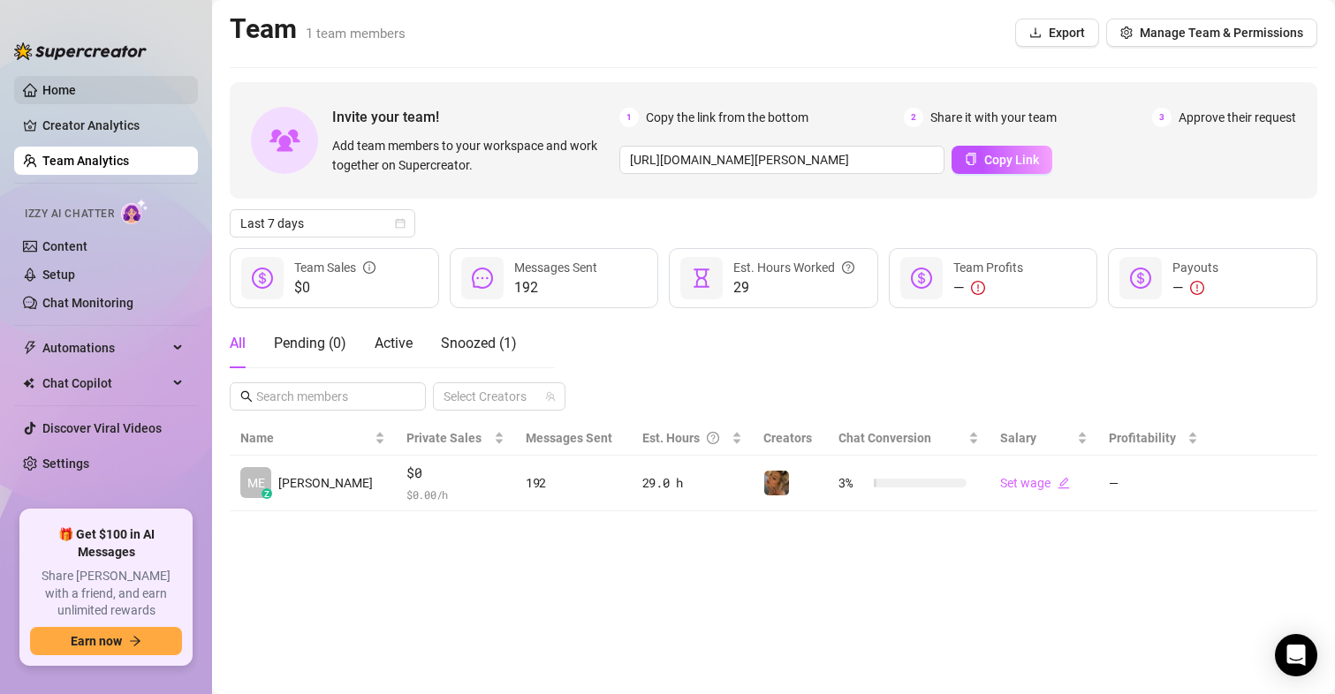
click at [76, 83] on link "Home" at bounding box center [59, 90] width 34 height 14
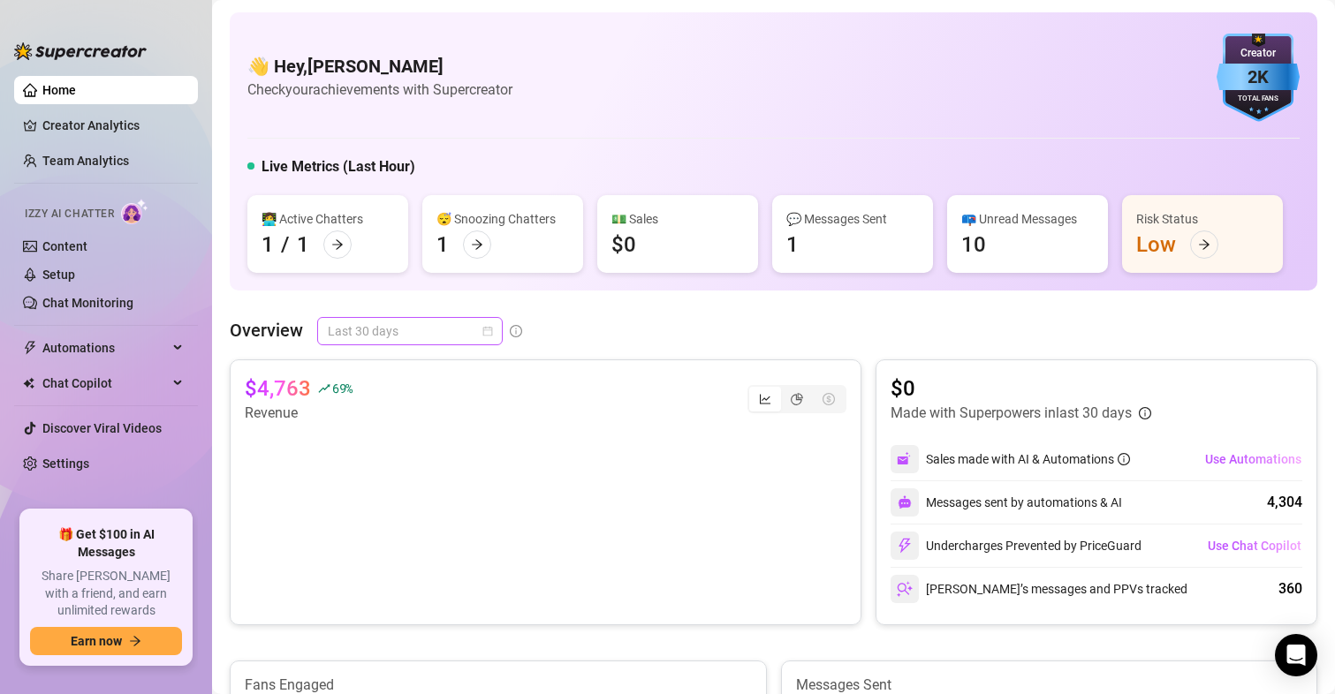
click at [496, 335] on div "Last 30 days" at bounding box center [410, 331] width 186 height 28
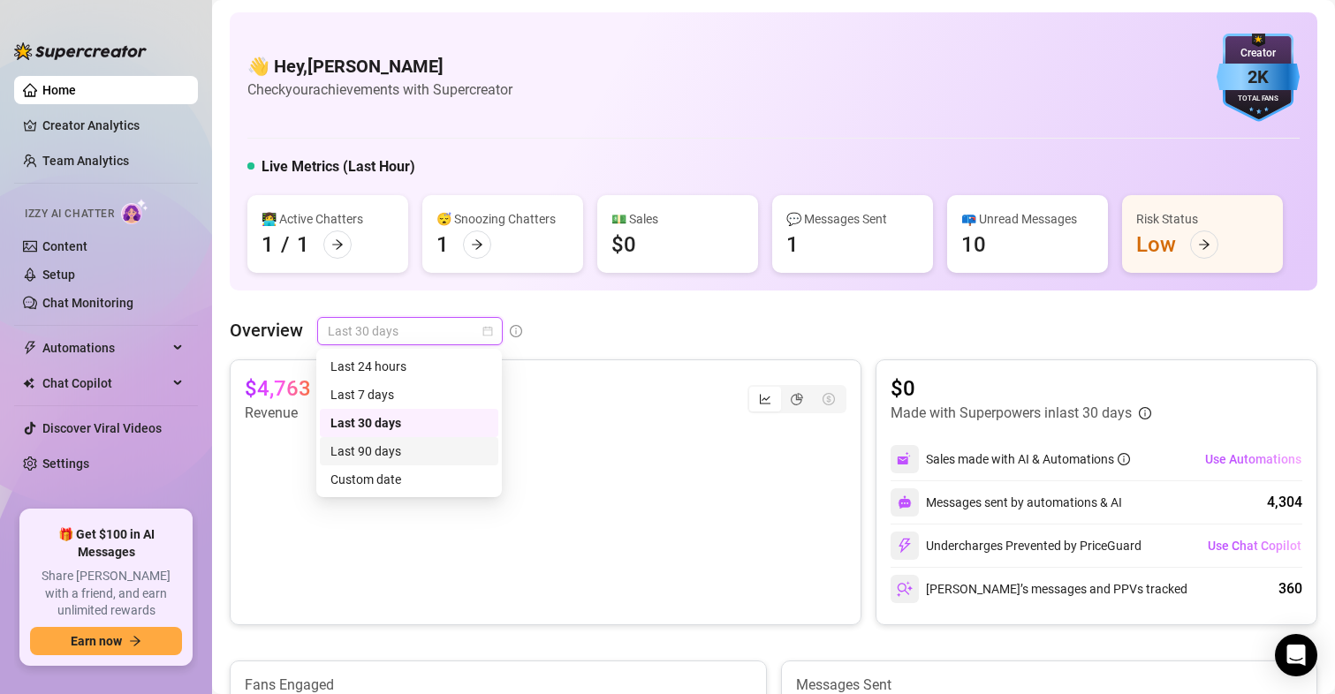
click at [417, 445] on div "Last 90 days" at bounding box center [408, 451] width 157 height 19
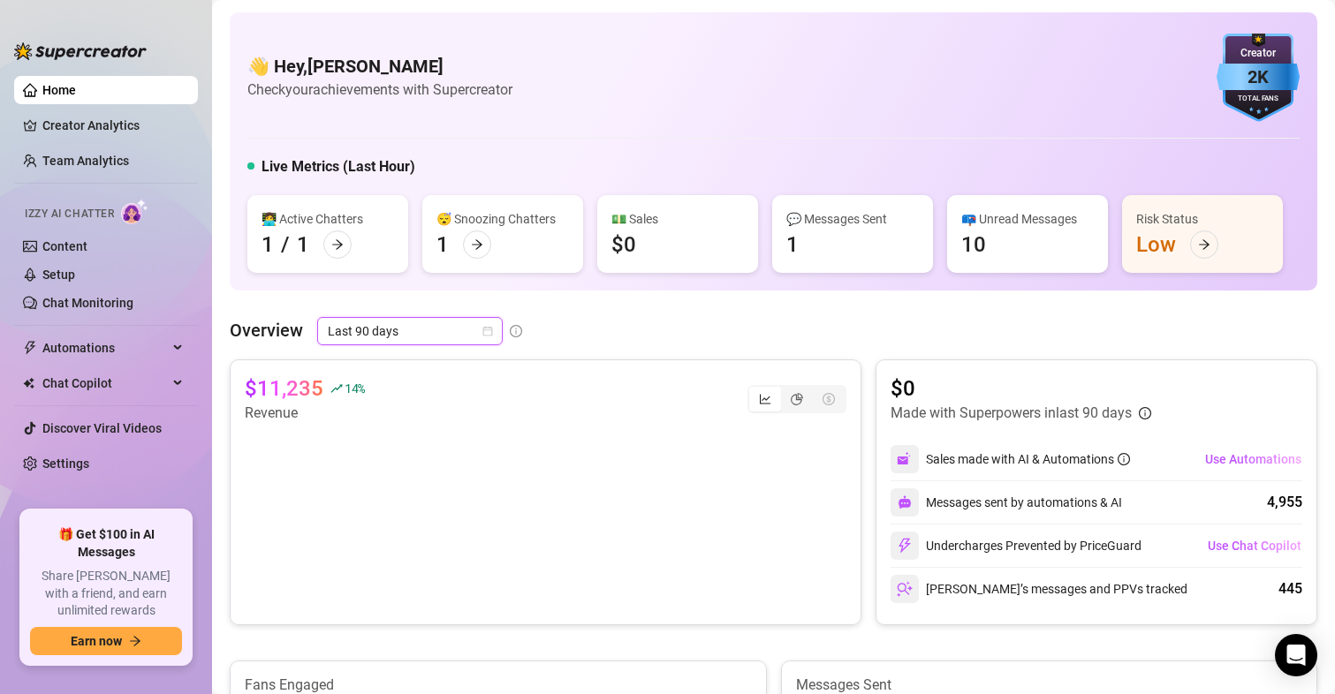
click at [496, 326] on div "Last 90 days" at bounding box center [410, 331] width 186 height 28
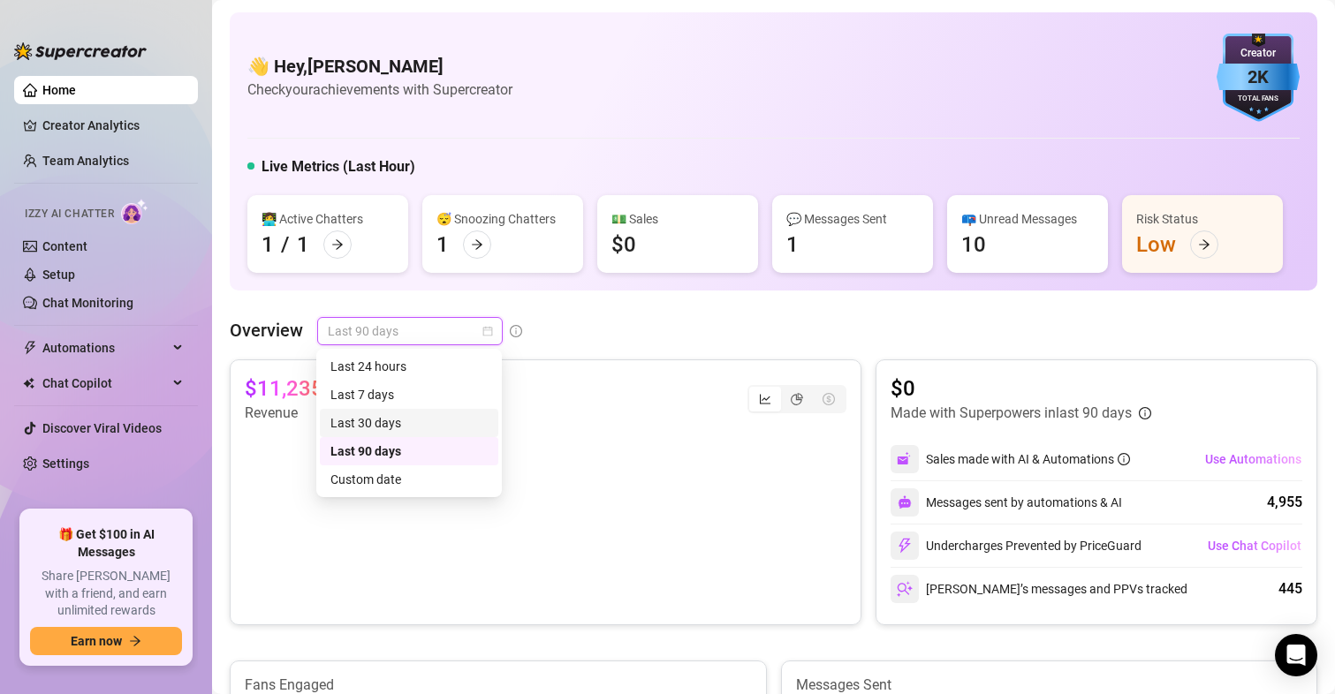
click at [436, 413] on div "Last 30 days" at bounding box center [409, 423] width 178 height 28
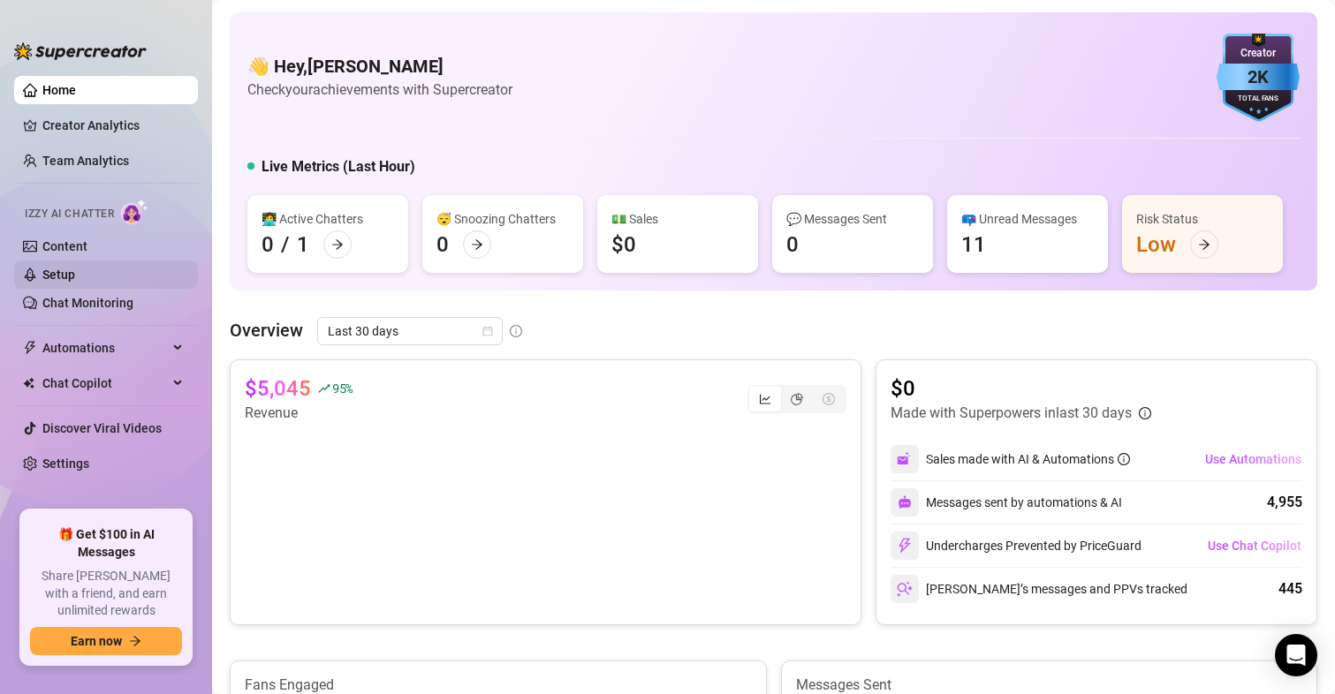
click at [54, 268] on link "Setup" at bounding box center [58, 275] width 33 height 14
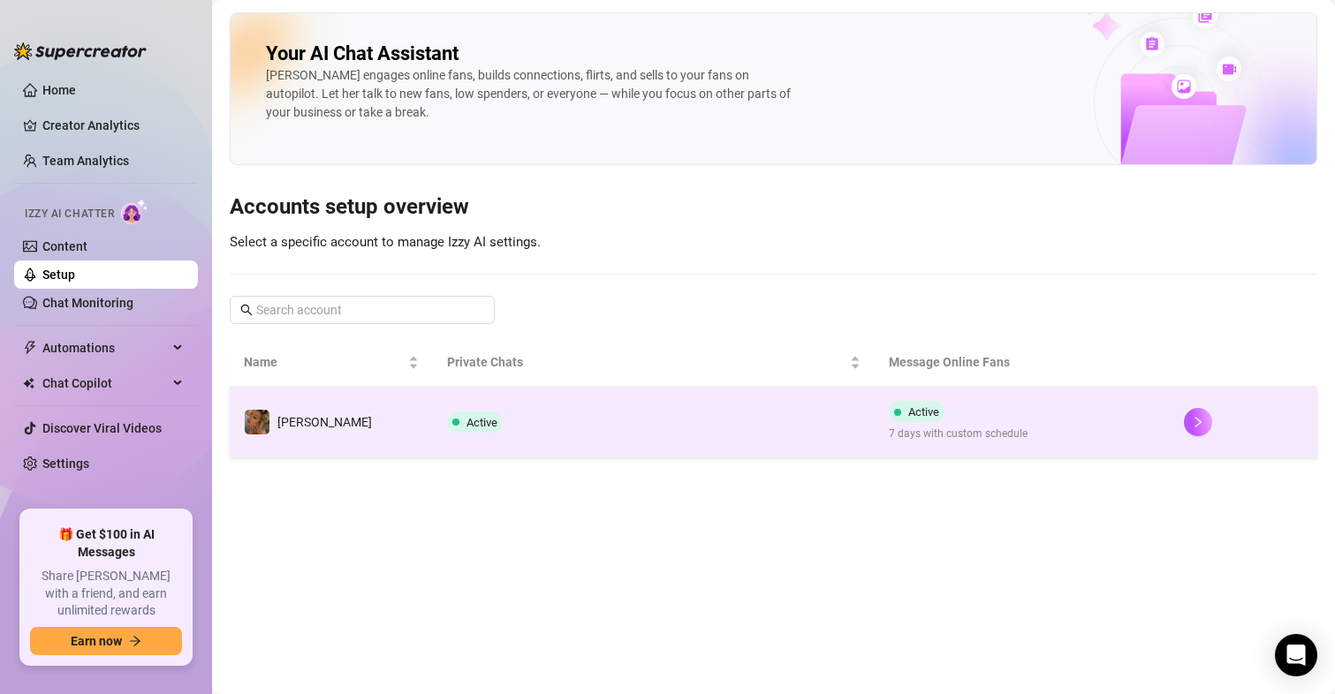
click at [961, 418] on div "Active 7 days with custom schedule" at bounding box center [958, 422] width 139 height 42
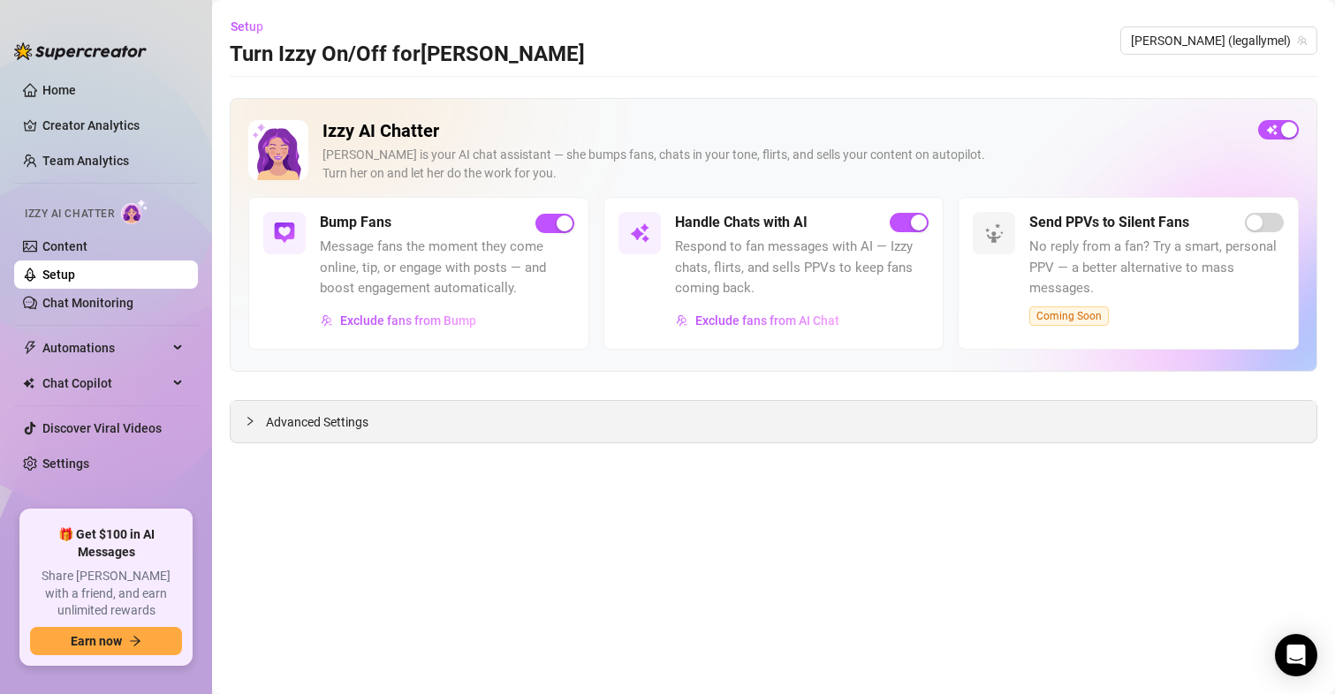
click at [310, 417] on span "Advanced Settings" at bounding box center [317, 422] width 102 height 19
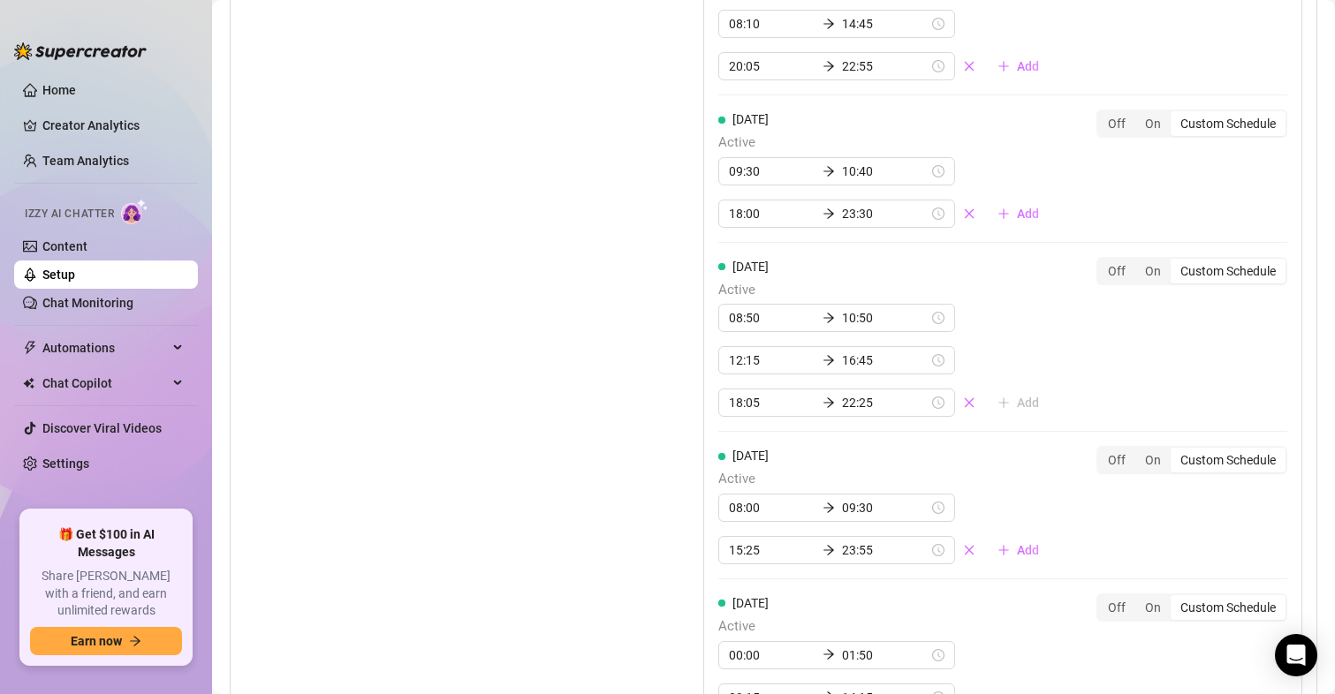
scroll to position [1869, 0]
